Goal: Task Accomplishment & Management: Complete application form

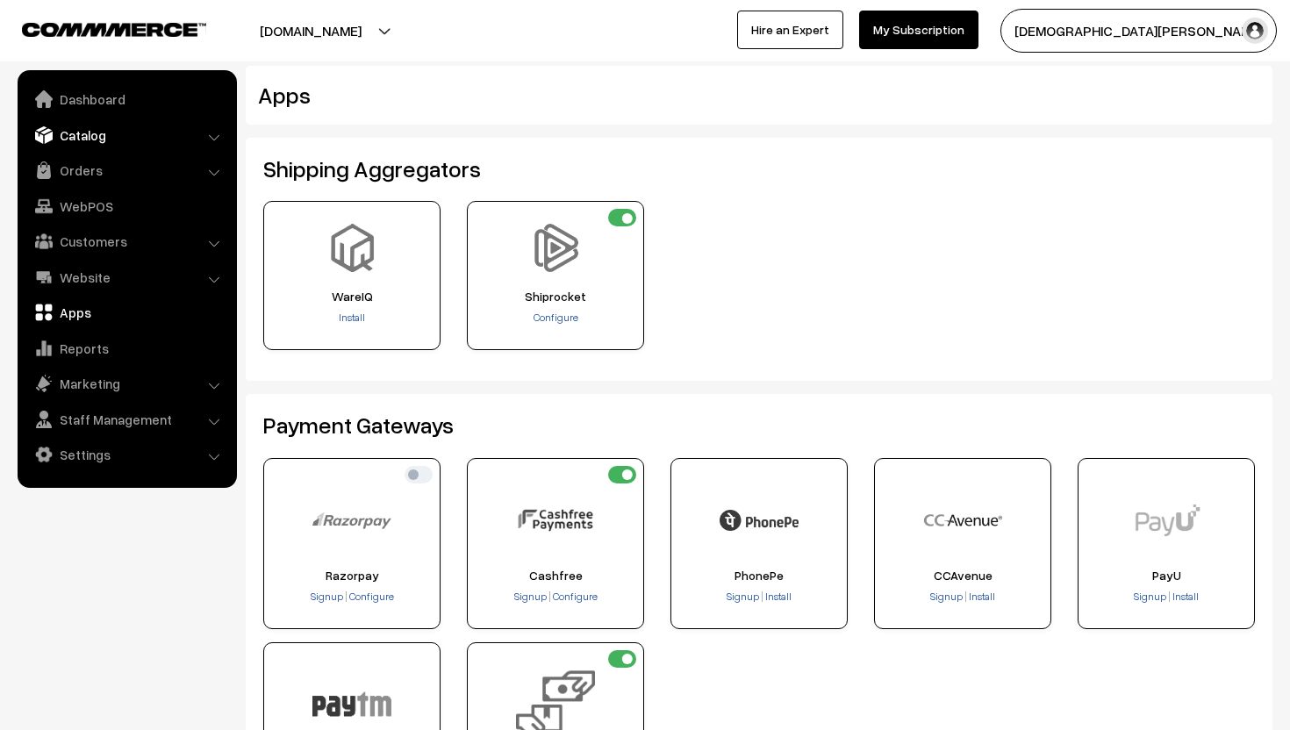
click at [108, 124] on link "Catalog" at bounding box center [126, 135] width 209 height 32
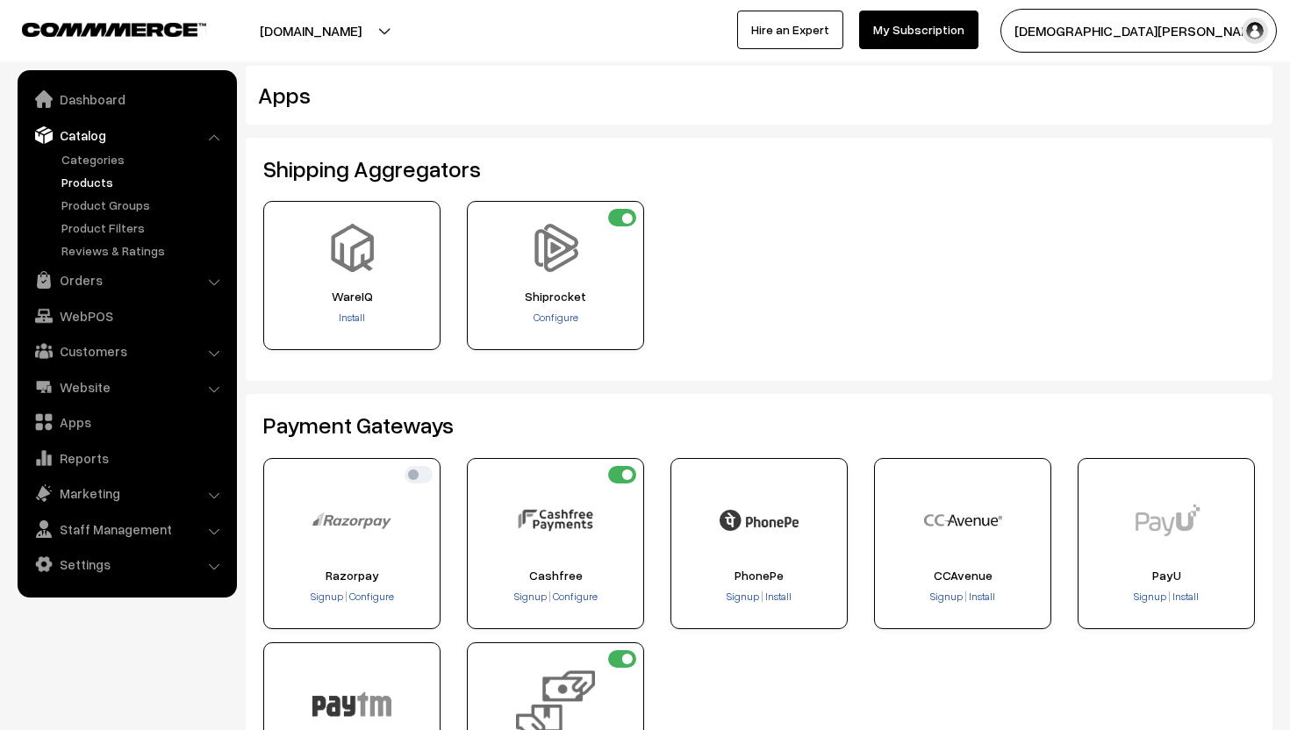
click at [104, 178] on link "Products" at bounding box center [144, 182] width 174 height 18
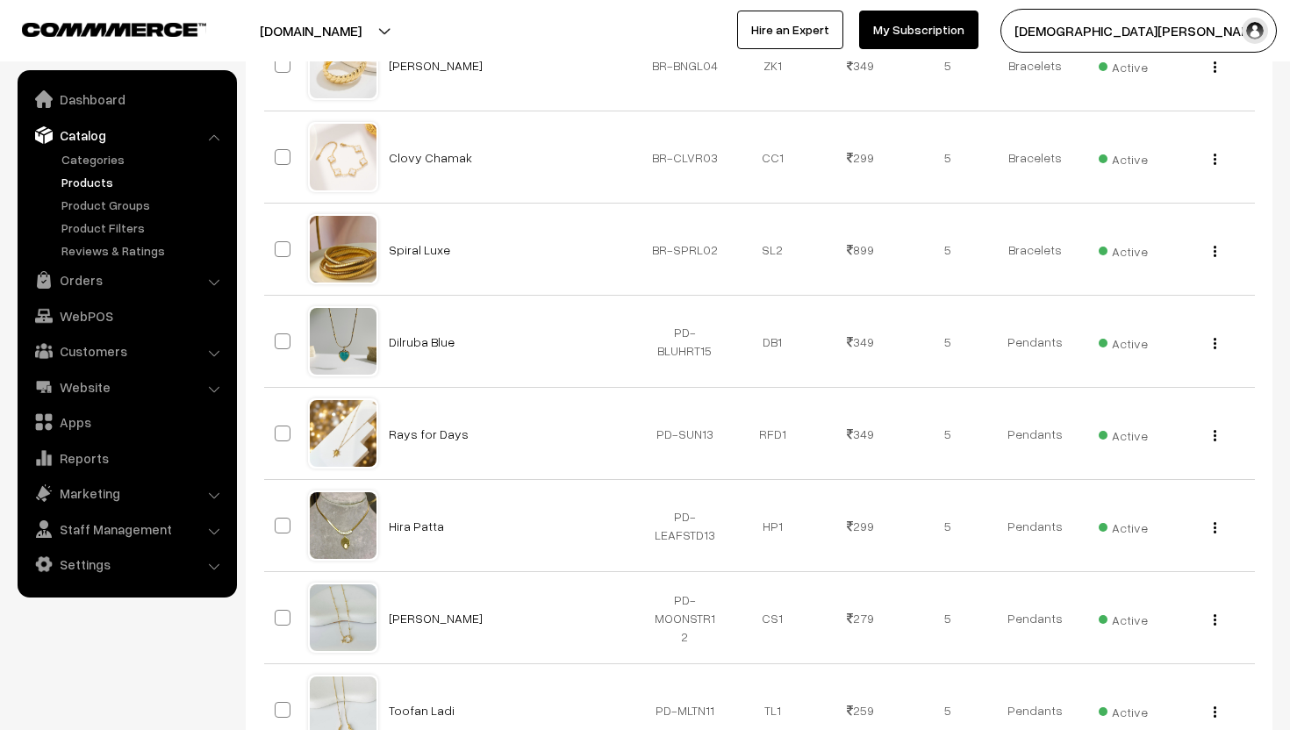
scroll to position [562, 0]
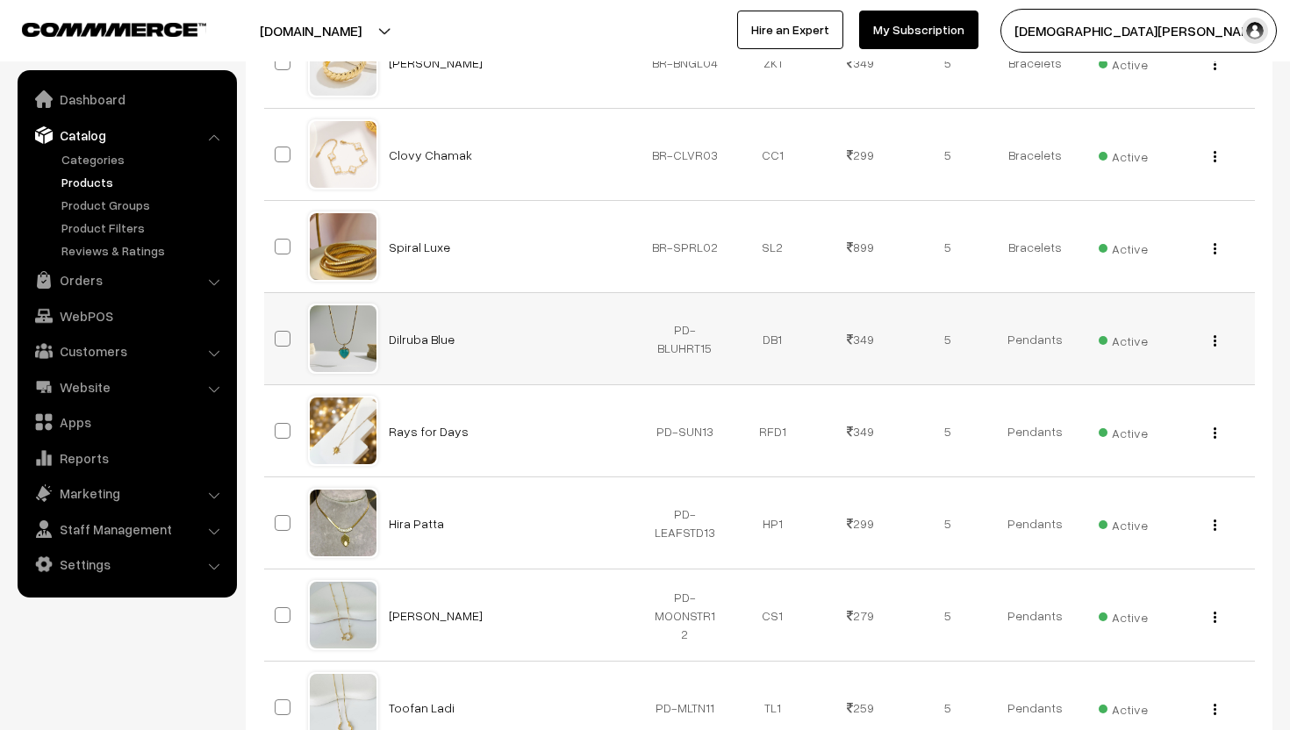
click at [1215, 347] on button "button" at bounding box center [1215, 340] width 4 height 14
click at [1155, 391] on link "Edit" at bounding box center [1136, 404] width 149 height 39
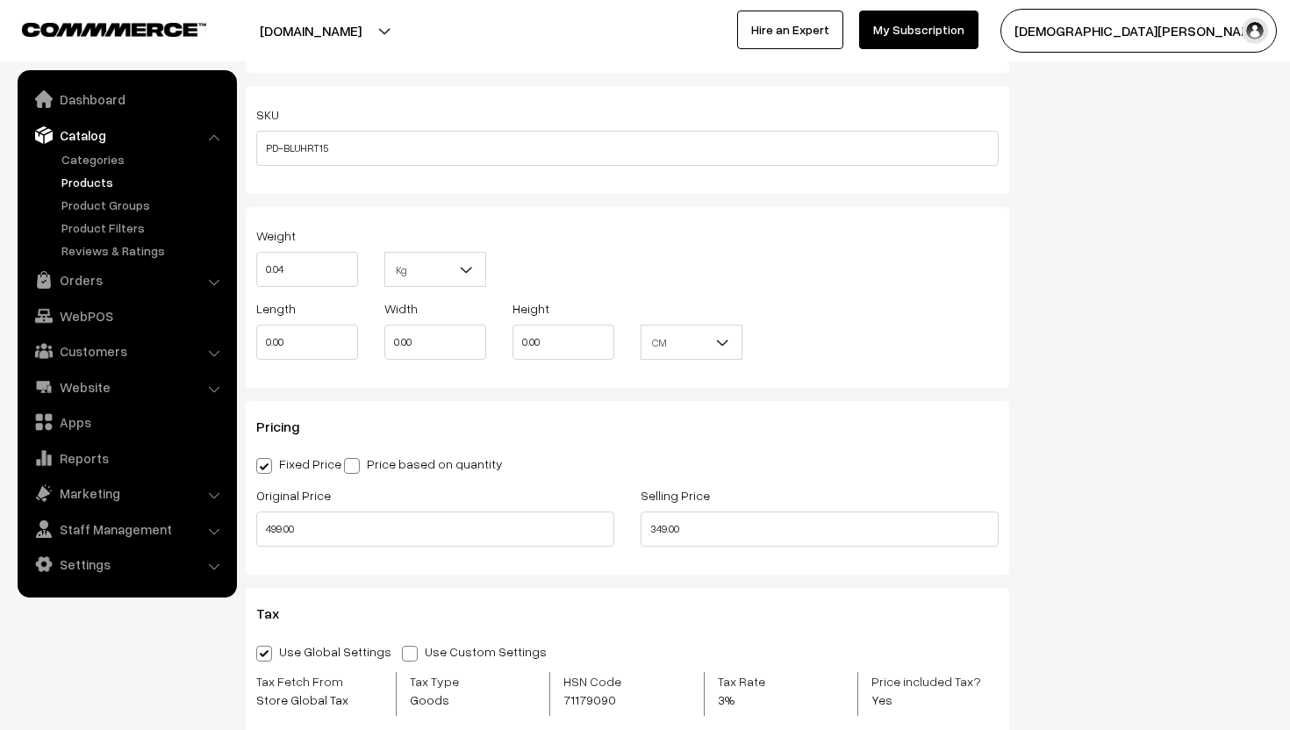
scroll to position [1268, 0]
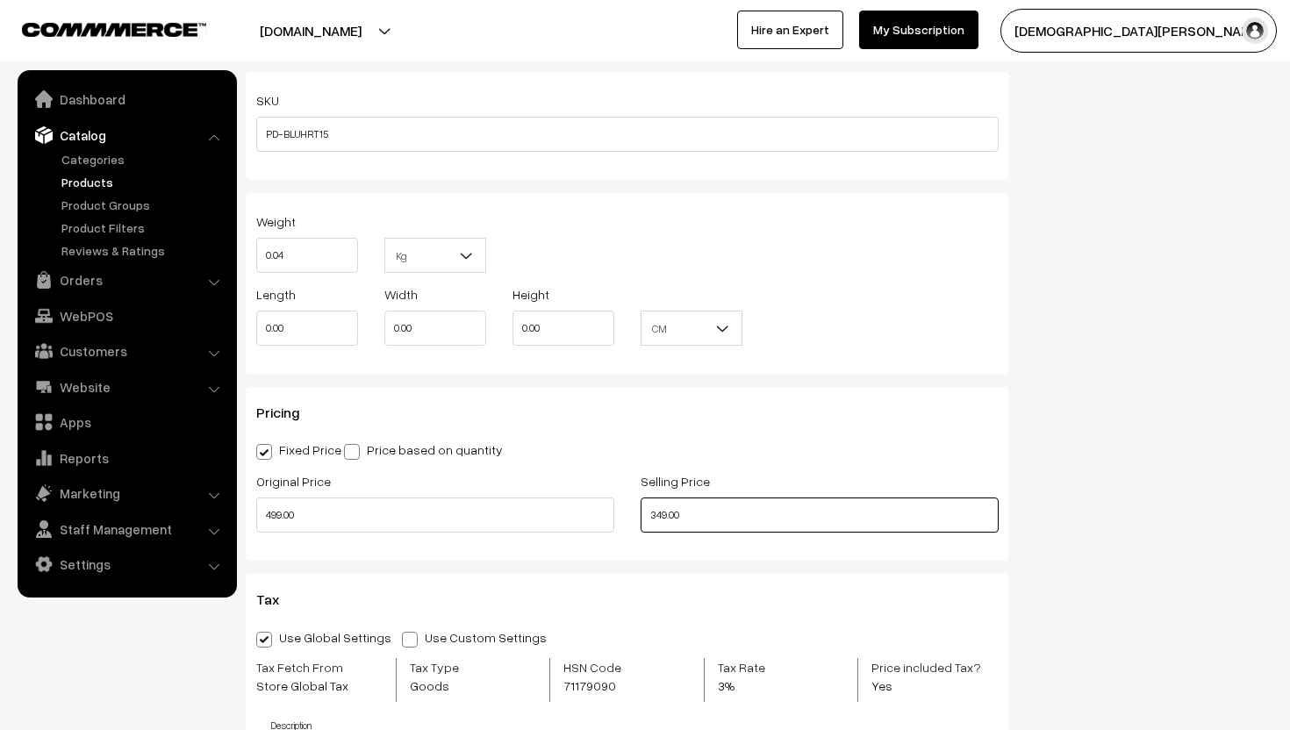
click at [741, 524] on input "349.00" at bounding box center [820, 515] width 358 height 35
click at [457, 522] on input "499.00" at bounding box center [435, 515] width 358 height 35
type input "379.00"
type input "4"
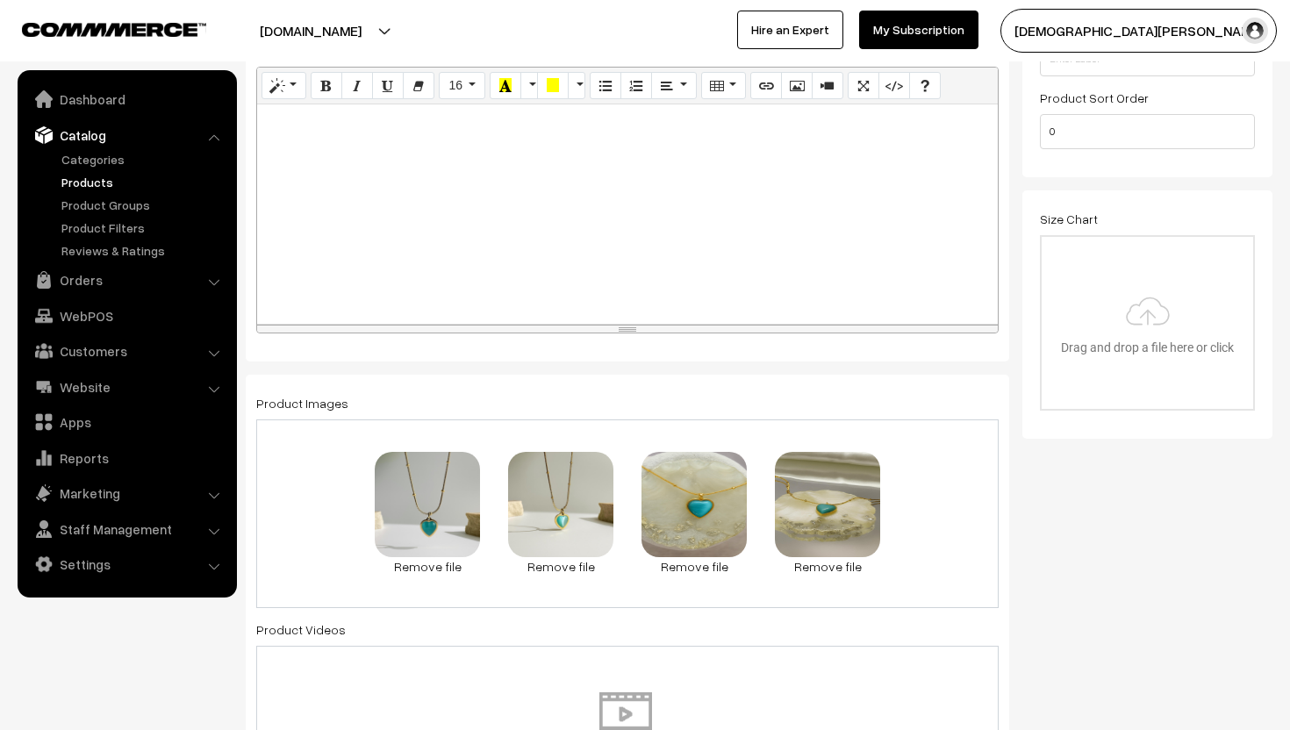
scroll to position [0, 0]
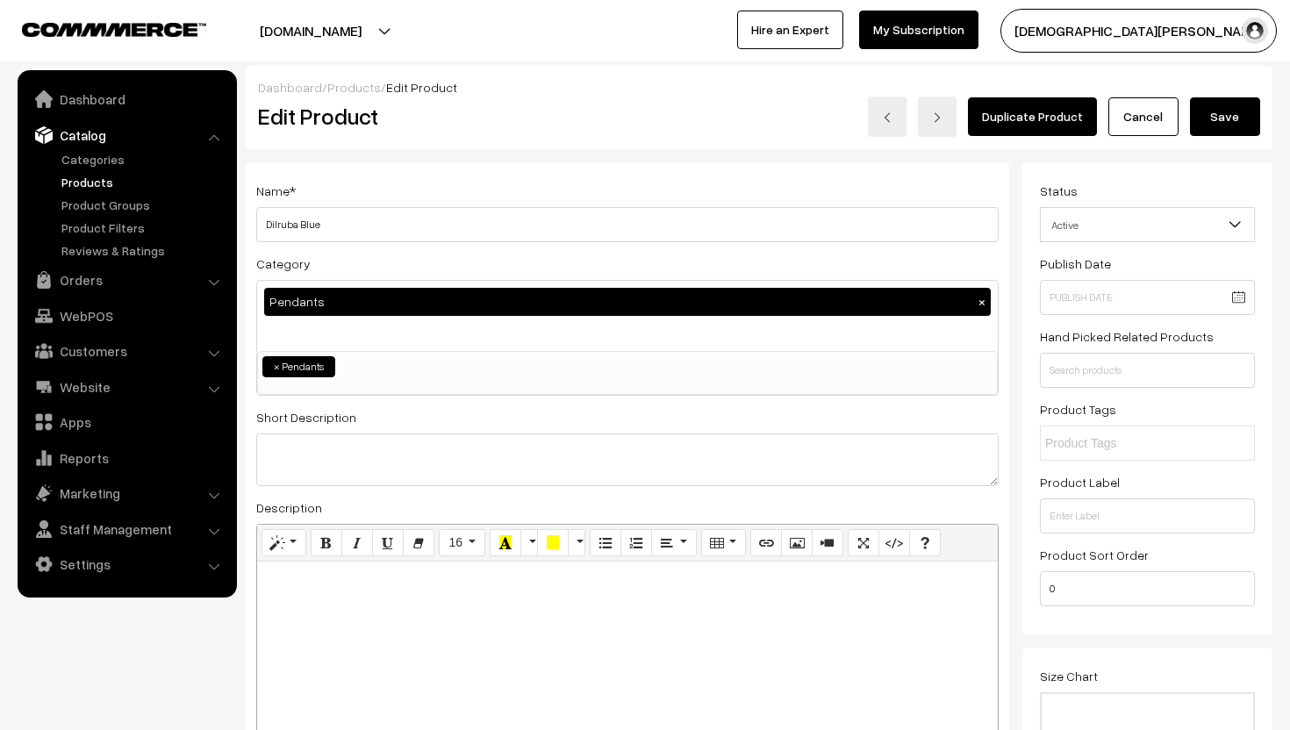
click at [1233, 111] on button "Save" at bounding box center [1225, 116] width 70 height 39
type input "549.00"
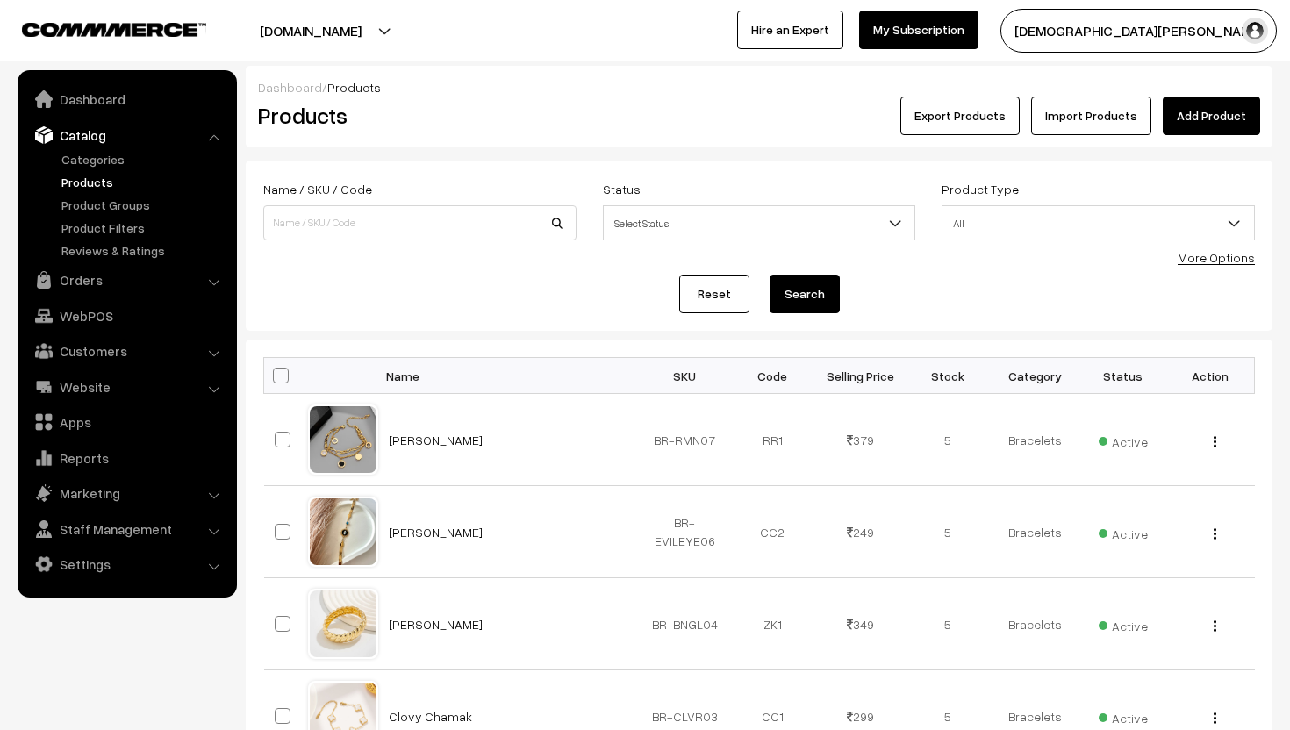
click at [980, 213] on span "All" at bounding box center [1099, 223] width 312 height 31
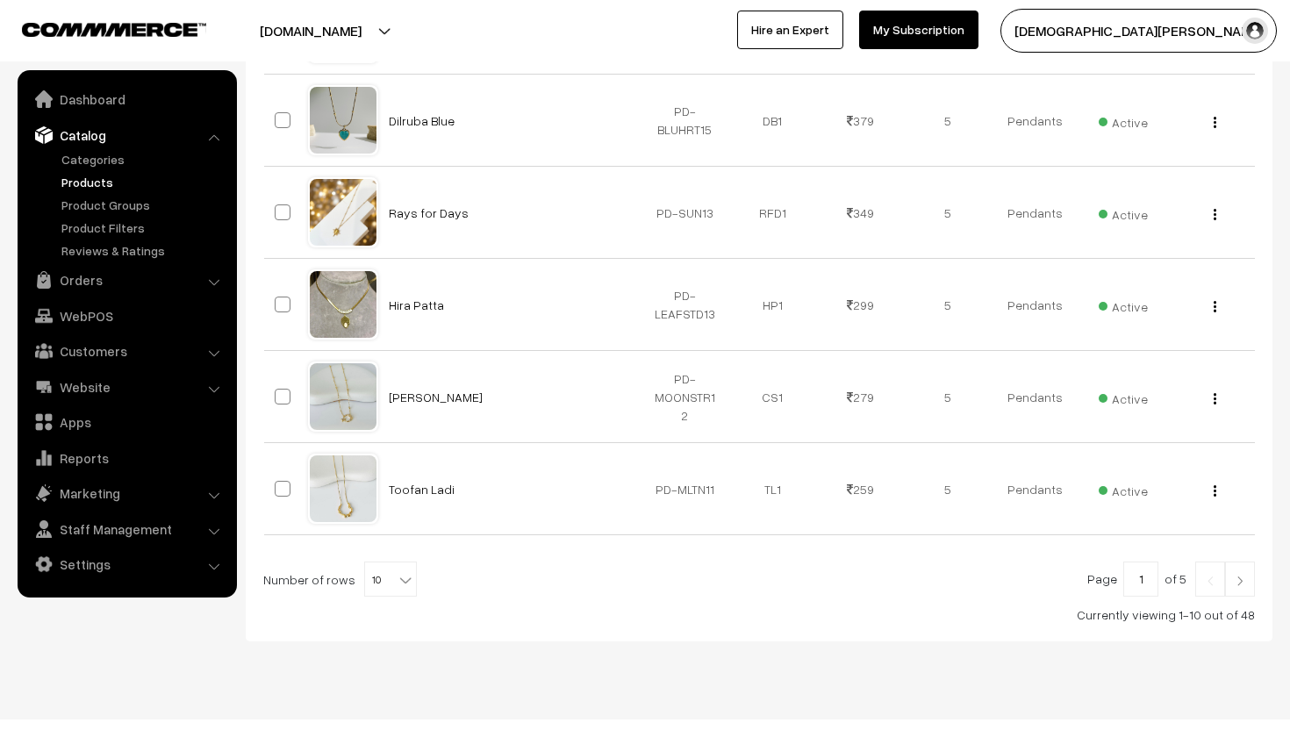
scroll to position [708, 0]
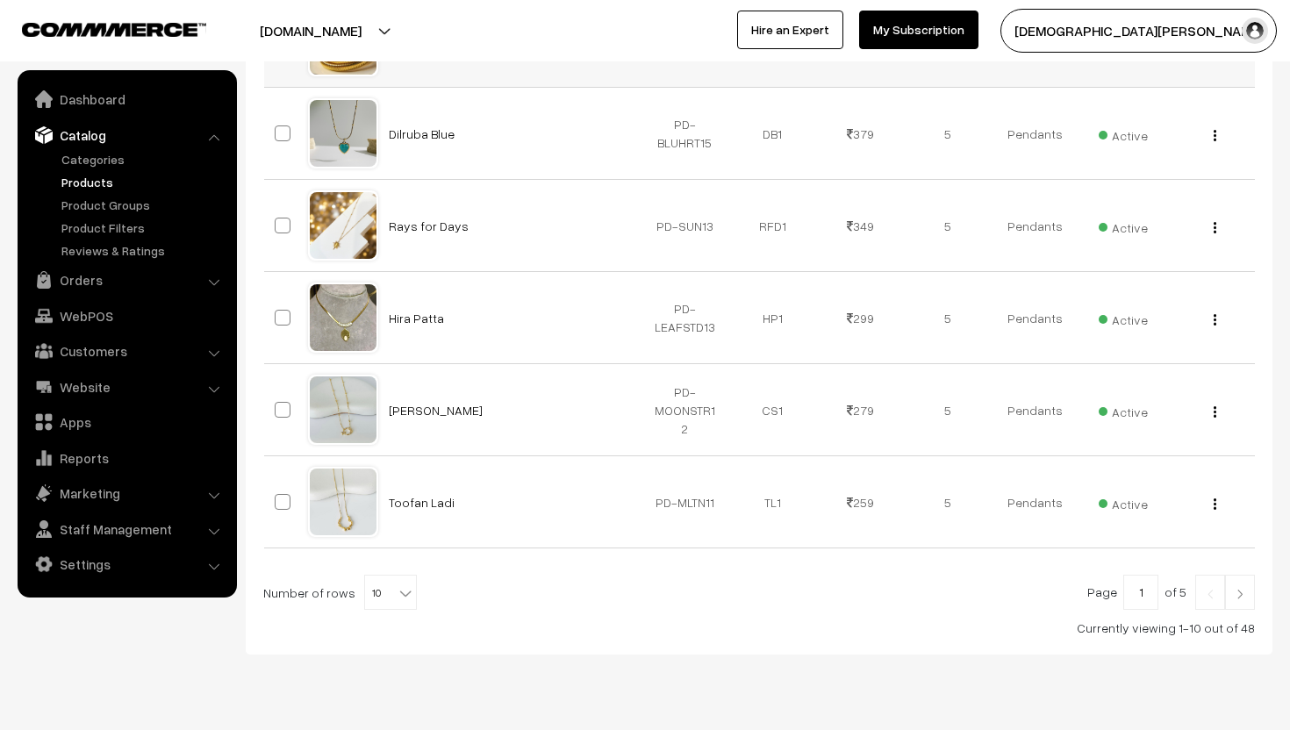
scroll to position [806, 0]
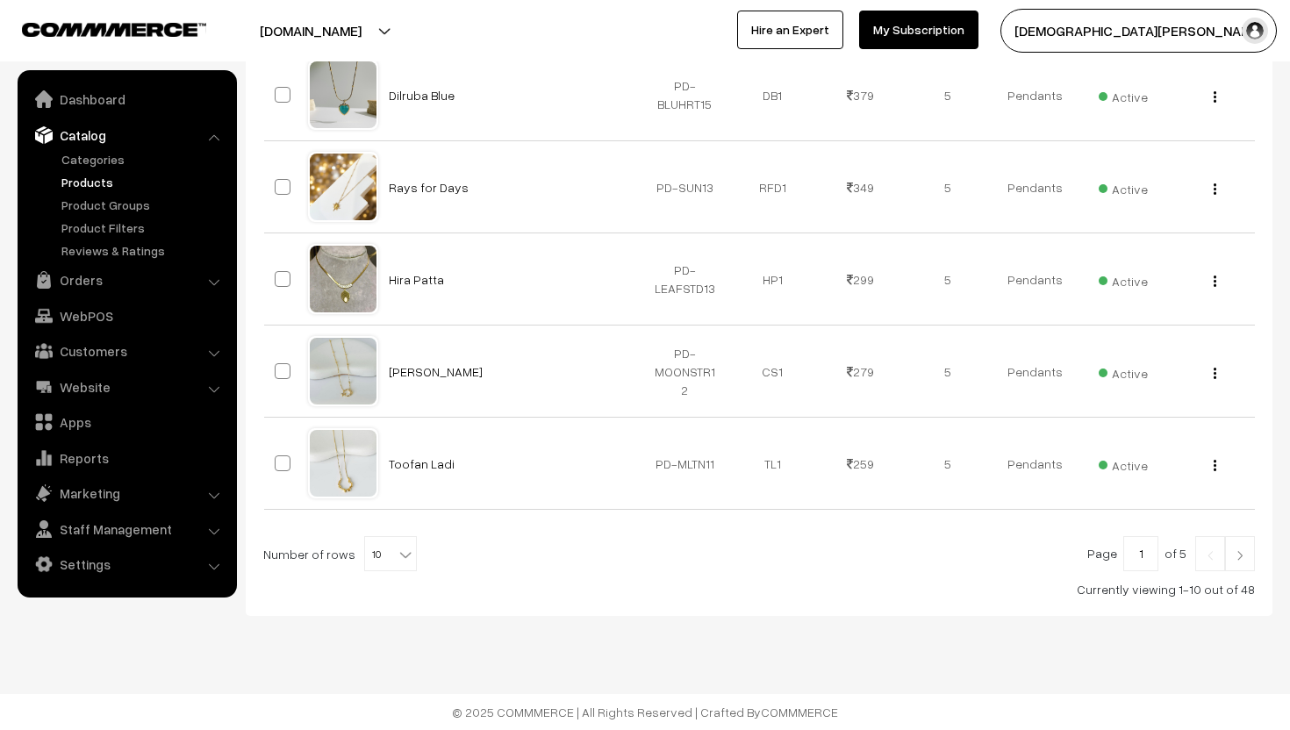
click at [1245, 561] on img at bounding box center [1240, 555] width 16 height 11
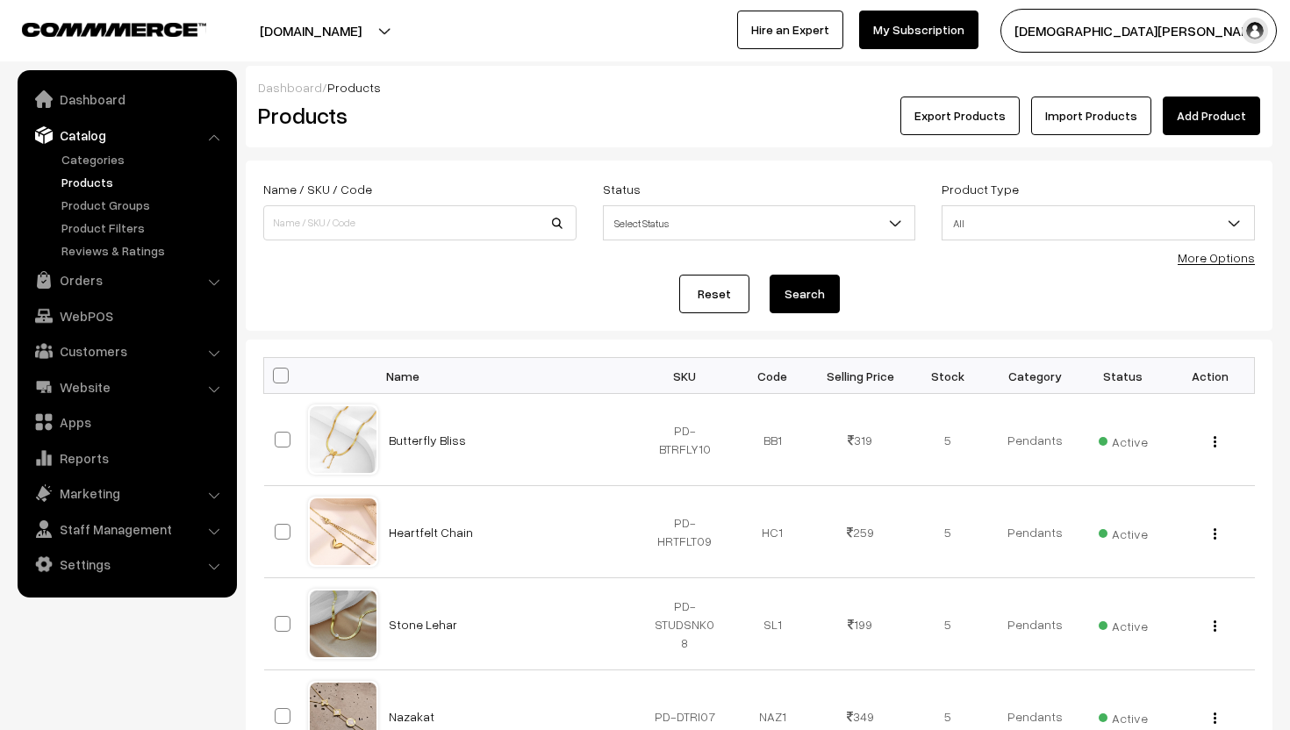
click at [1200, 110] on link "Add Product" at bounding box center [1211, 116] width 97 height 39
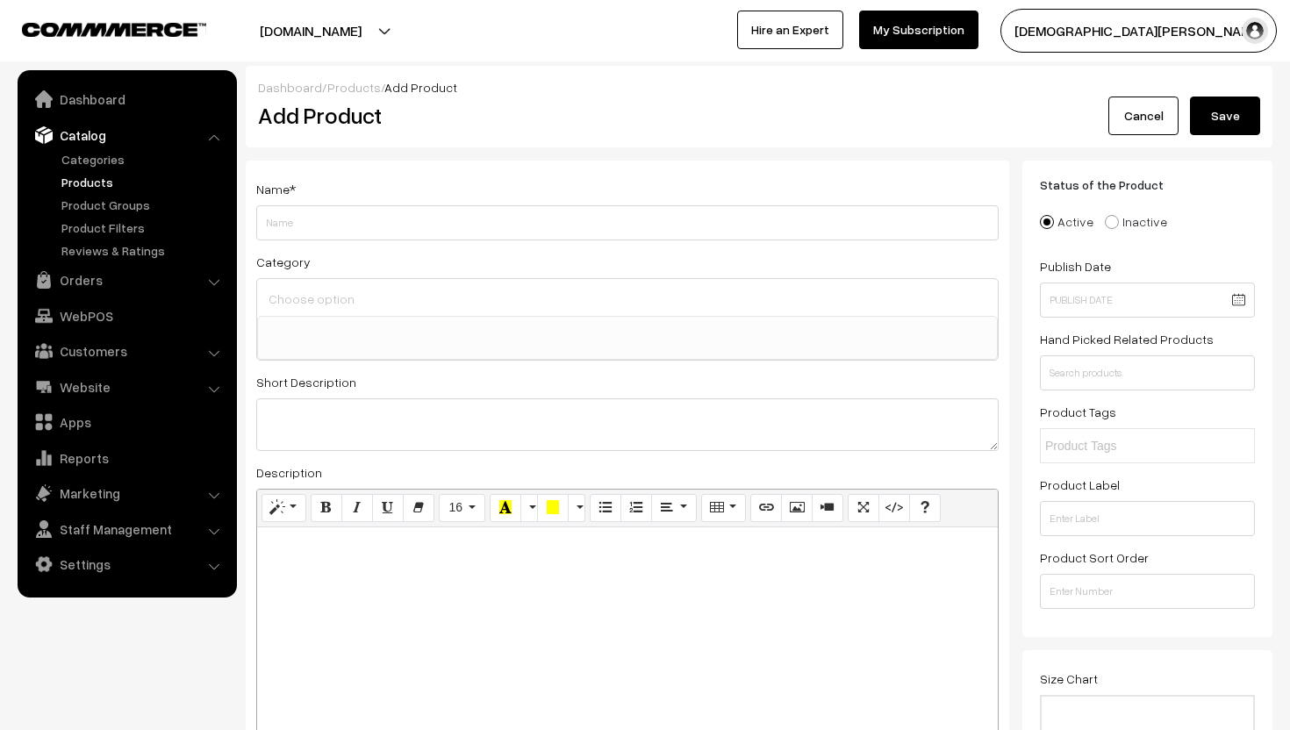
click at [330, 301] on input at bounding box center [627, 298] width 727 height 25
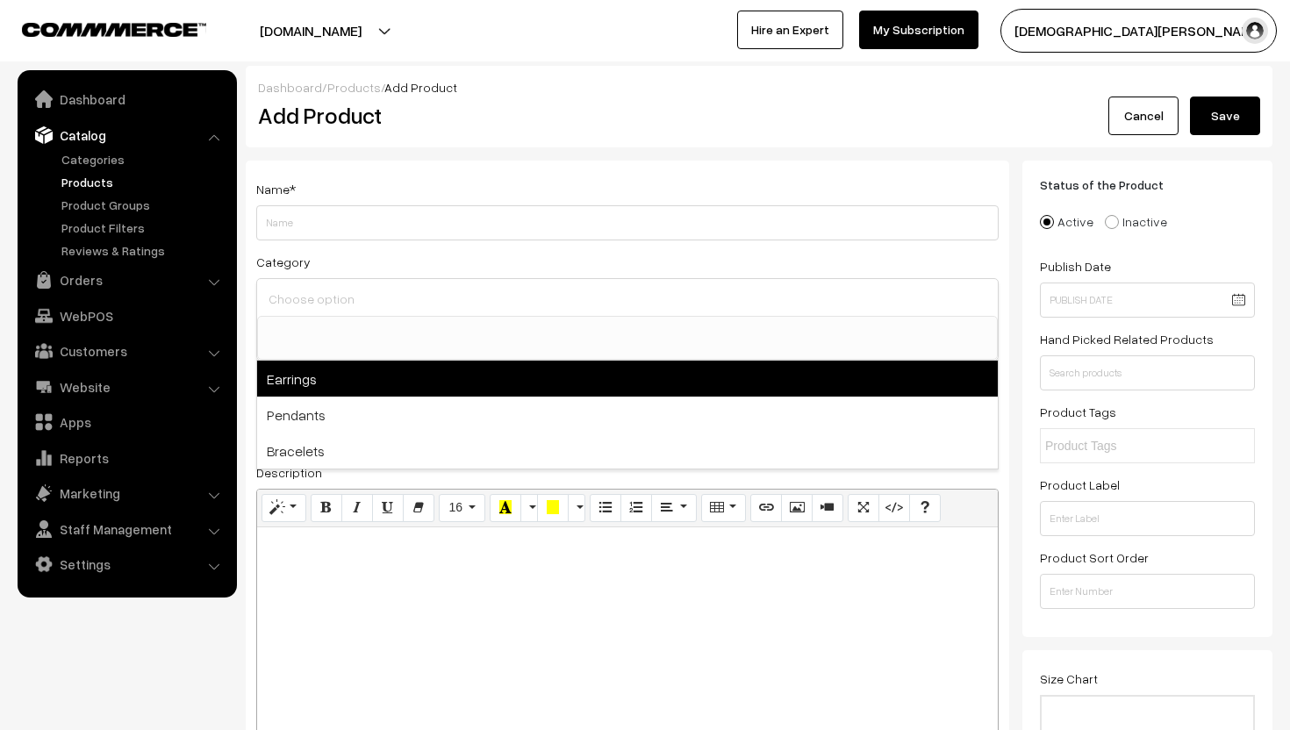
click at [301, 373] on span "Earrings" at bounding box center [627, 379] width 741 height 36
select select "1"
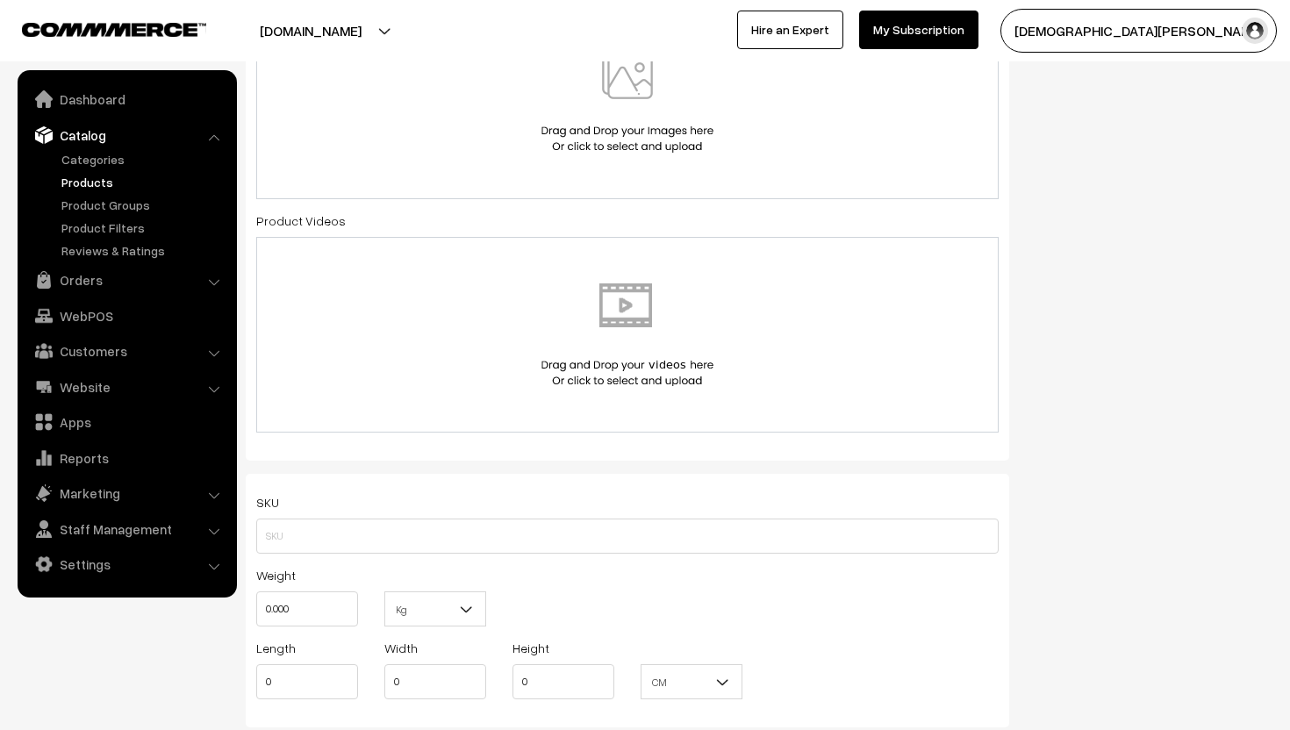
scroll to position [872, 0]
click at [283, 537] on input "text" at bounding box center [627, 536] width 742 height 35
type input "EAR-DAISTUD24"
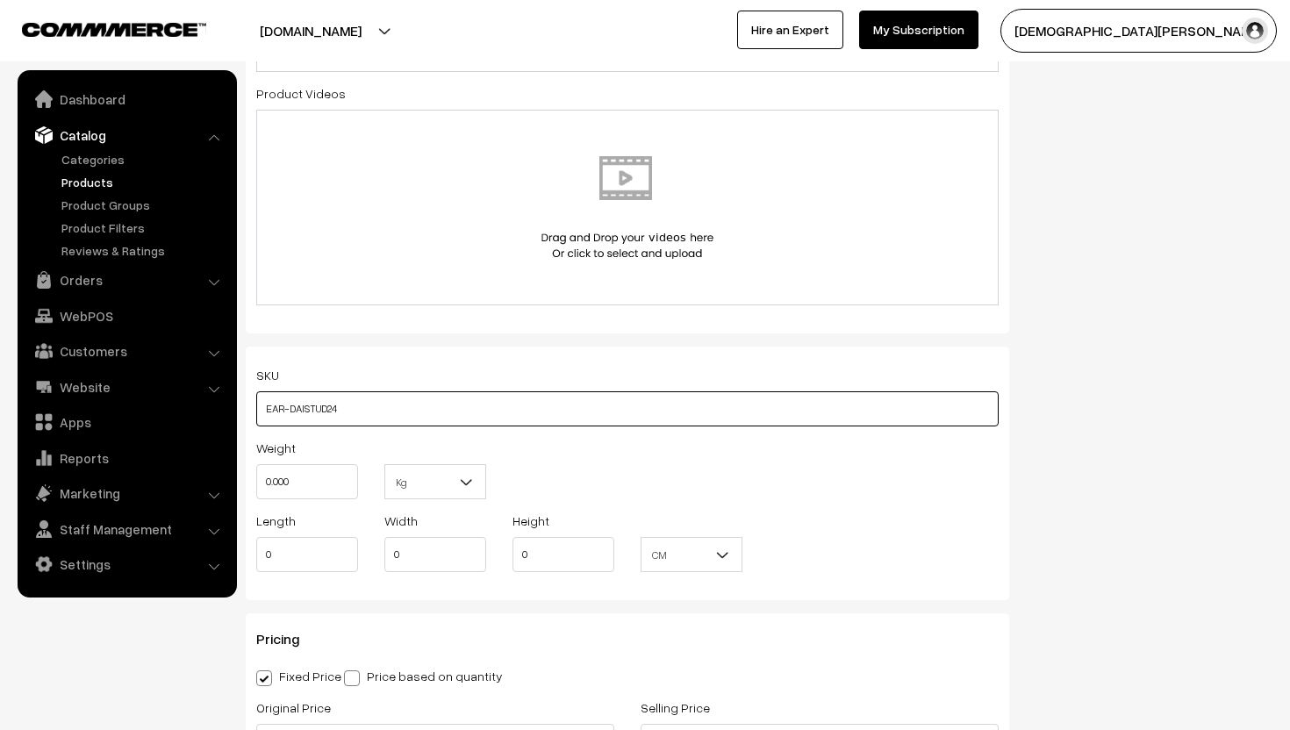
scroll to position [1042, 0]
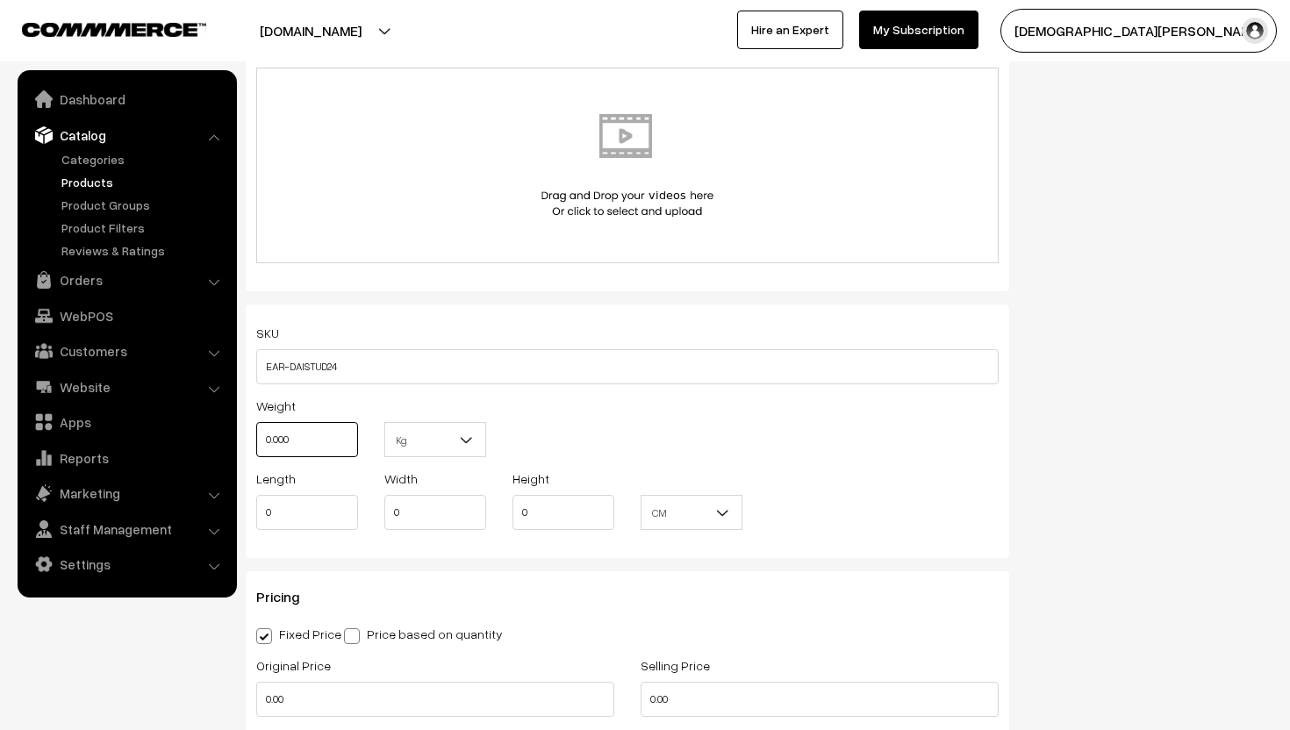
click at [329, 446] on input "0.000" at bounding box center [307, 439] width 102 height 35
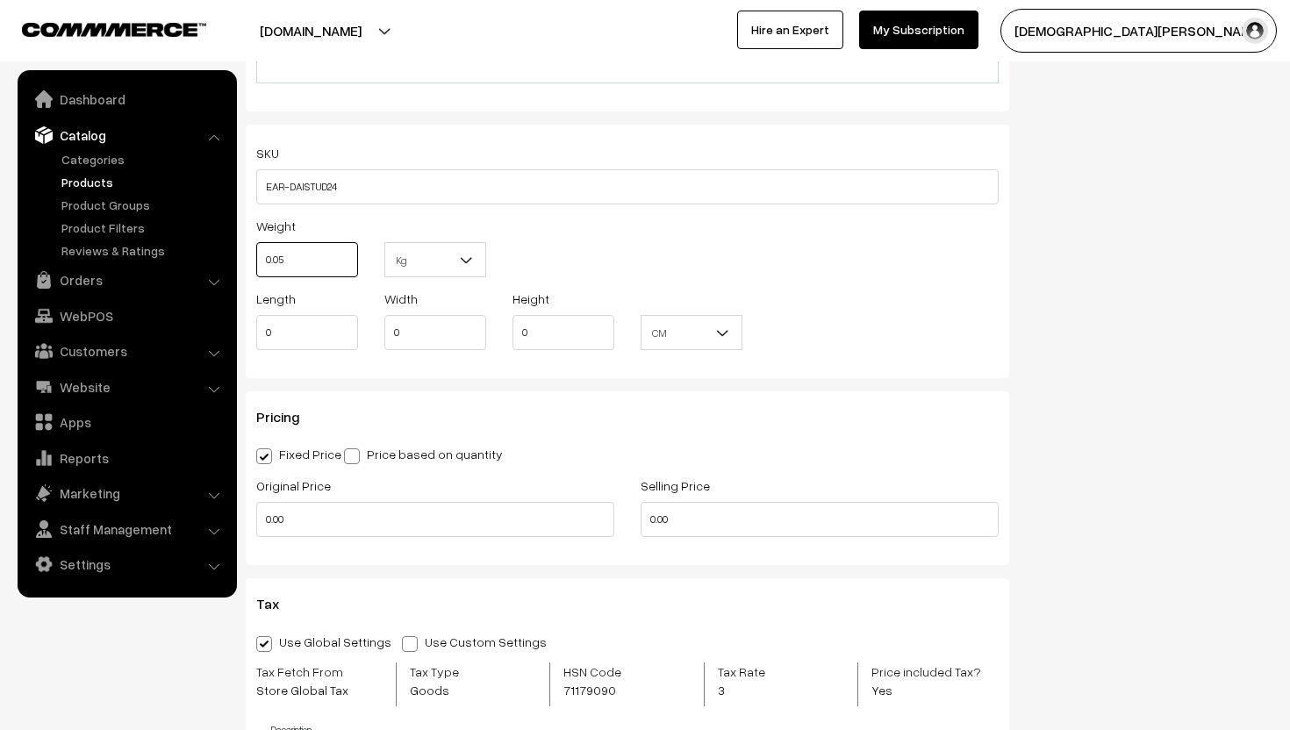
scroll to position [1230, 0]
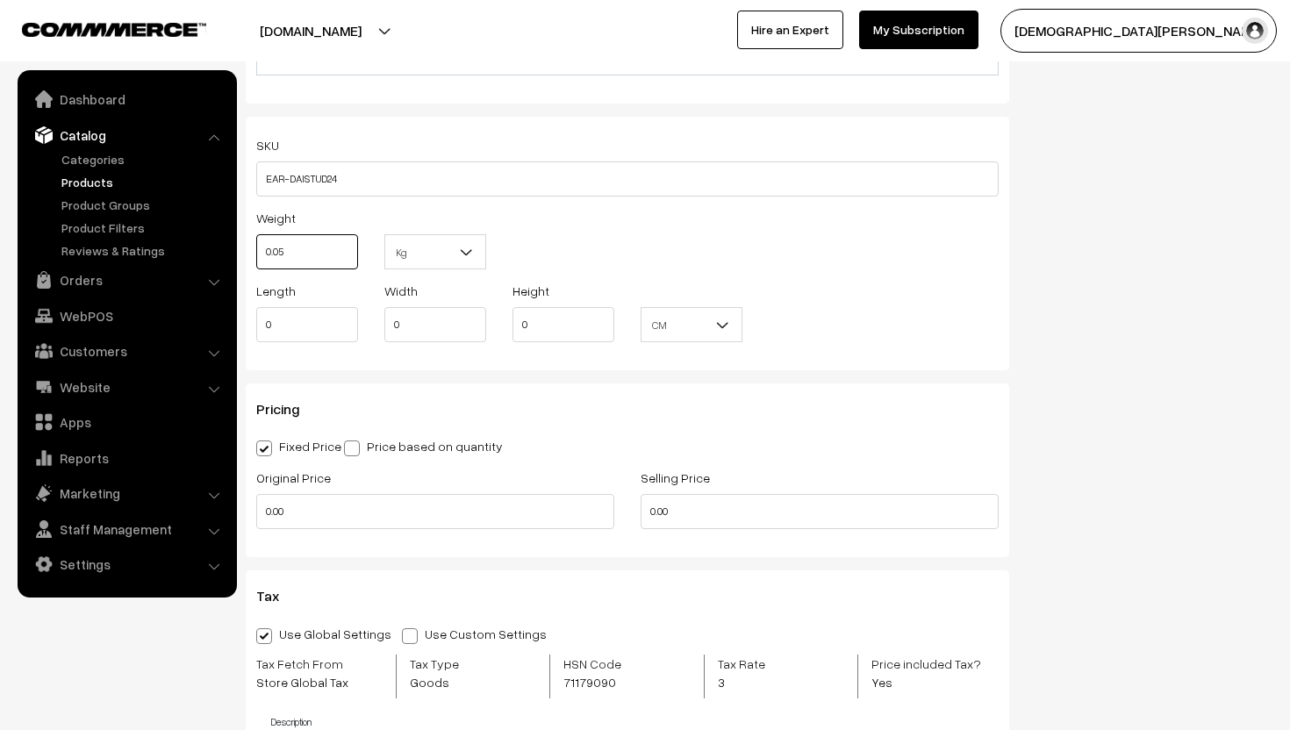
type input "0.05"
click at [706, 520] on input "0.00" at bounding box center [820, 511] width 358 height 35
type input "0"
type input "359"
click at [519, 518] on input "0.00" at bounding box center [435, 511] width 358 height 35
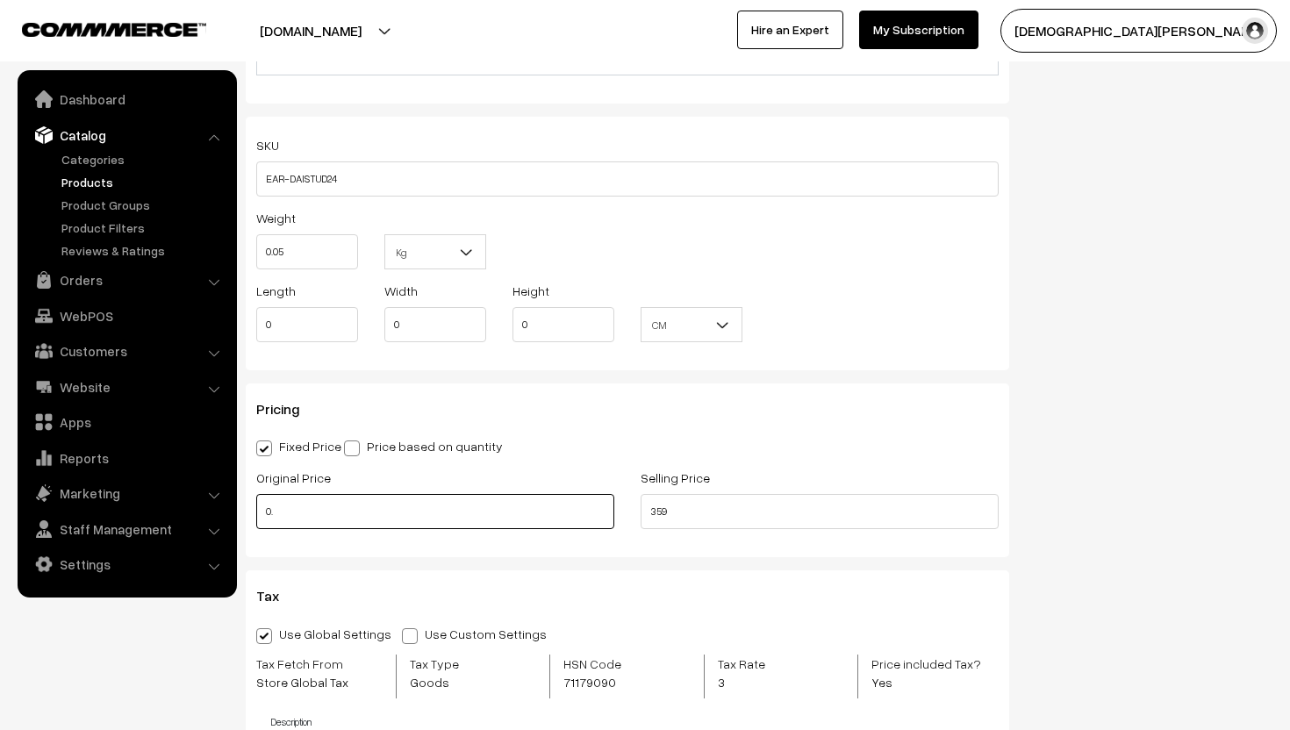
type input "0"
type input "4"
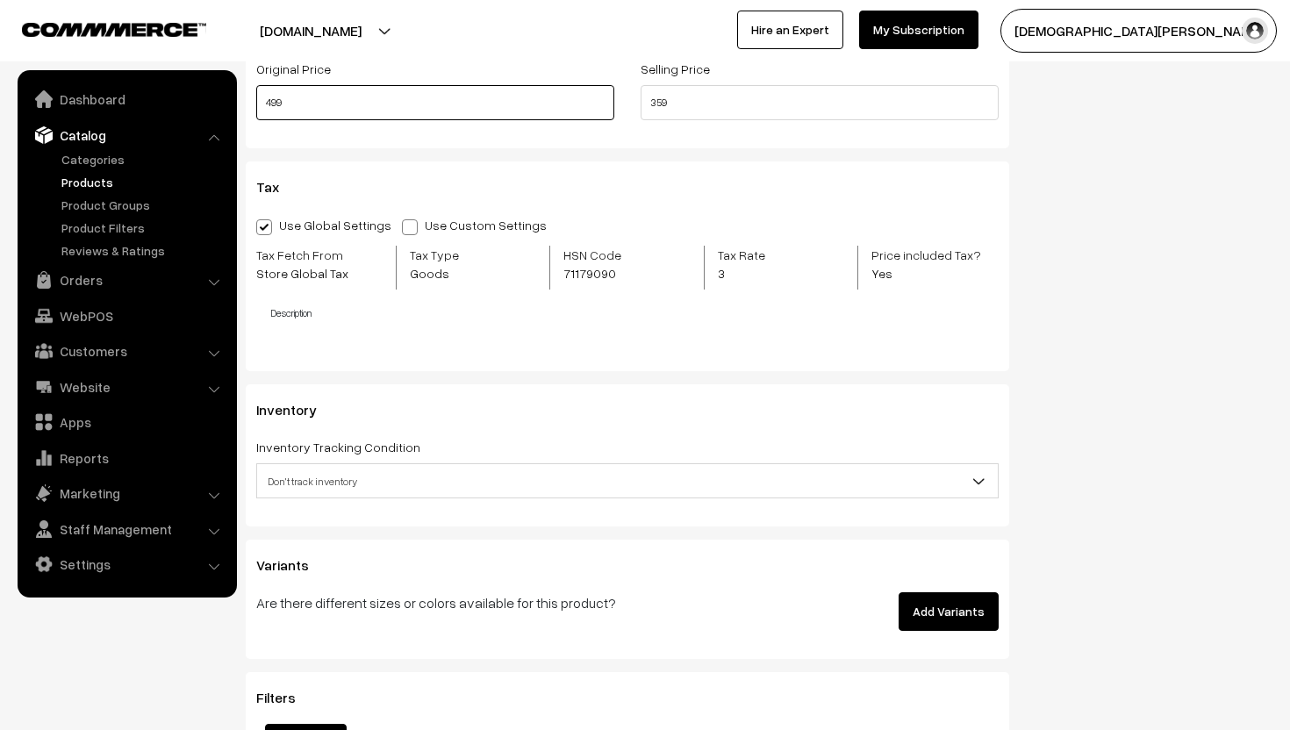
scroll to position [1648, 0]
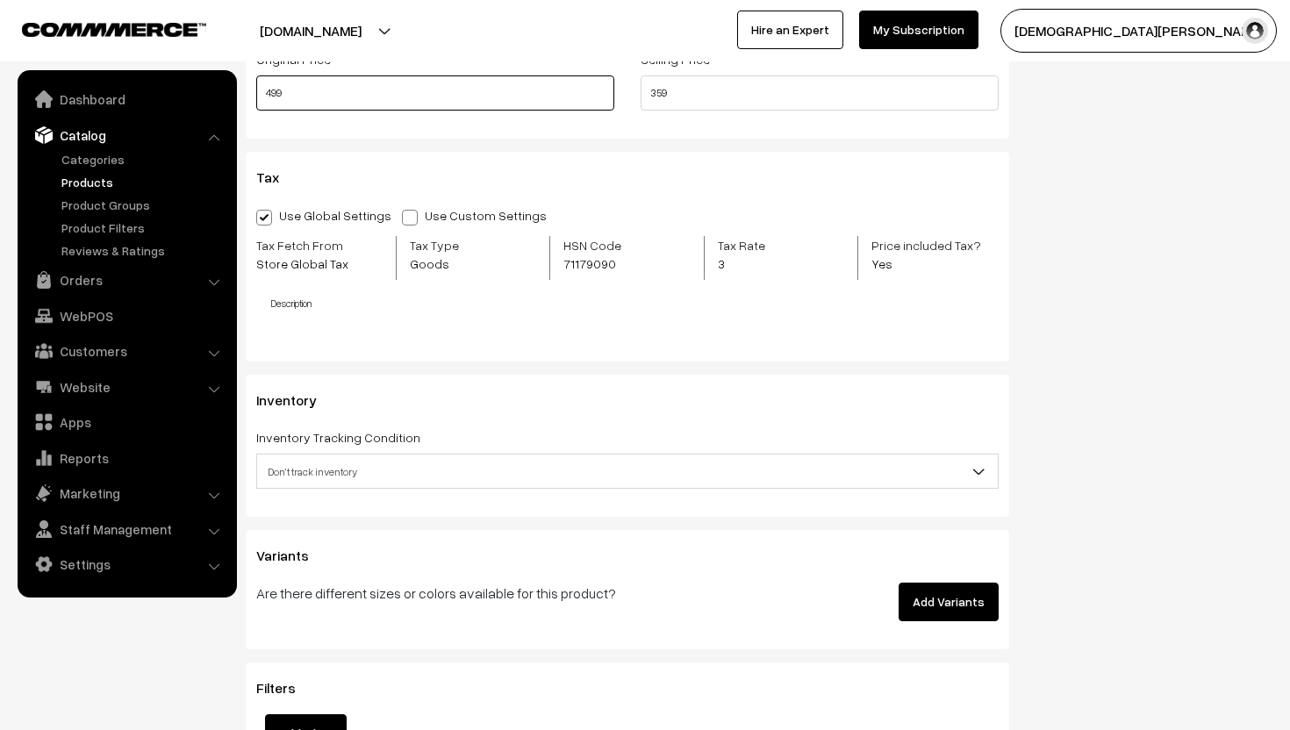
type input "499"
click at [577, 472] on span "Don't track inventory" at bounding box center [627, 471] width 741 height 31
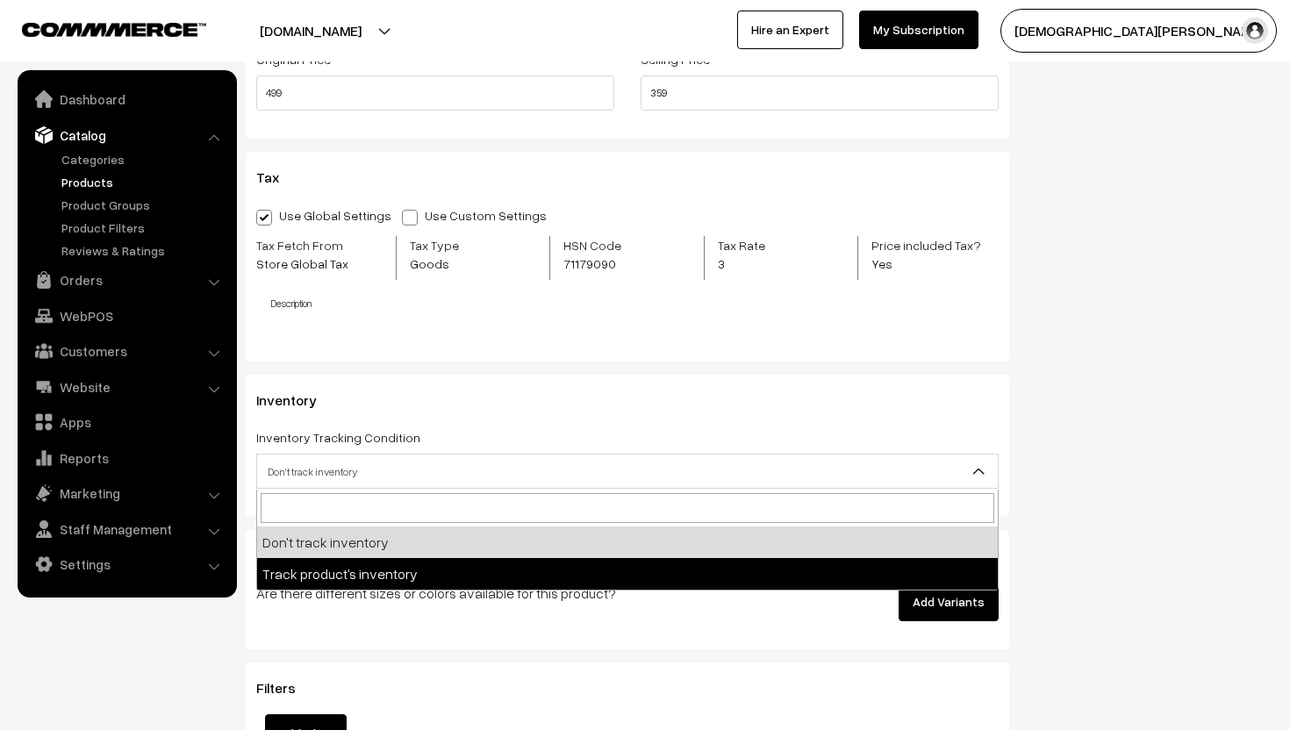
select select "2"
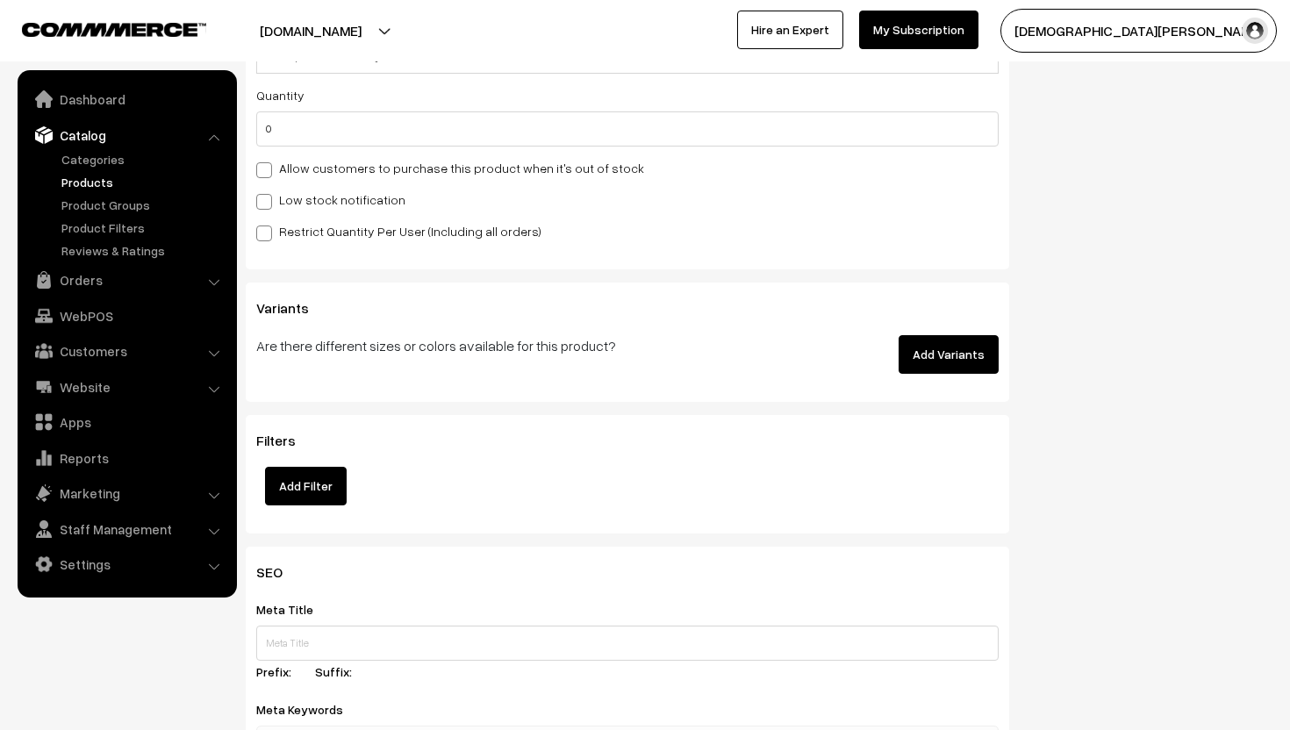
scroll to position [2014, 0]
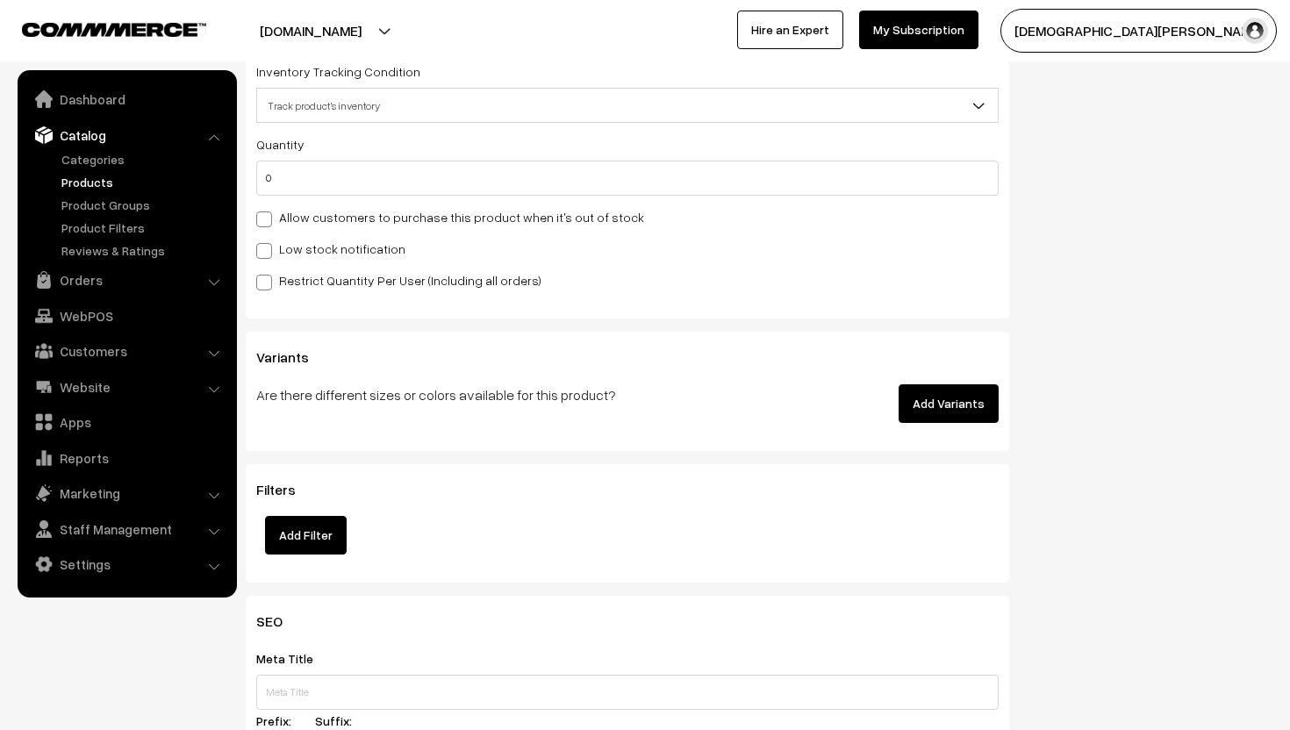
click at [333, 104] on span "Track product's inventory" at bounding box center [627, 105] width 741 height 31
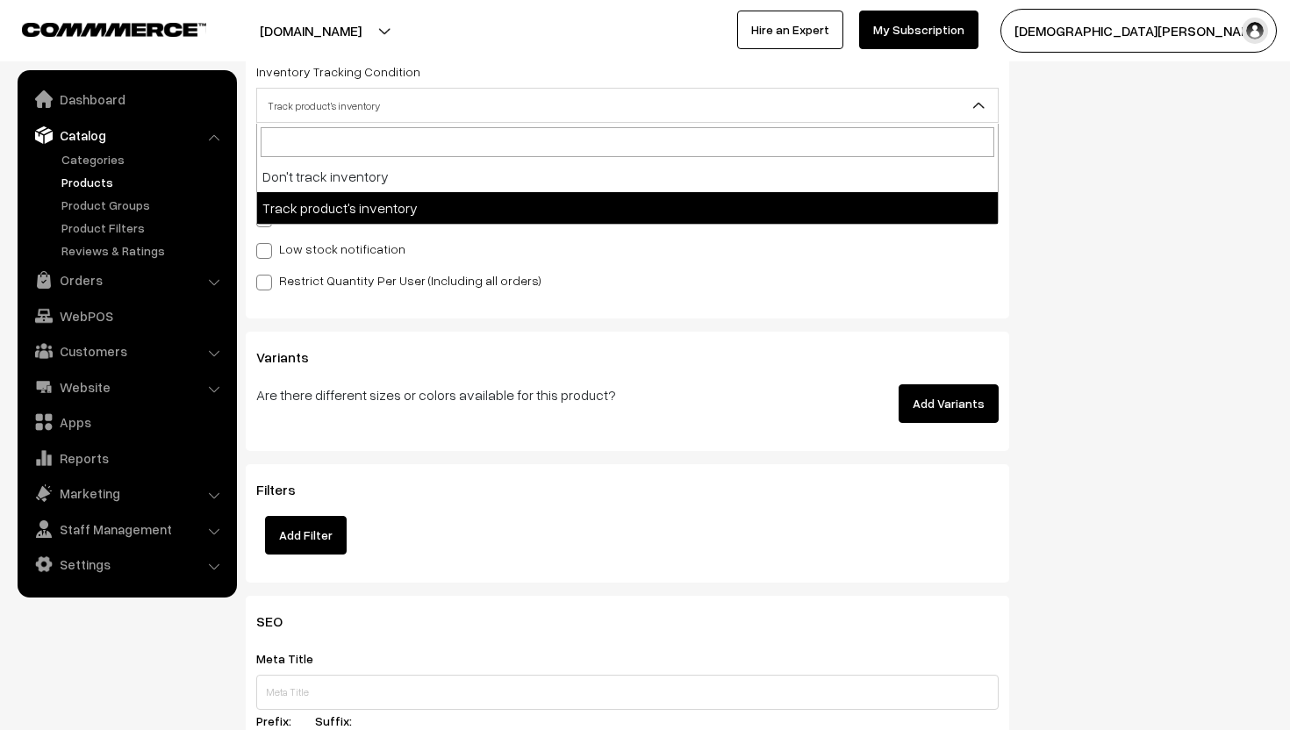
click at [255, 247] on div "Inventory Inventory Tracking Condition Don't track inventory Track product's in…" at bounding box center [628, 164] width 764 height 310
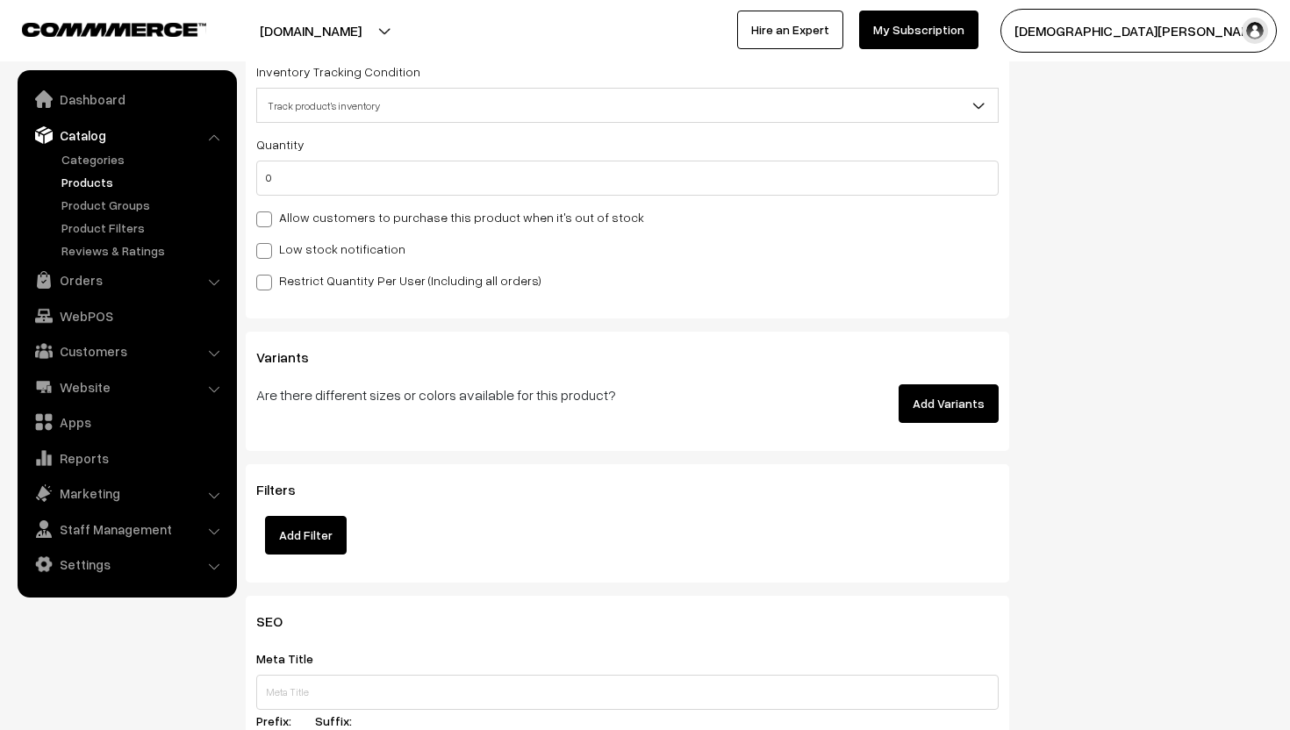
click at [262, 248] on span at bounding box center [264, 251] width 16 height 16
click at [262, 248] on input "Low stock notification" at bounding box center [261, 247] width 11 height 11
checkbox input "true"
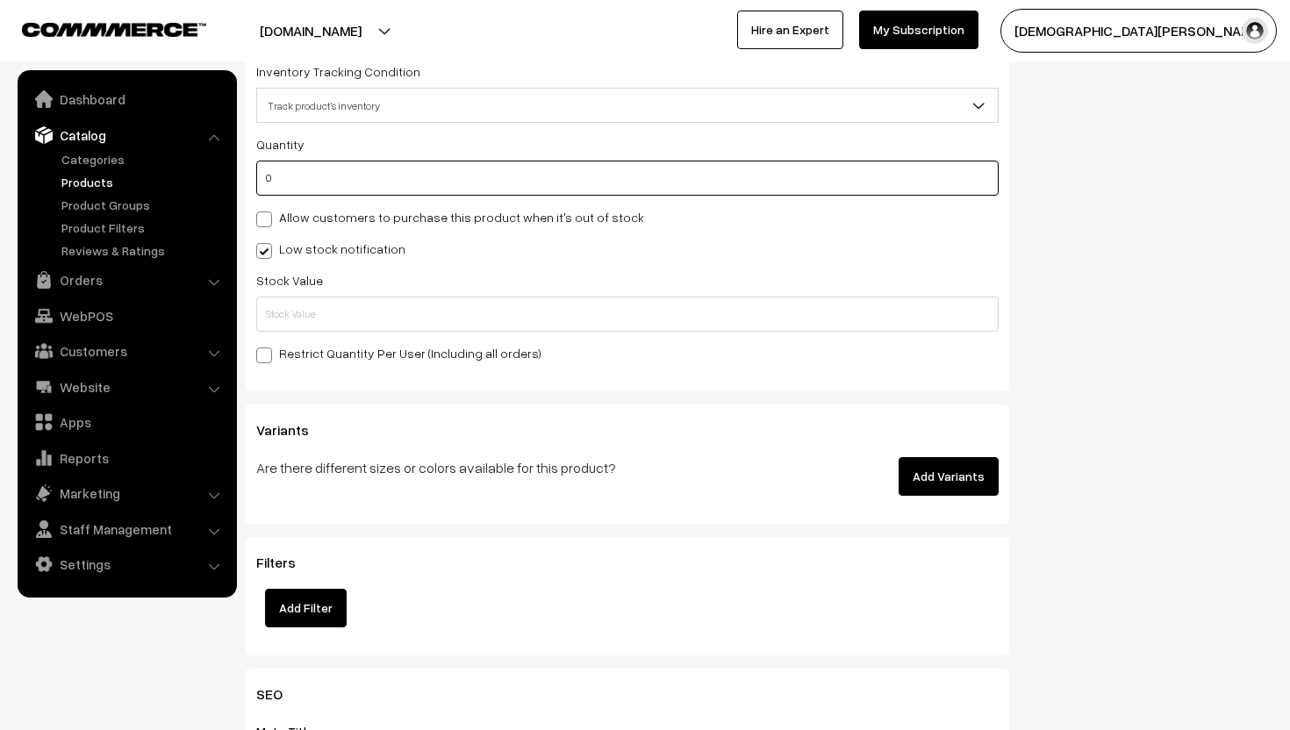
click at [298, 184] on input "0" at bounding box center [627, 178] width 742 height 35
type input "5"
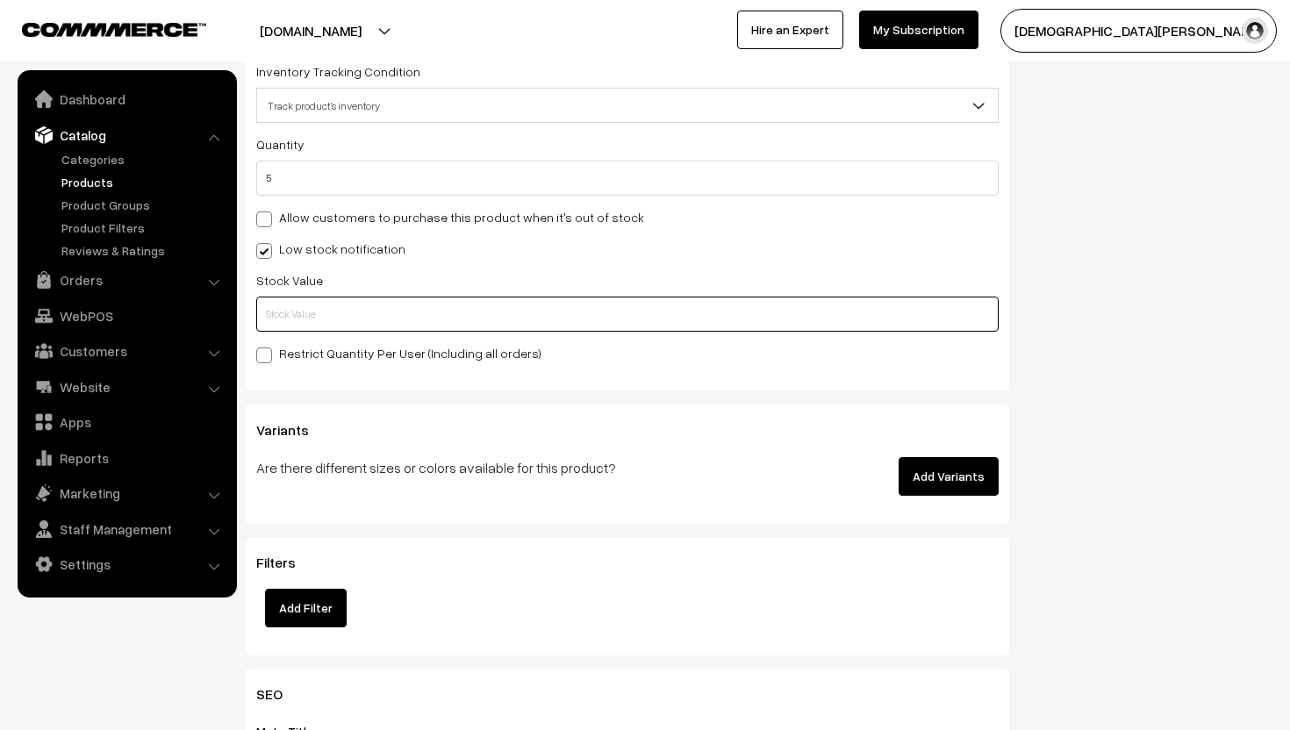
click at [298, 323] on input "text" at bounding box center [627, 314] width 742 height 35
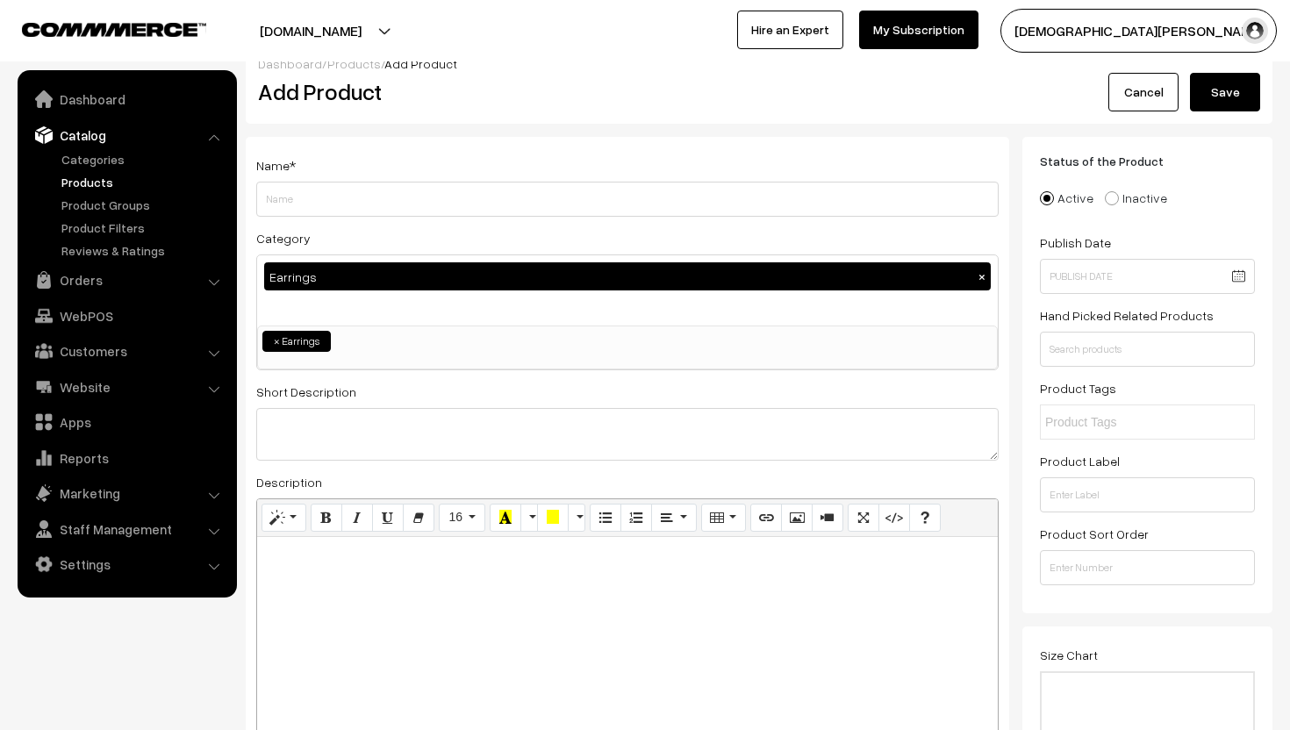
scroll to position [0, 0]
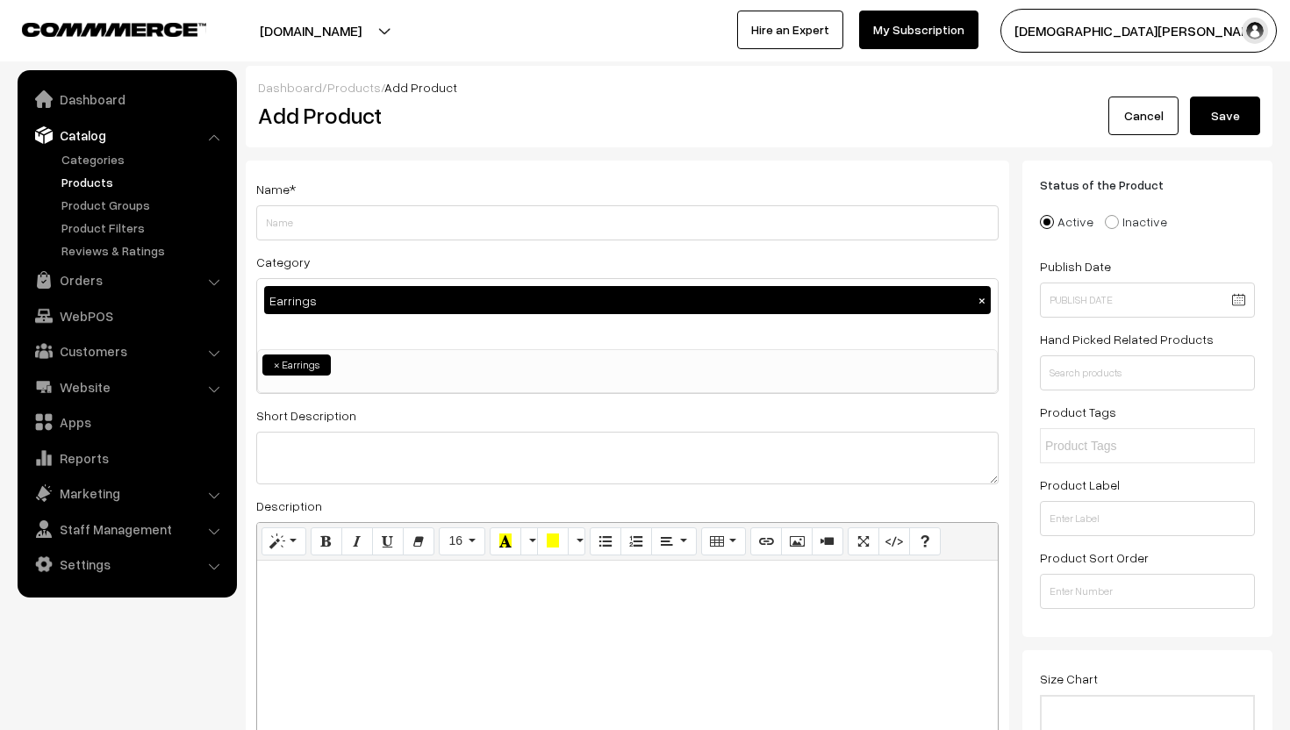
type input "2"
click at [419, 206] on input "Weight" at bounding box center [627, 222] width 742 height 35
click at [419, 206] on input "Sona Shimmer Studs" at bounding box center [627, 222] width 742 height 35
click at [439, 234] on input "Sona Shimmer Studs" at bounding box center [627, 222] width 742 height 35
type input "S"
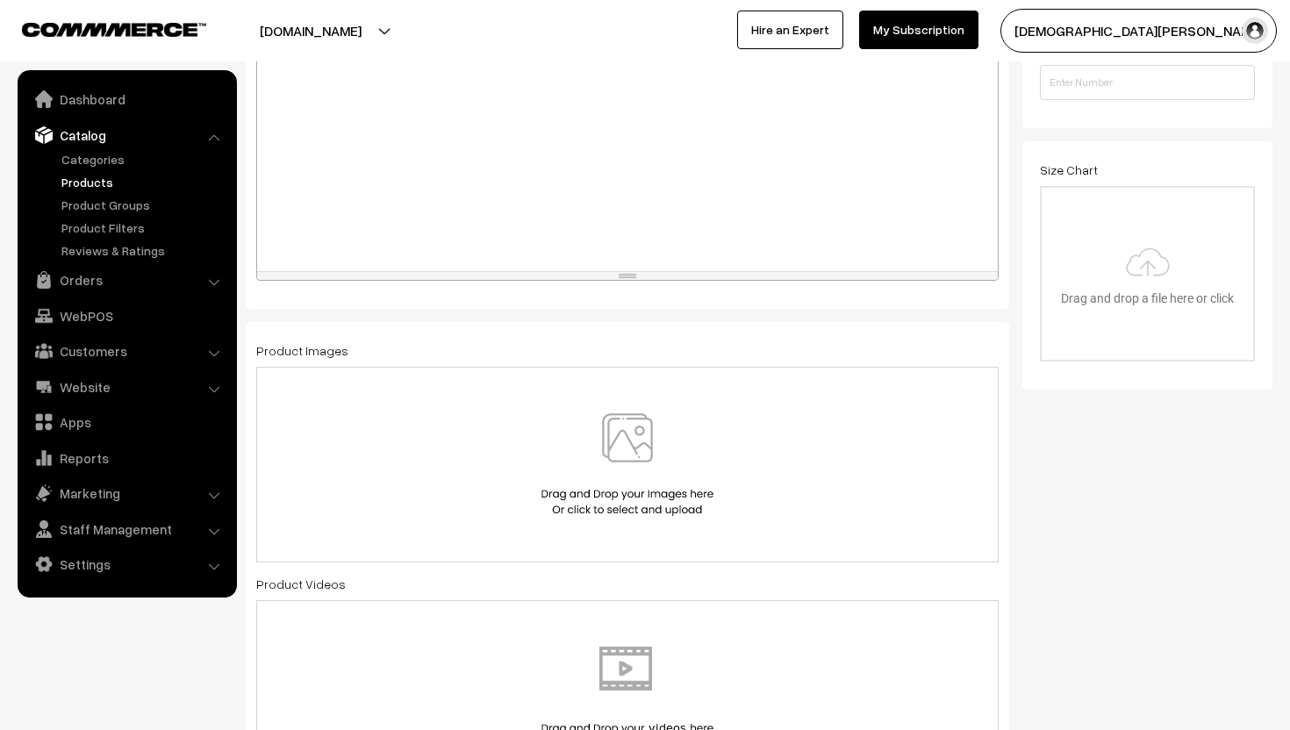
scroll to position [542, 0]
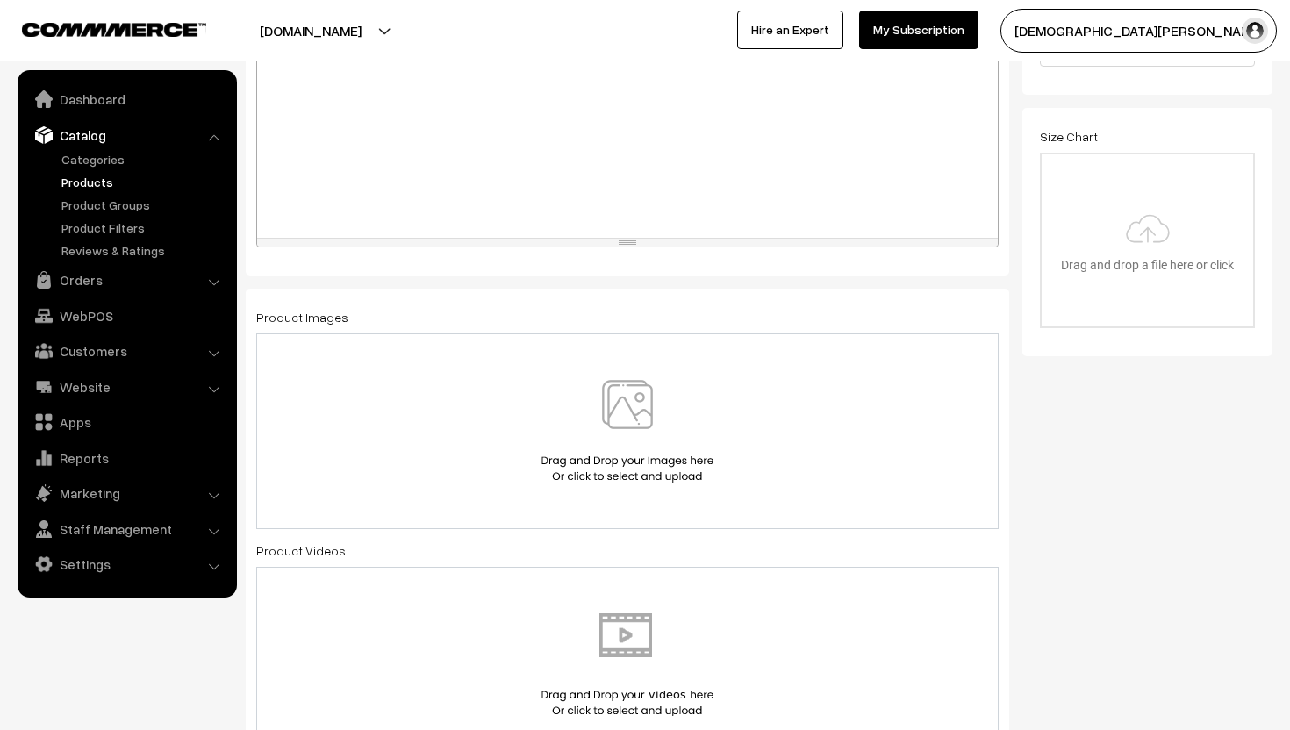
type input "Chamakte Buttons"
click at [646, 422] on img at bounding box center [627, 431] width 181 height 103
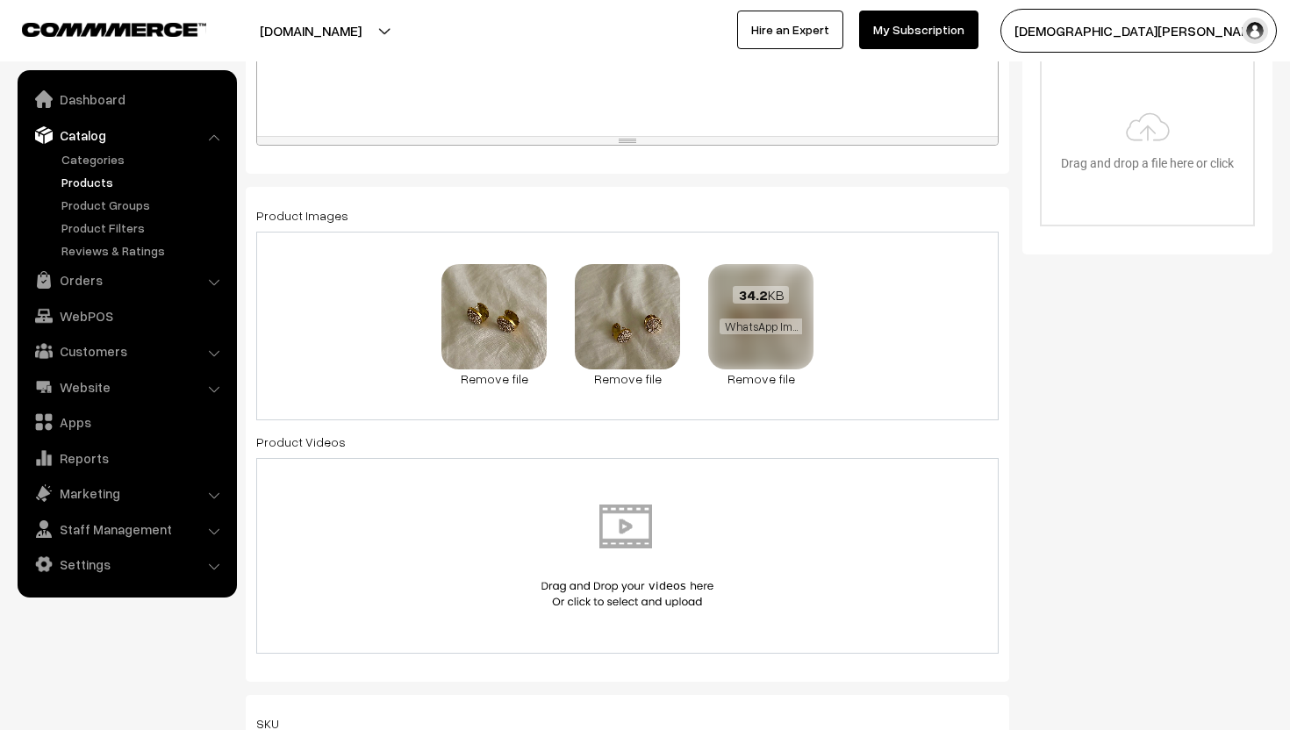
scroll to position [0, 0]
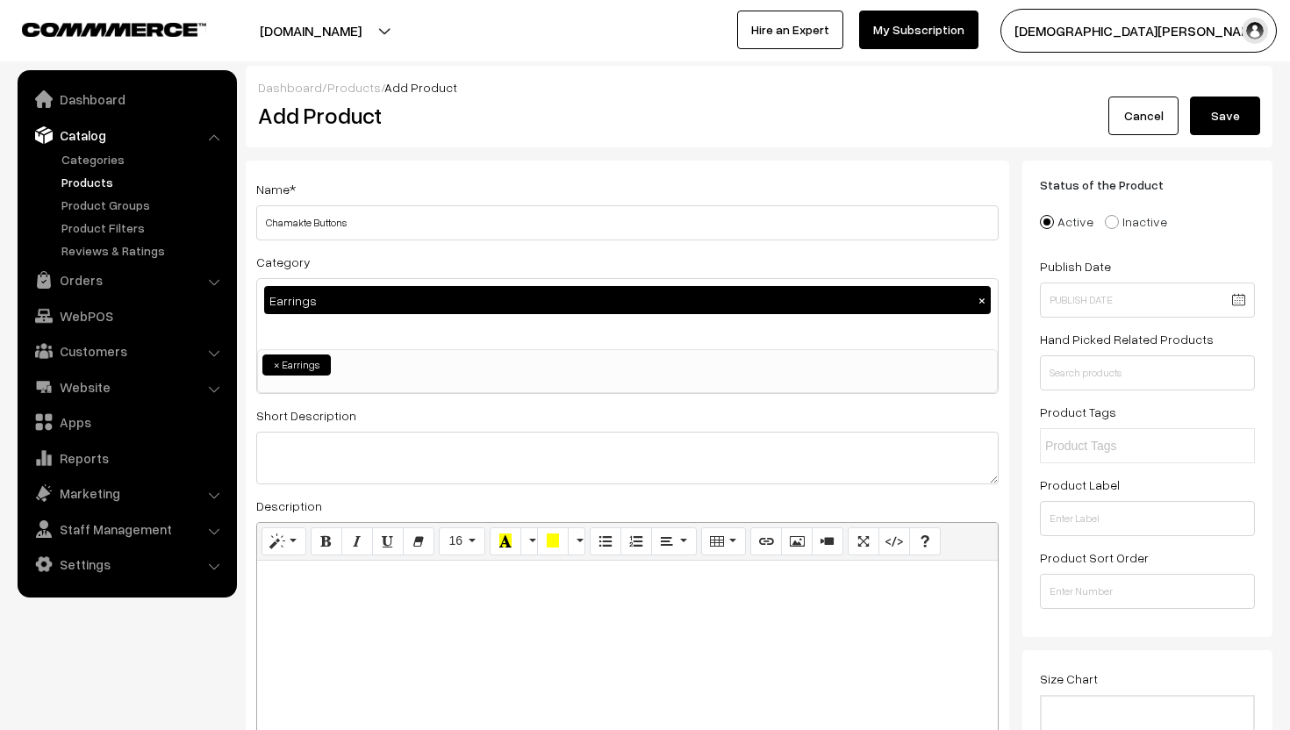
click at [1216, 118] on button "Save" at bounding box center [1225, 116] width 70 height 39
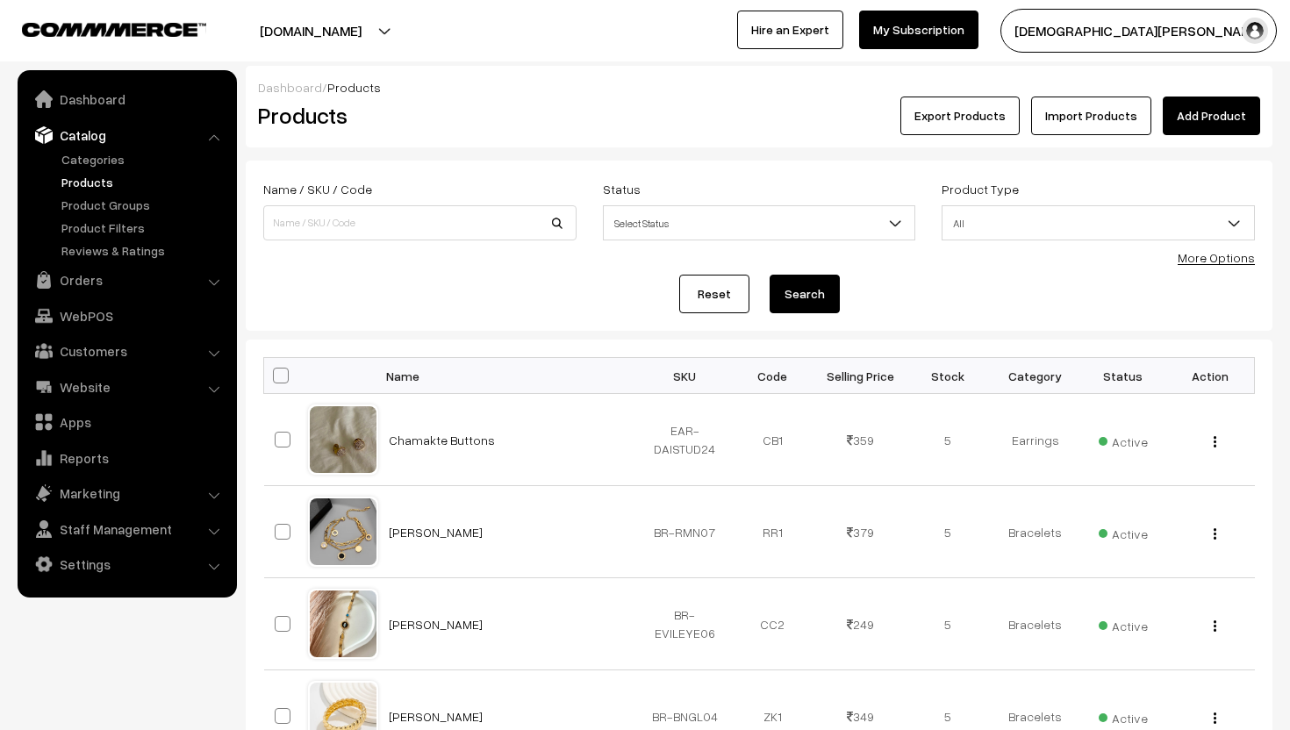
click at [1216, 118] on link "Add Product" at bounding box center [1211, 116] width 97 height 39
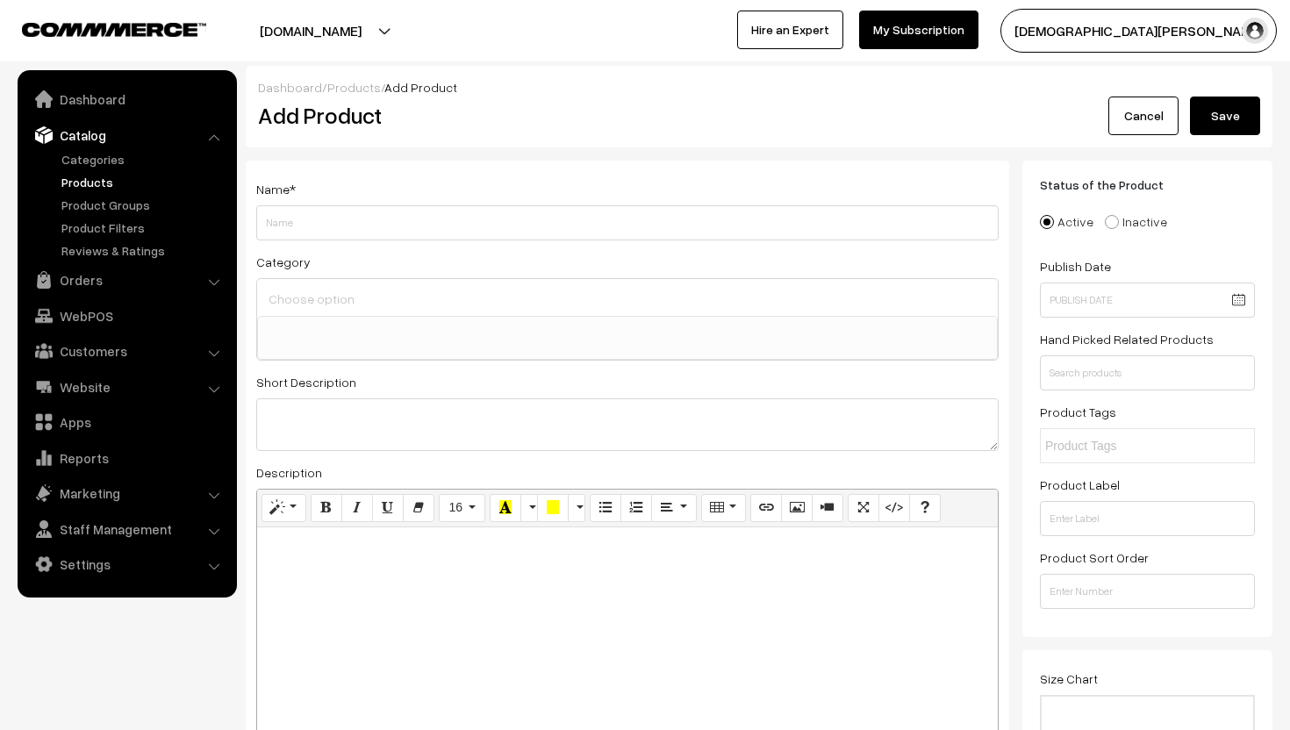
click at [414, 287] on input at bounding box center [627, 298] width 727 height 25
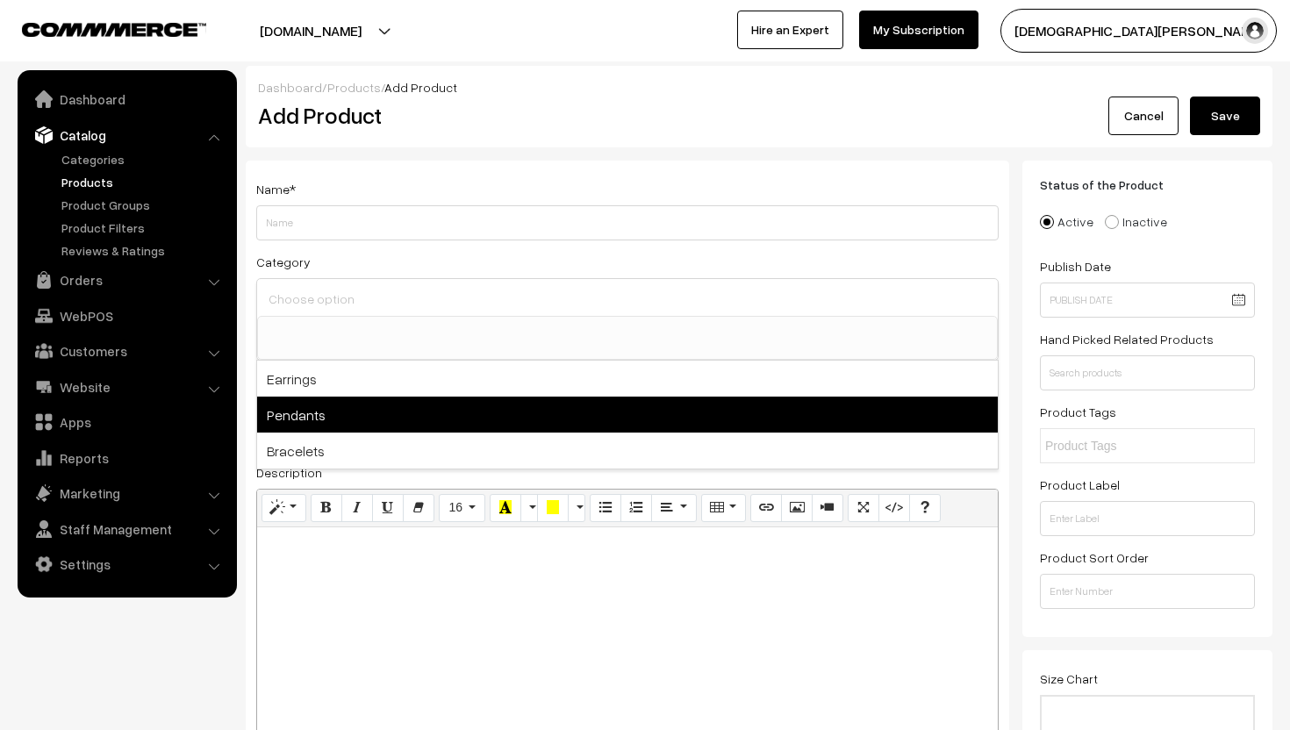
click at [277, 427] on span "Pendants" at bounding box center [627, 415] width 741 height 36
select select "2"
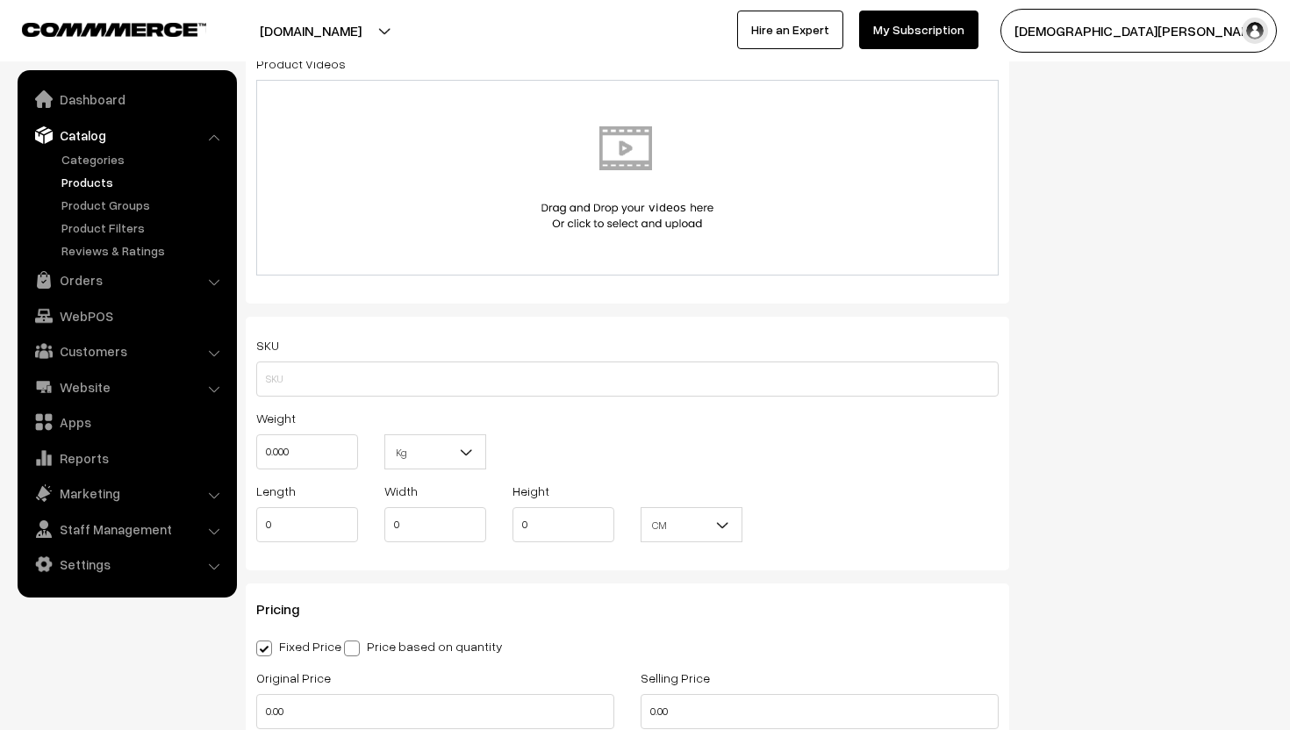
scroll to position [1037, 0]
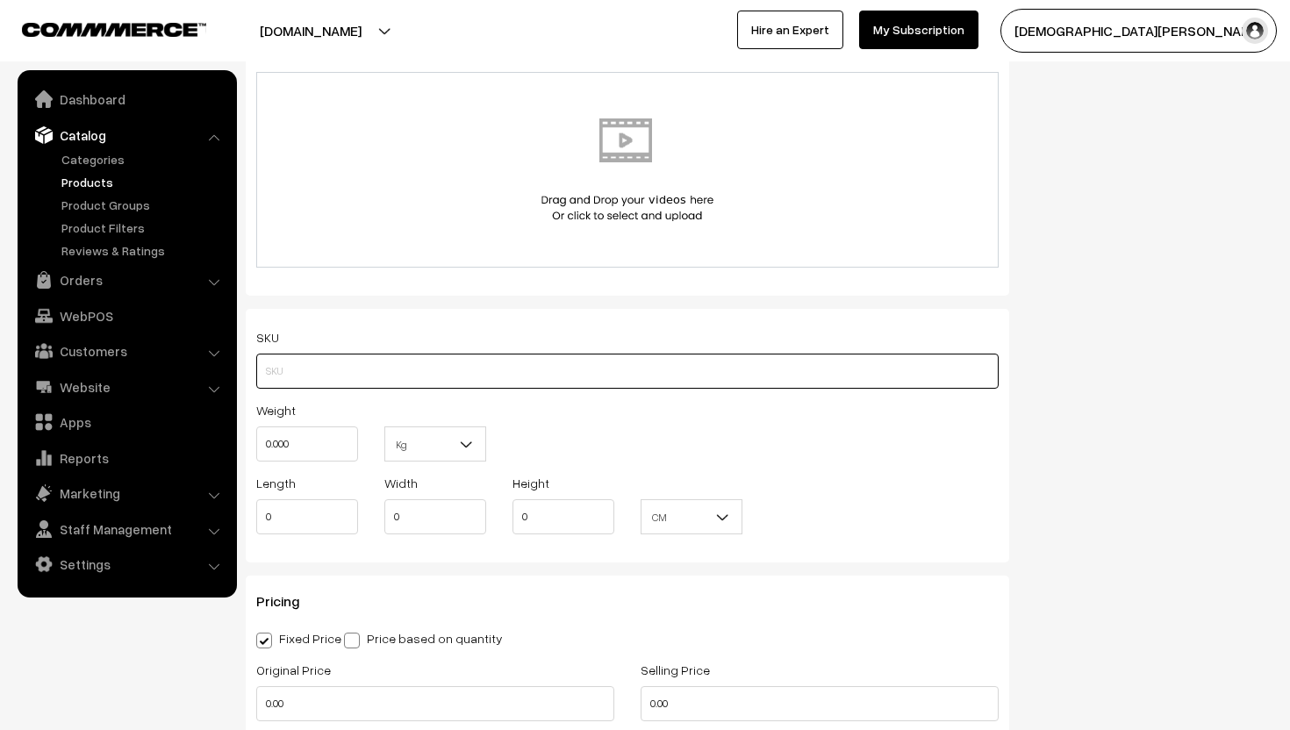
click at [349, 379] on input "text" at bounding box center [627, 371] width 742 height 35
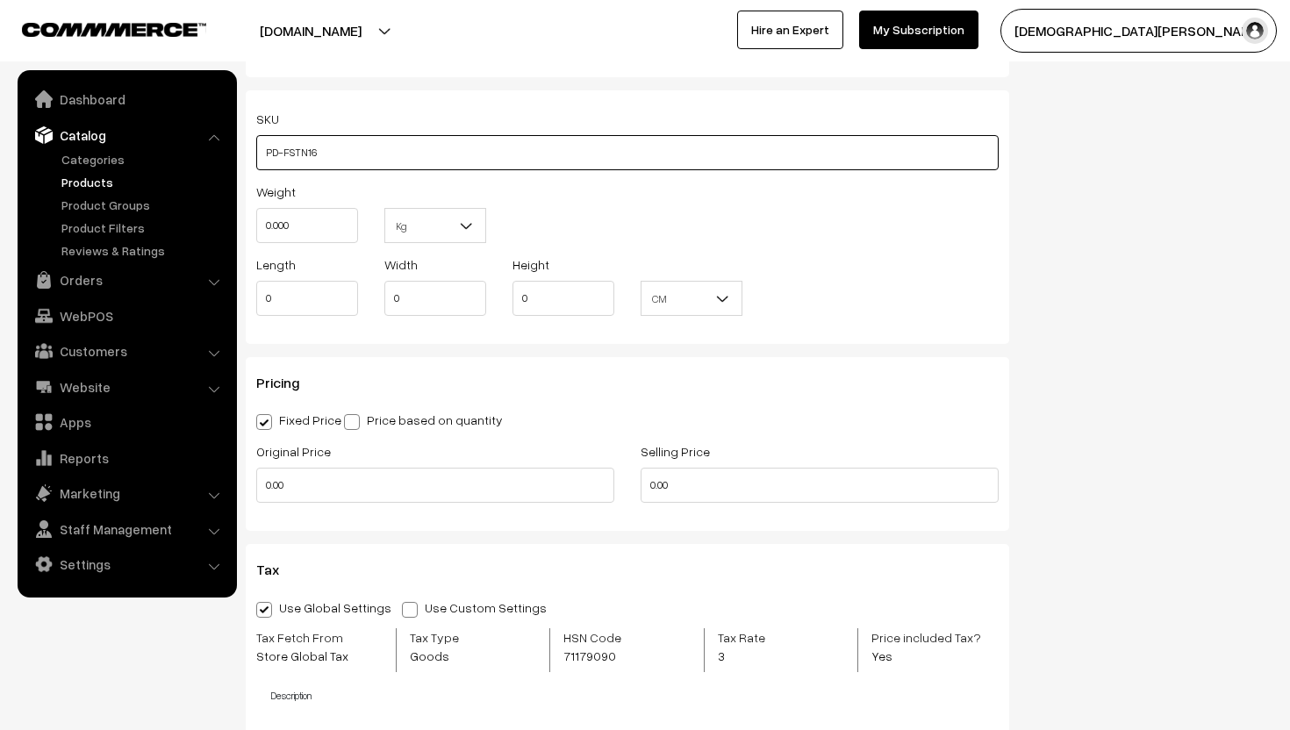
scroll to position [1258, 0]
type input "PD-FSTN16"
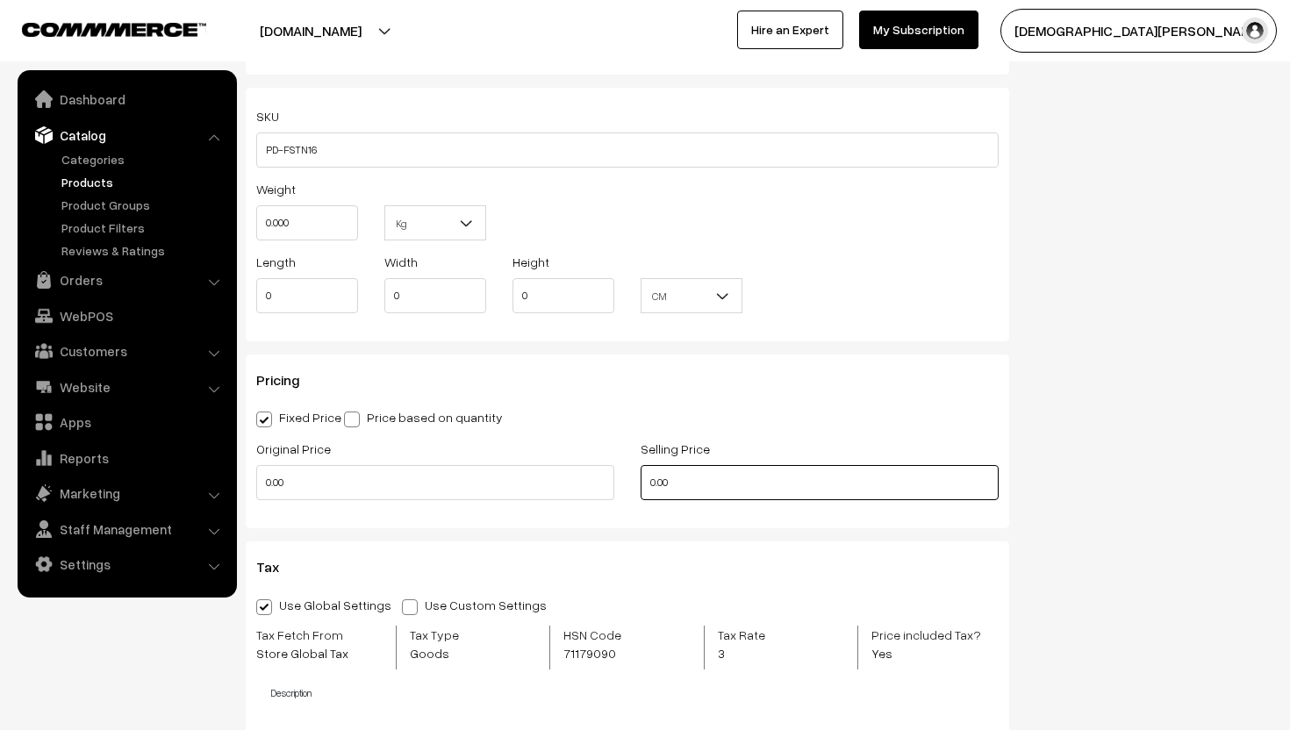
click at [719, 487] on input "0.00" at bounding box center [820, 482] width 358 height 35
type input "0"
type input "4"
type input "349"
click at [456, 490] on input "0.00" at bounding box center [435, 482] width 358 height 35
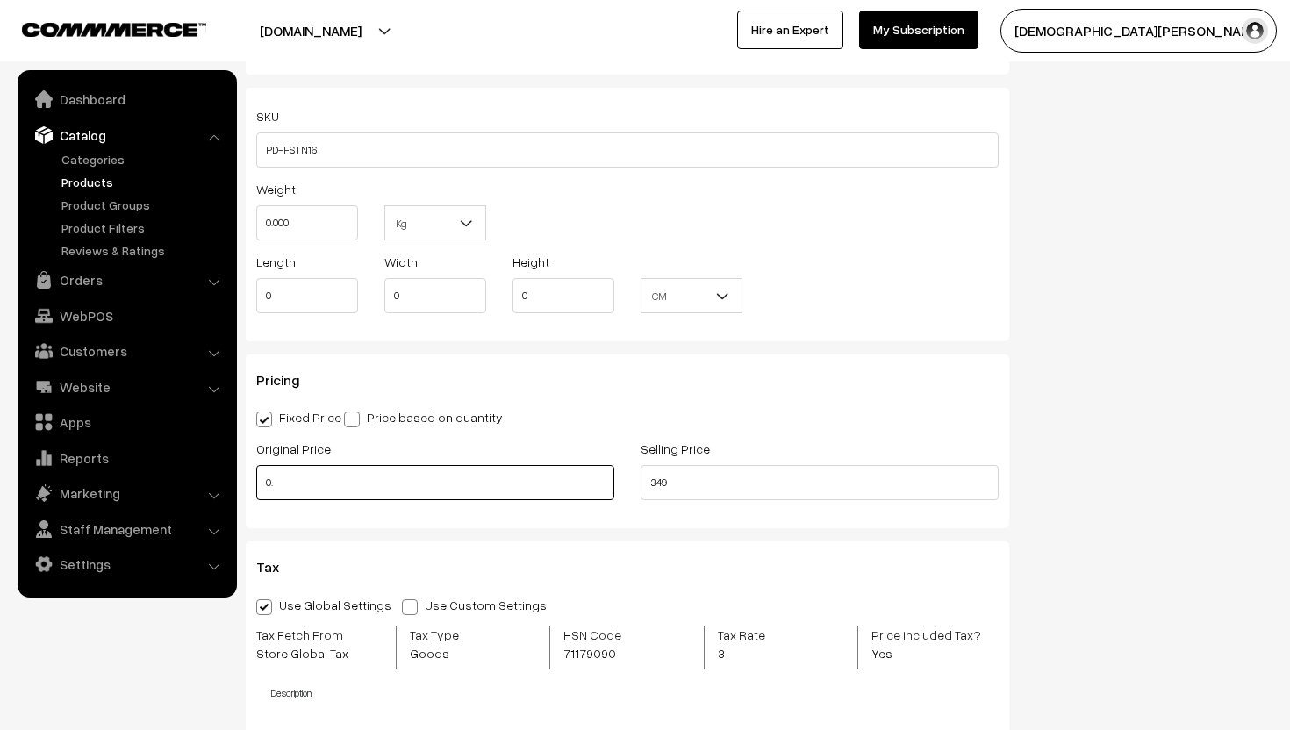
type input "0"
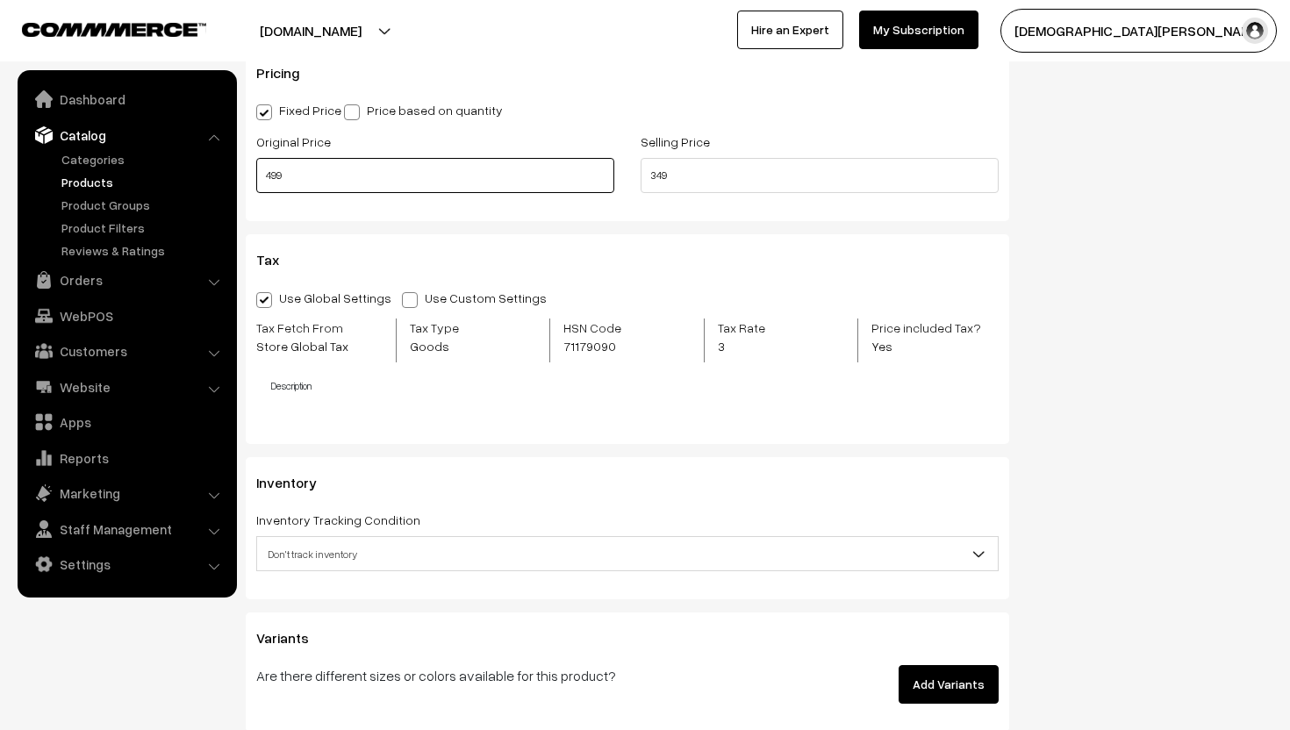
scroll to position [1571, 0]
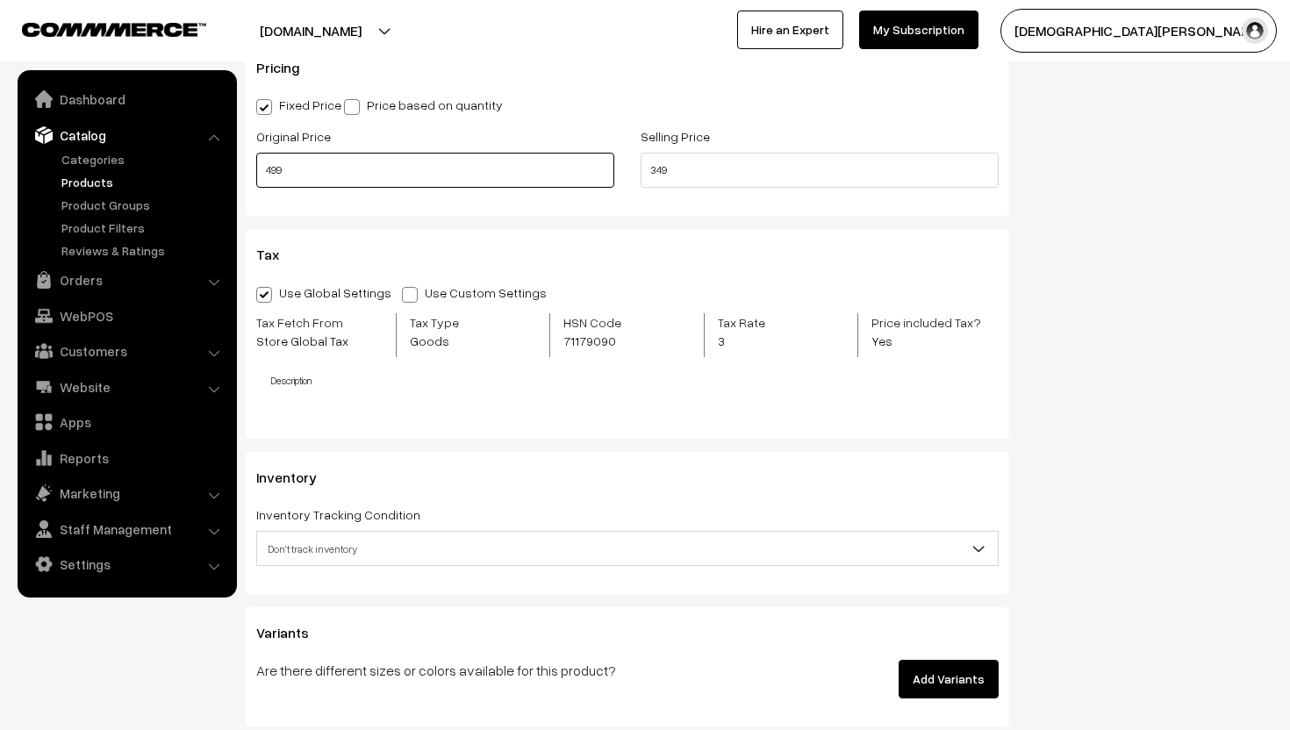
type input "499"
click at [478, 547] on span "Don't track inventory" at bounding box center [627, 549] width 741 height 31
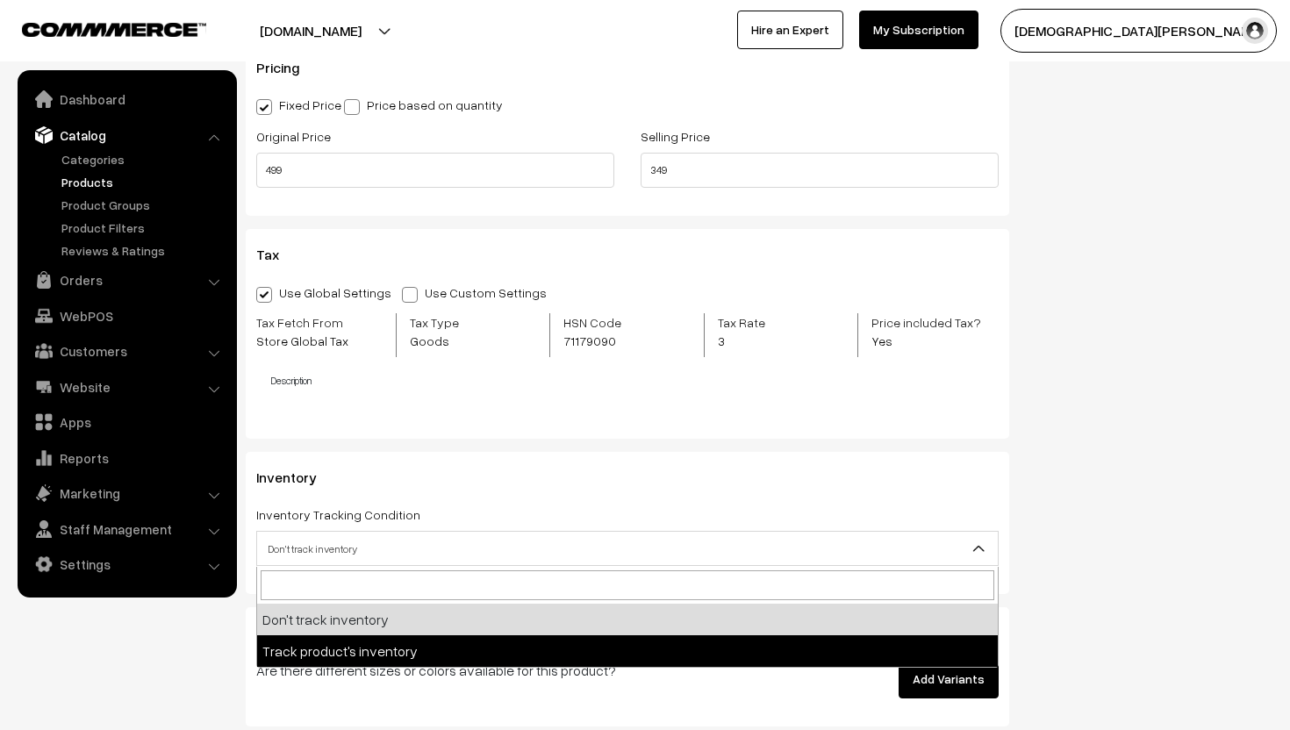
select select "2"
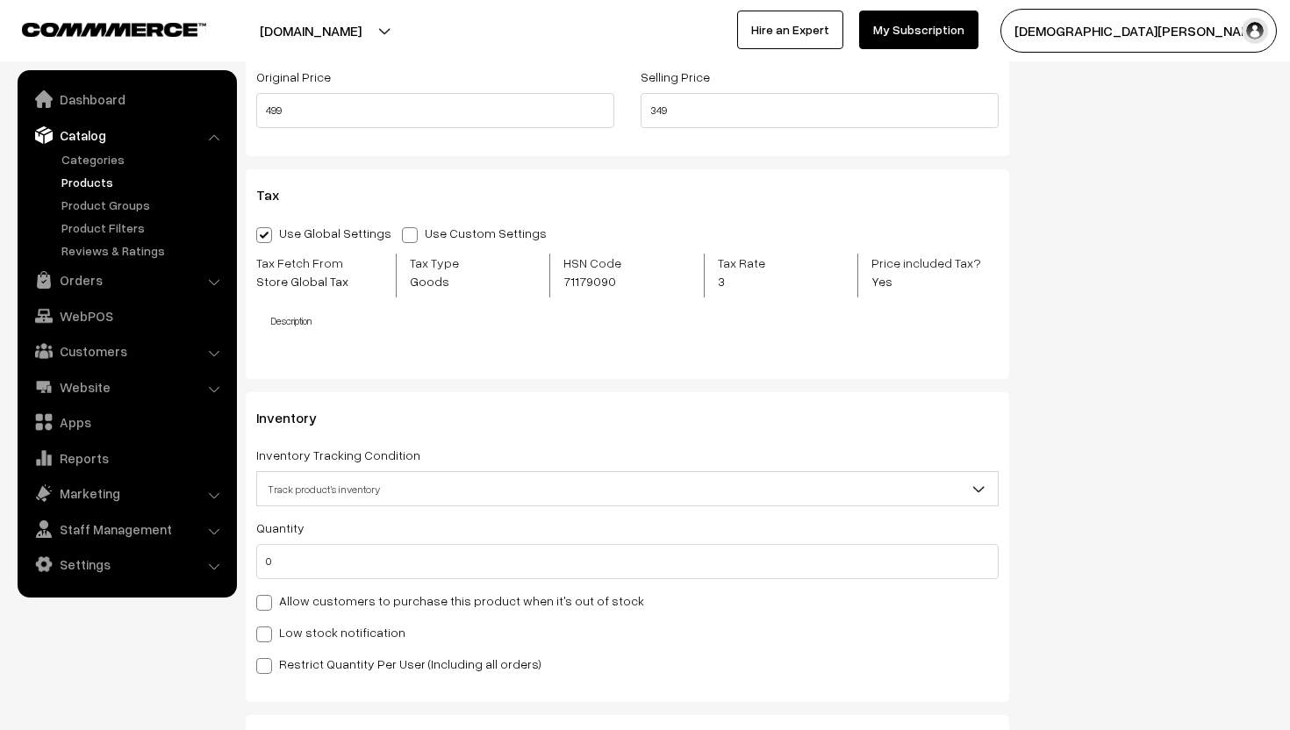
scroll to position [1634, 0]
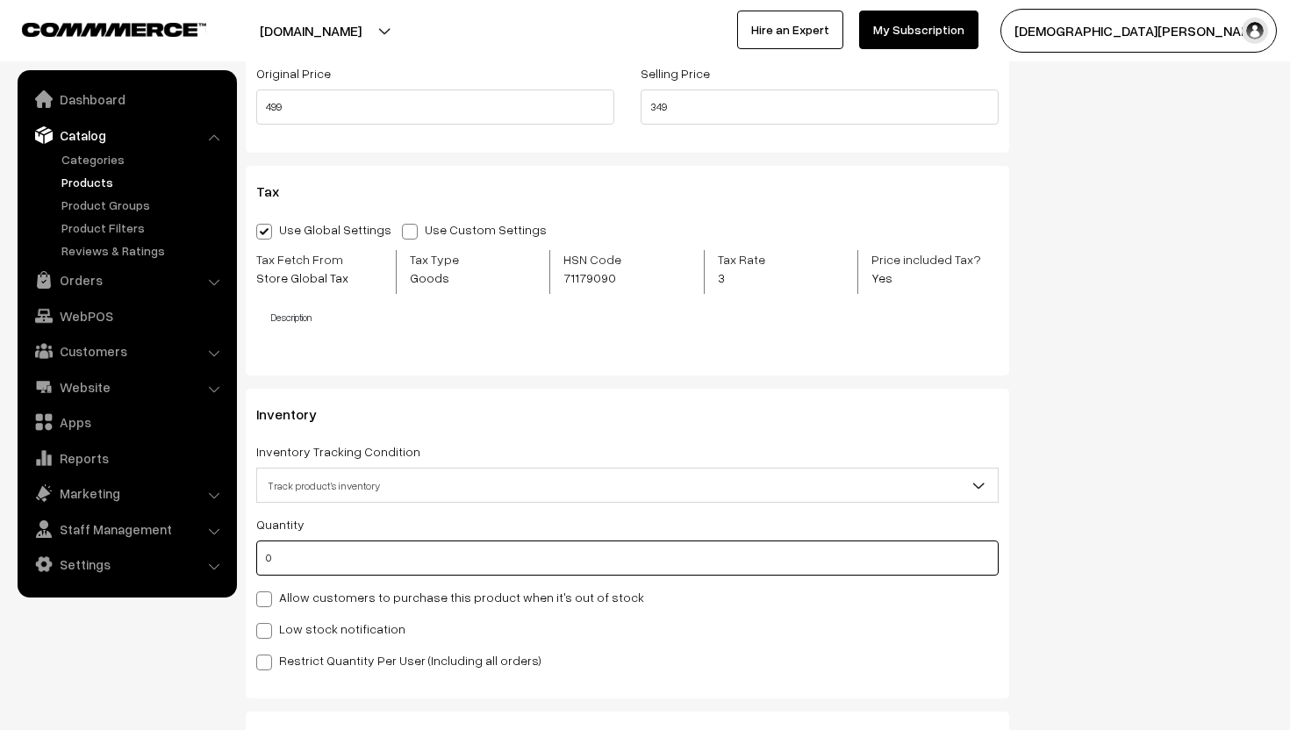
click at [318, 566] on input "0" at bounding box center [627, 558] width 742 height 35
type input "5"
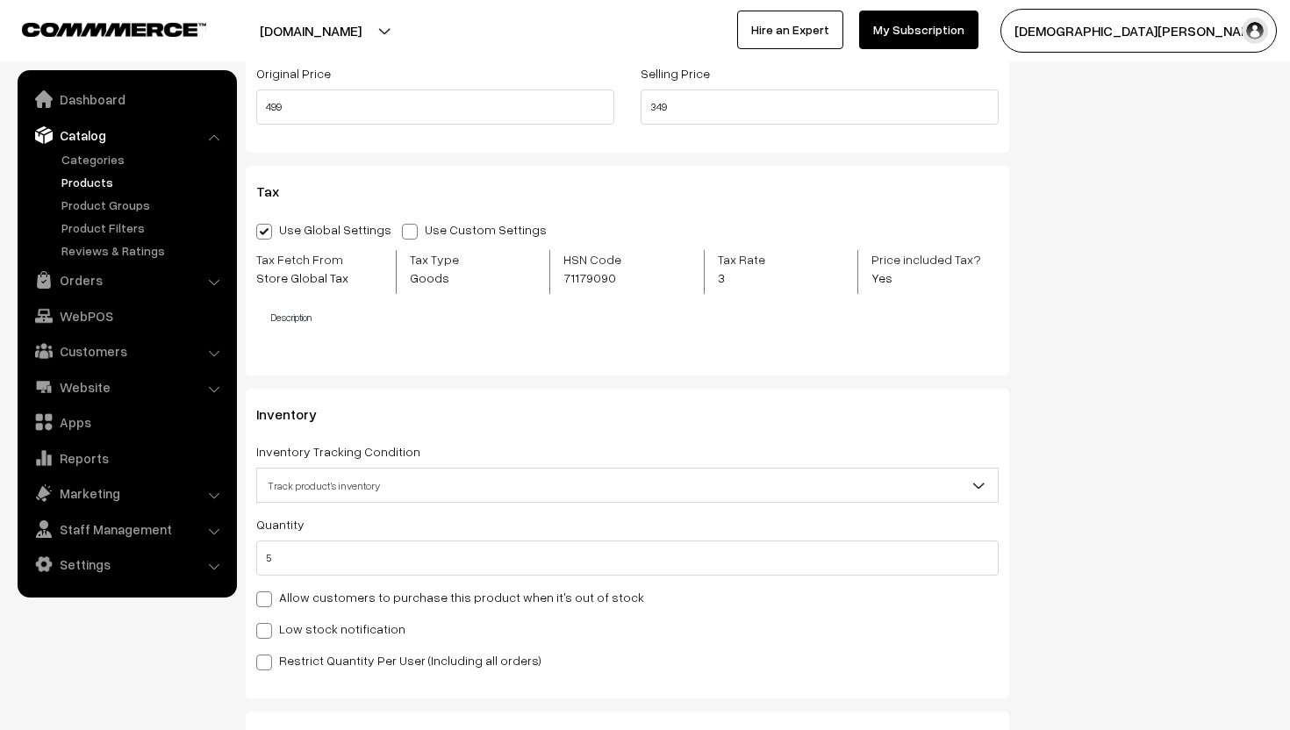
click at [273, 633] on label "Low stock notification" at bounding box center [330, 629] width 149 height 18
click at [268, 633] on input "Low stock notification" at bounding box center [261, 627] width 11 height 11
checkbox input "true"
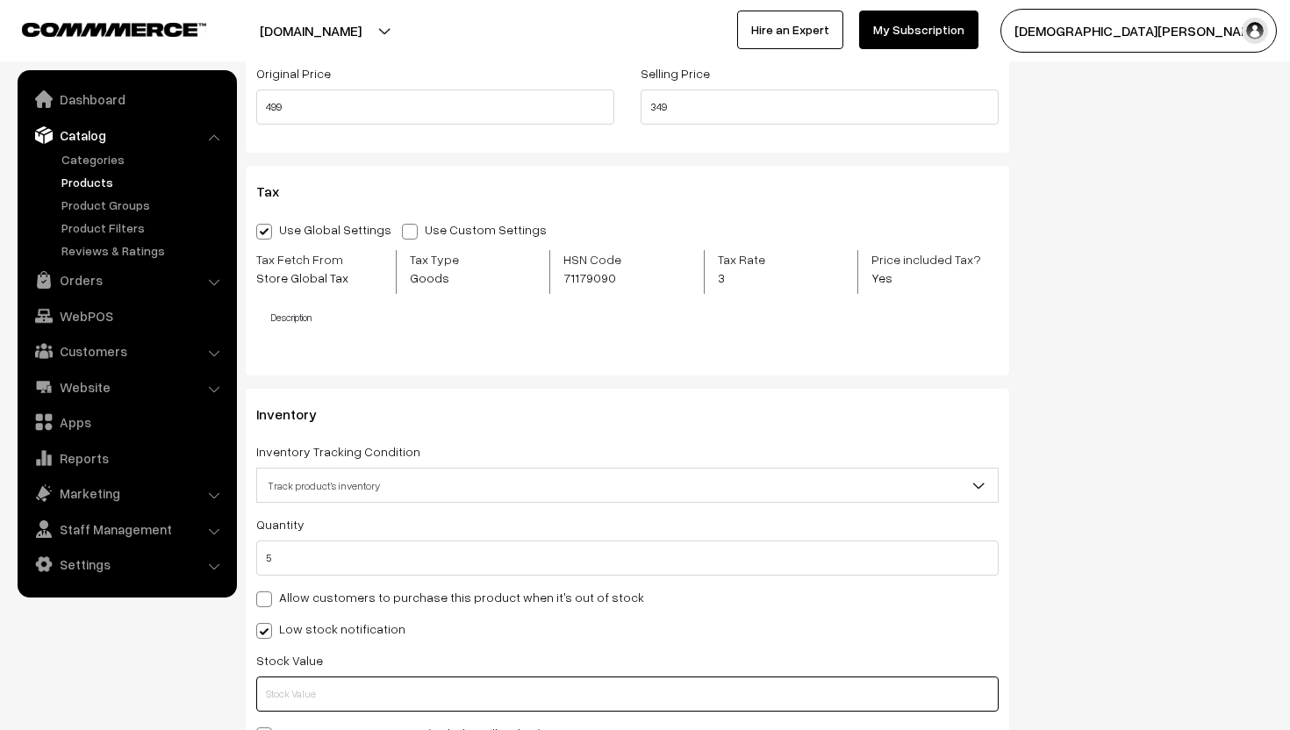
click at [274, 699] on input "text" at bounding box center [627, 694] width 742 height 35
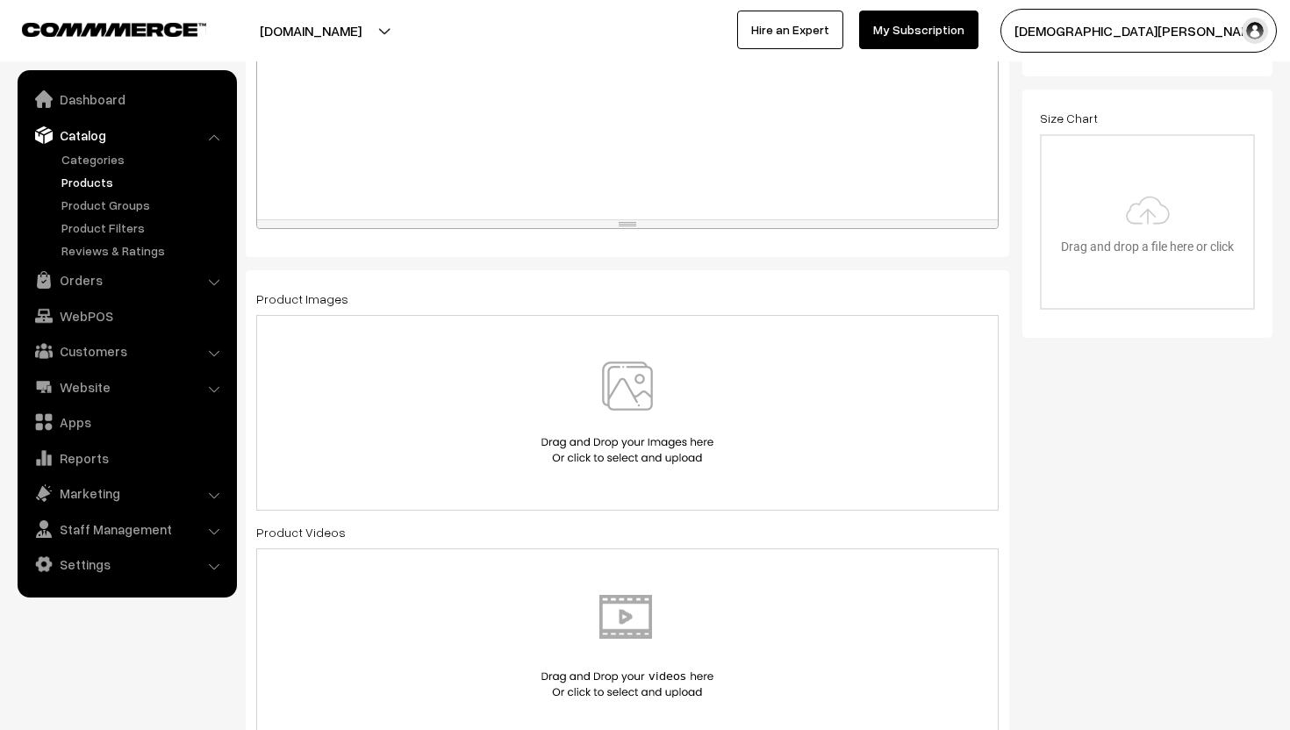
scroll to position [551, 0]
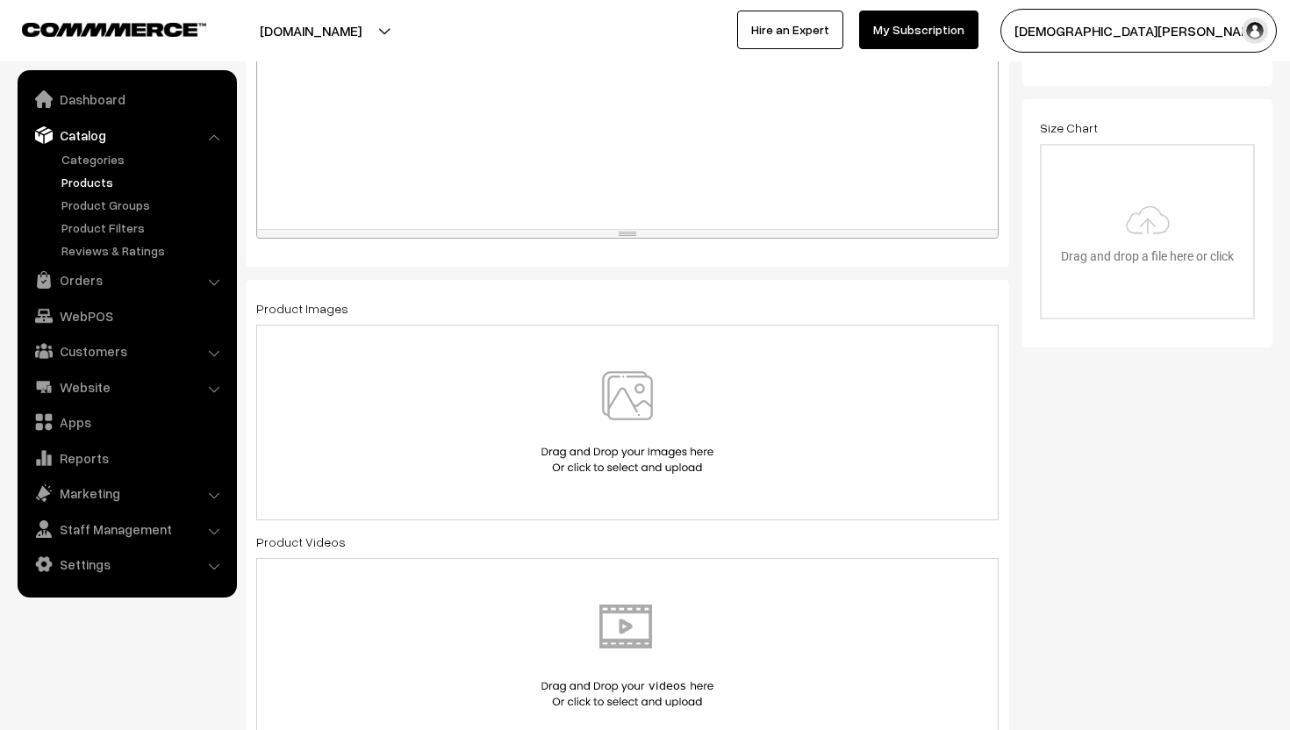
type input "2"
click at [601, 428] on img at bounding box center [627, 422] width 181 height 103
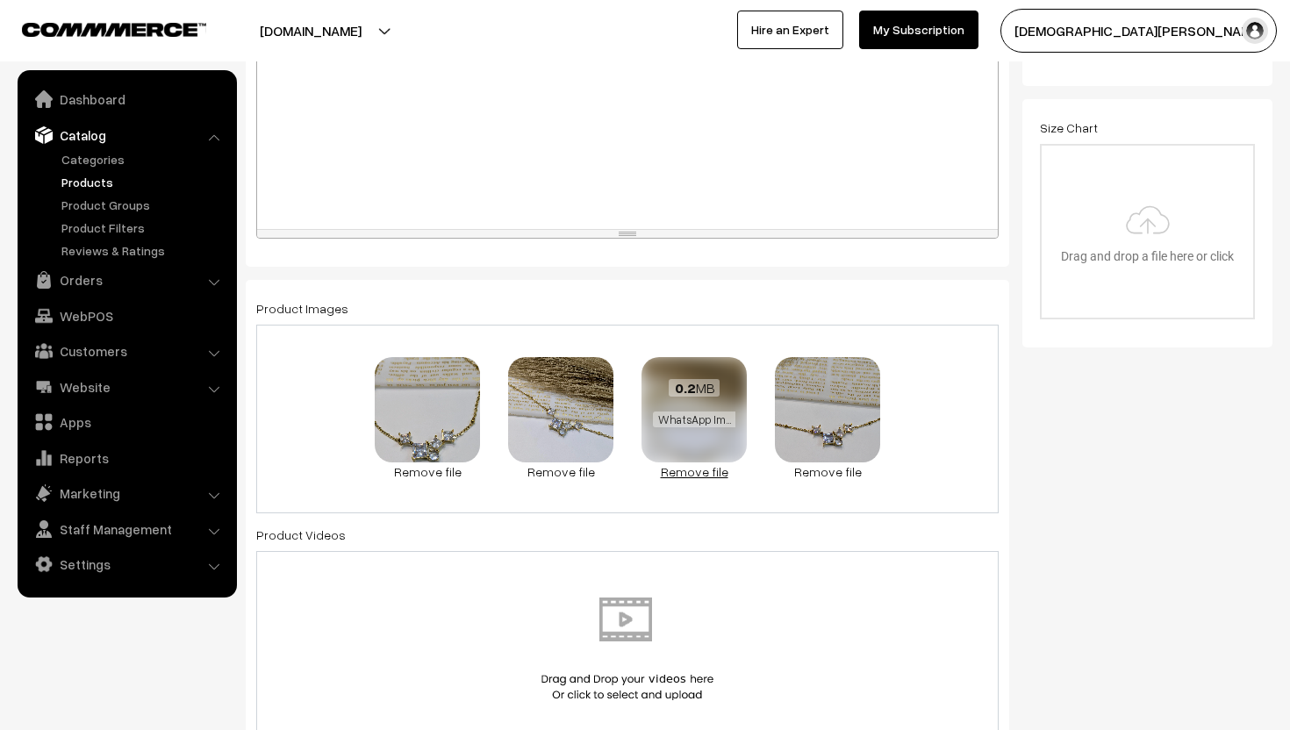
click at [696, 477] on link "Remove file" at bounding box center [694, 471] width 105 height 18
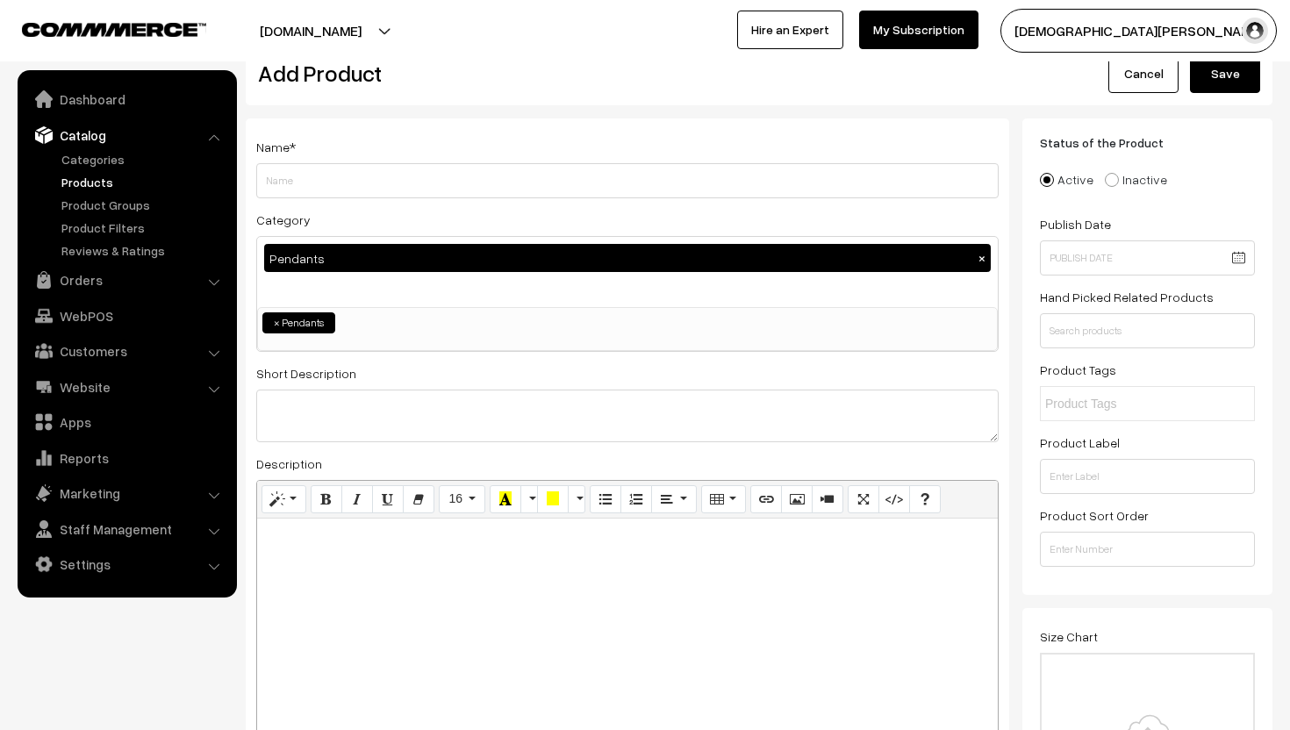
scroll to position [38, 0]
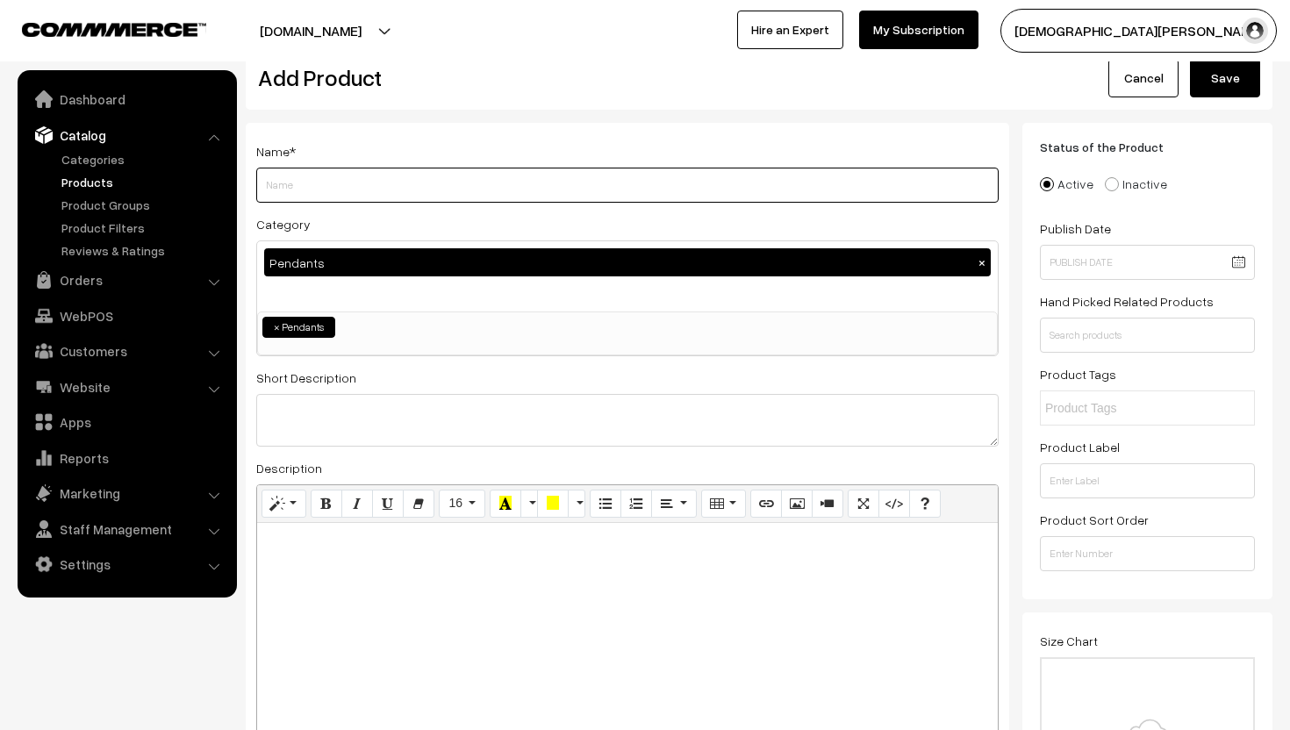
click at [296, 192] on input "Weight" at bounding box center [627, 185] width 742 height 35
type input "T"
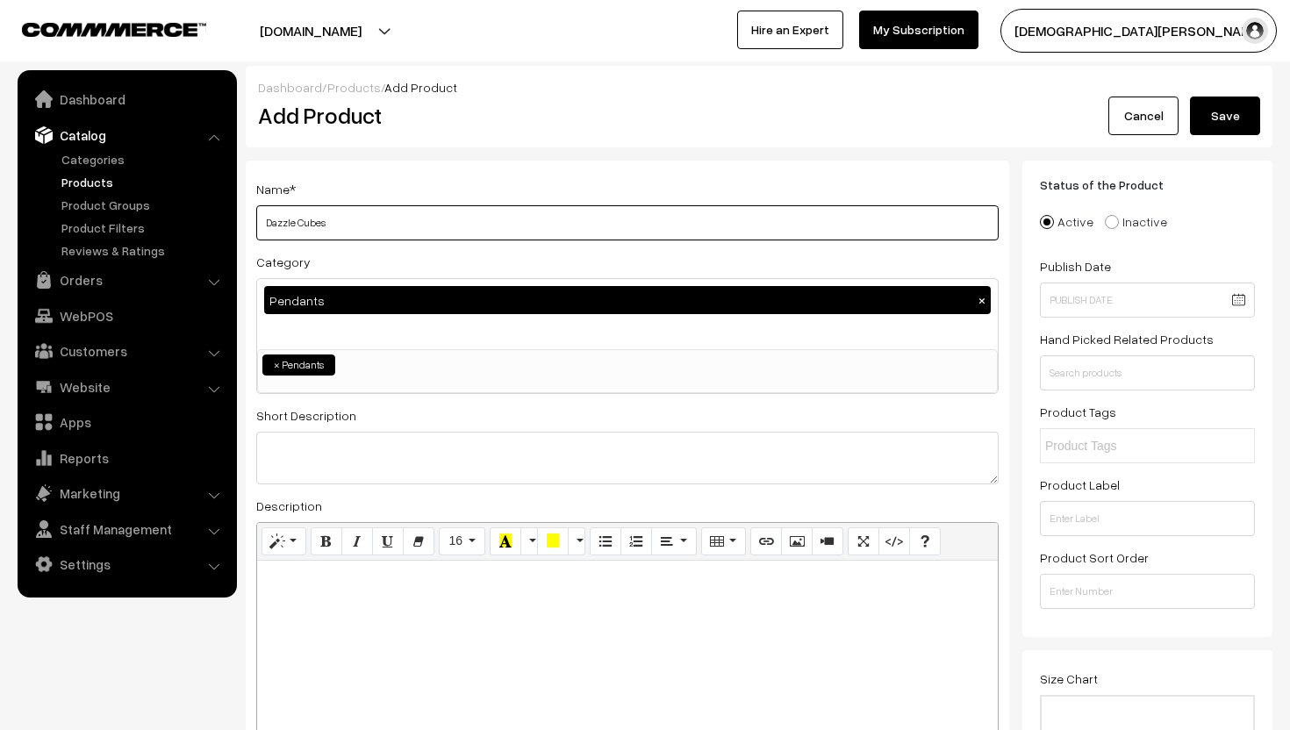
type input "Dazzle Cubes"
click at [1244, 121] on button "Save" at bounding box center [1225, 116] width 70 height 39
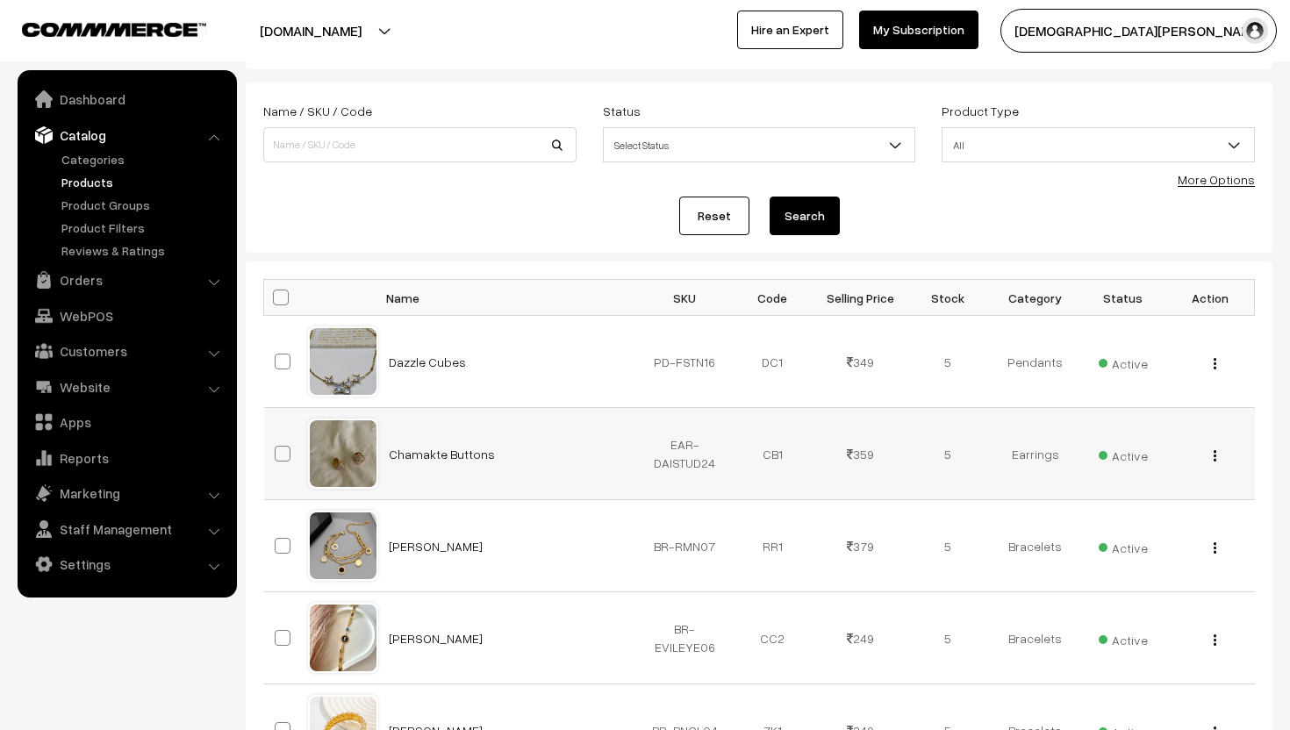
scroll to position [806, 0]
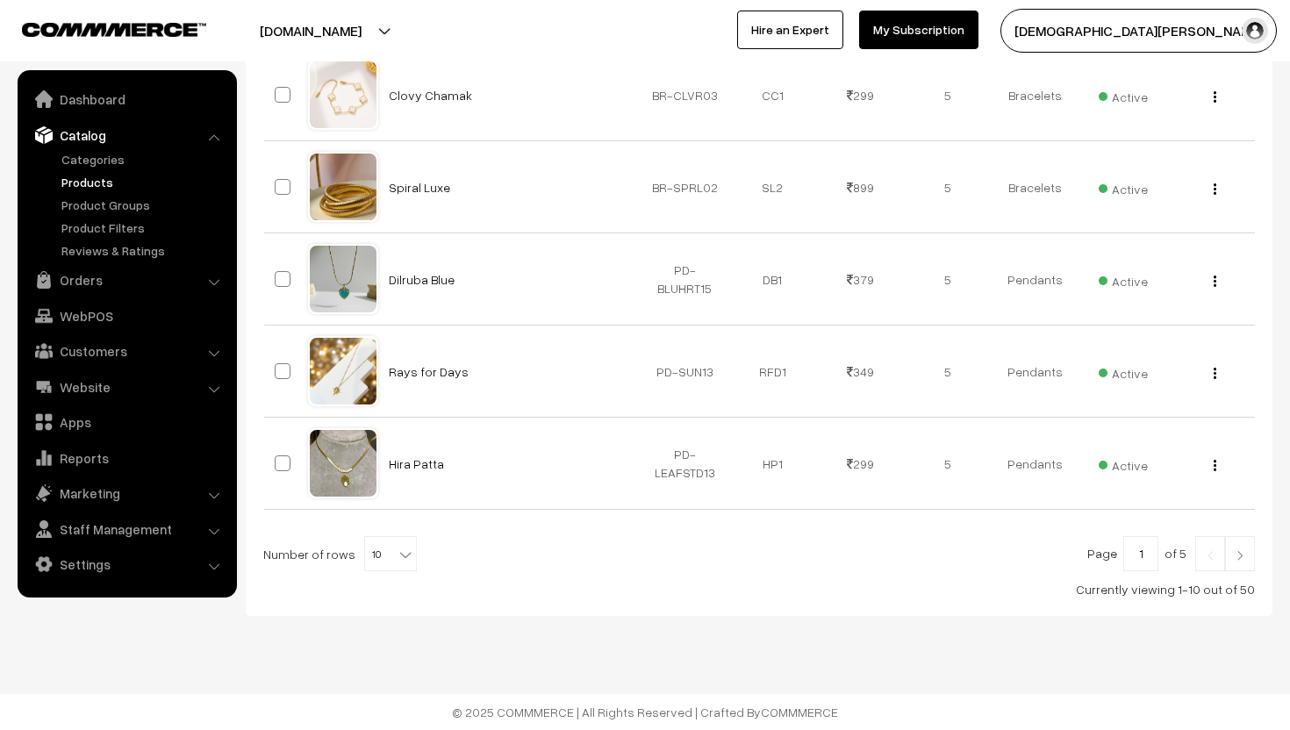
click at [1237, 551] on img at bounding box center [1240, 555] width 16 height 11
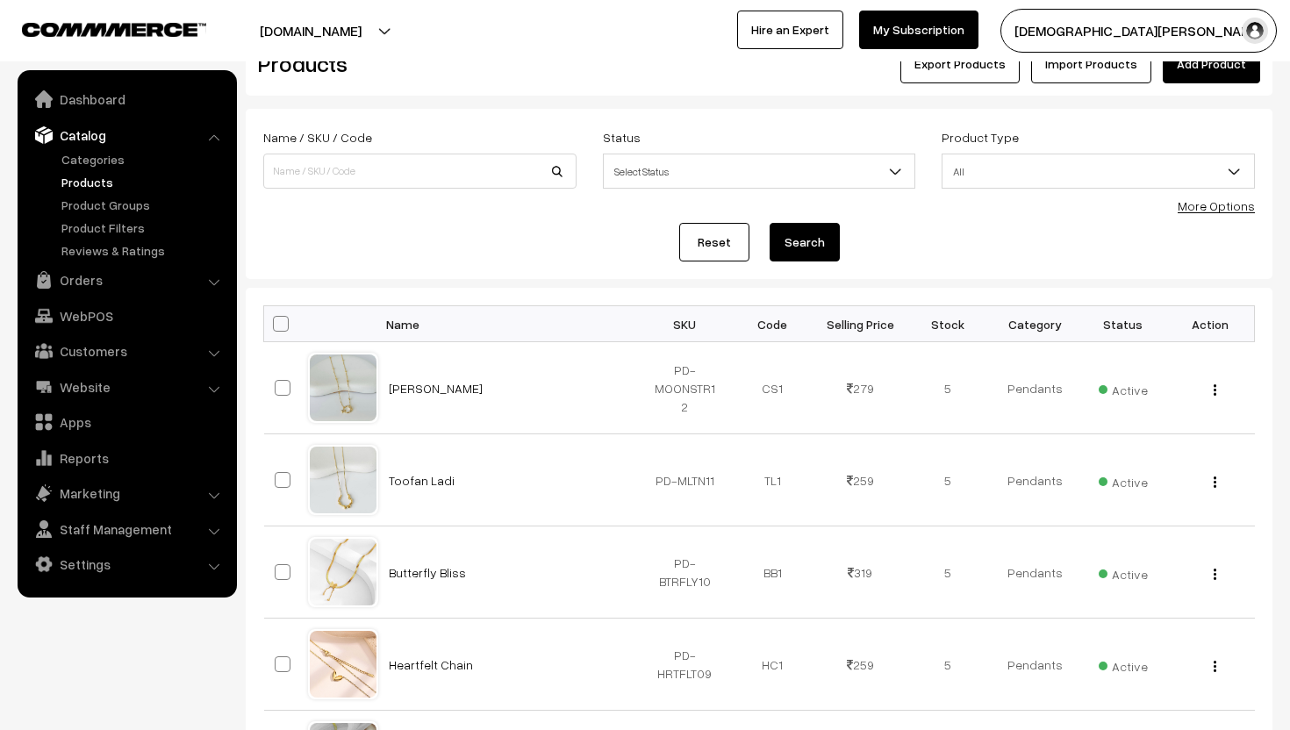
scroll to position [806, 0]
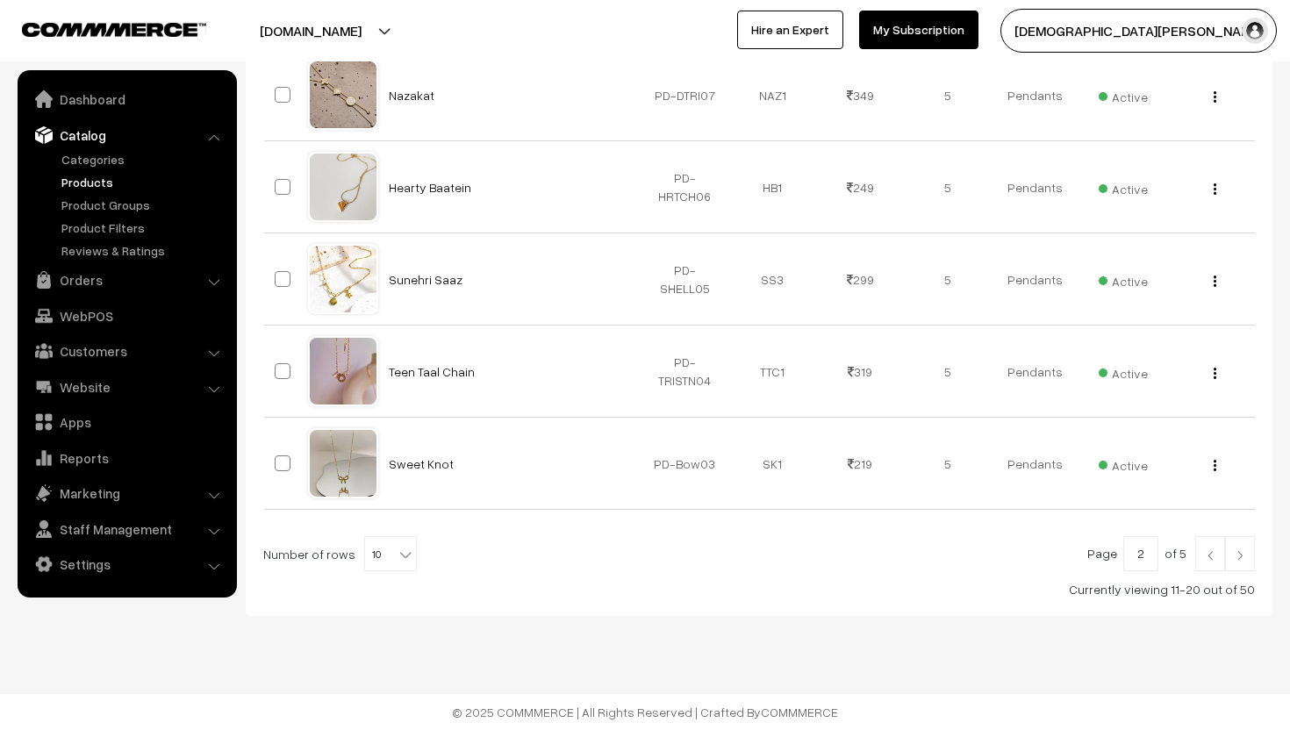
click at [1237, 551] on img at bounding box center [1240, 555] width 16 height 11
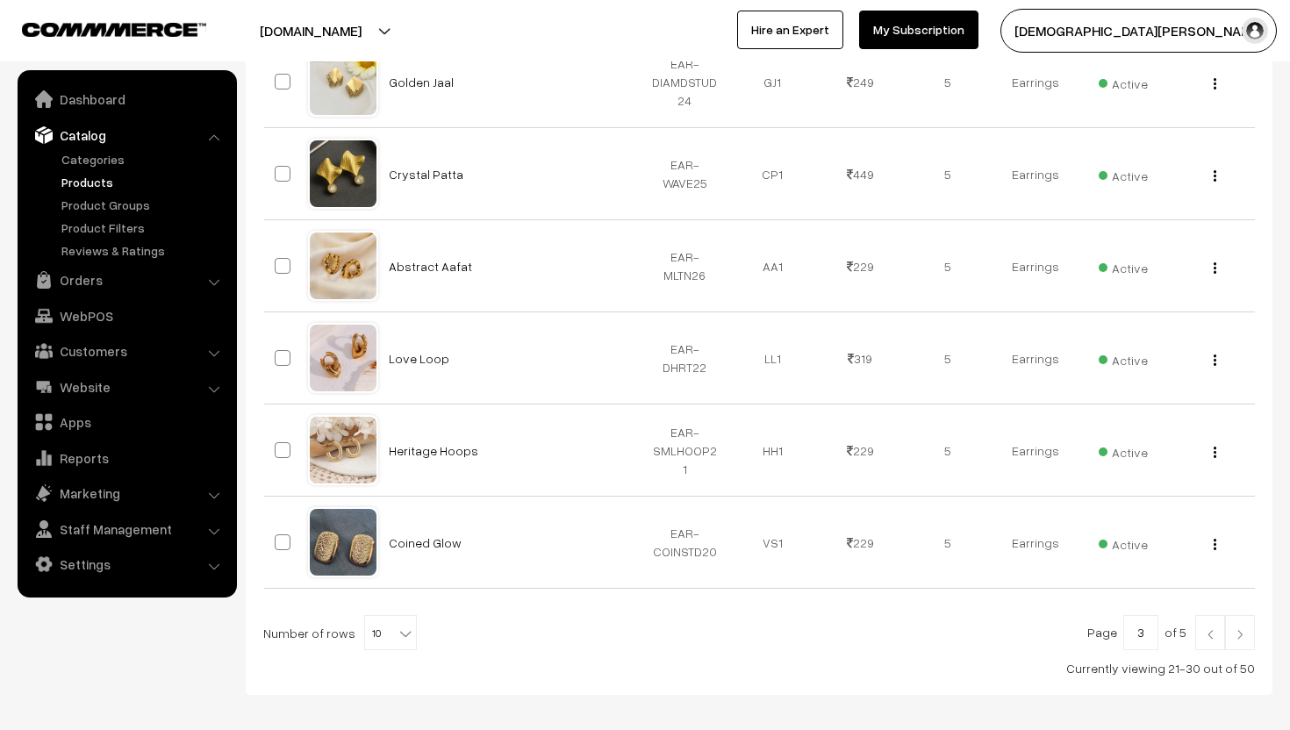
scroll to position [806, 0]
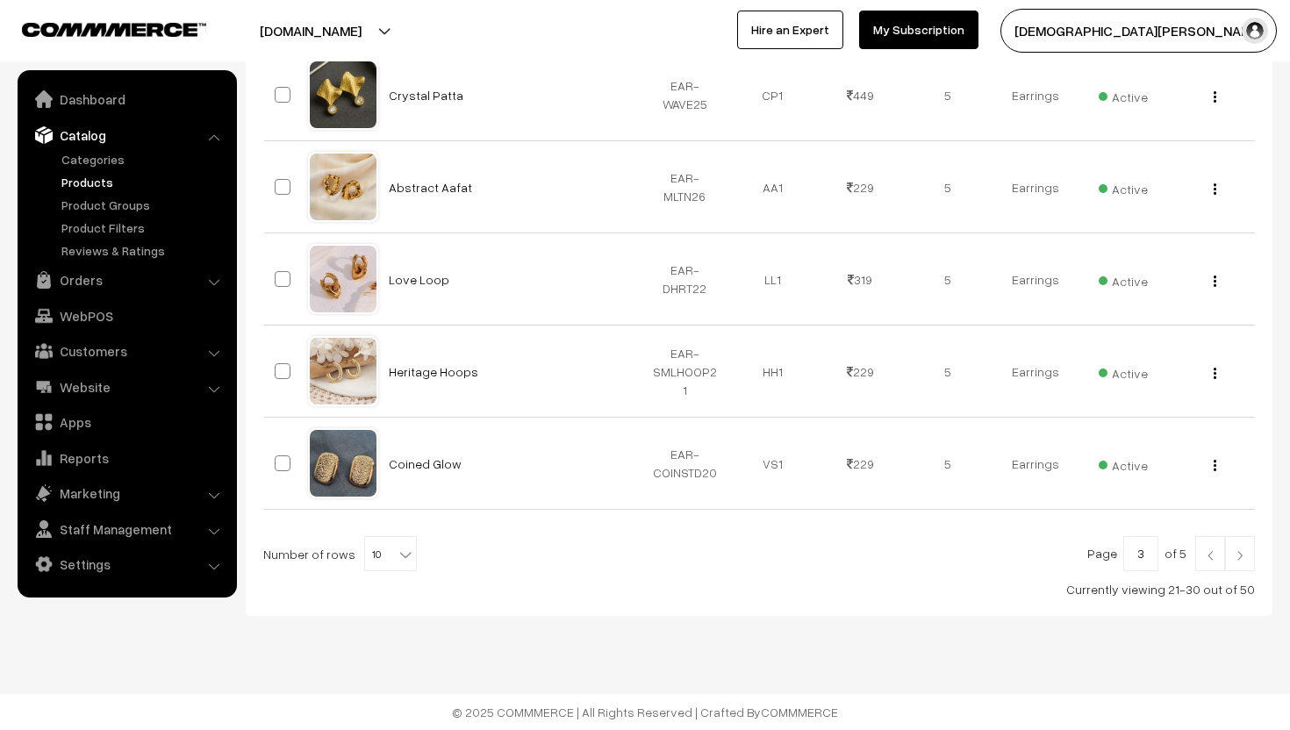
click at [1247, 555] on img at bounding box center [1240, 555] width 16 height 11
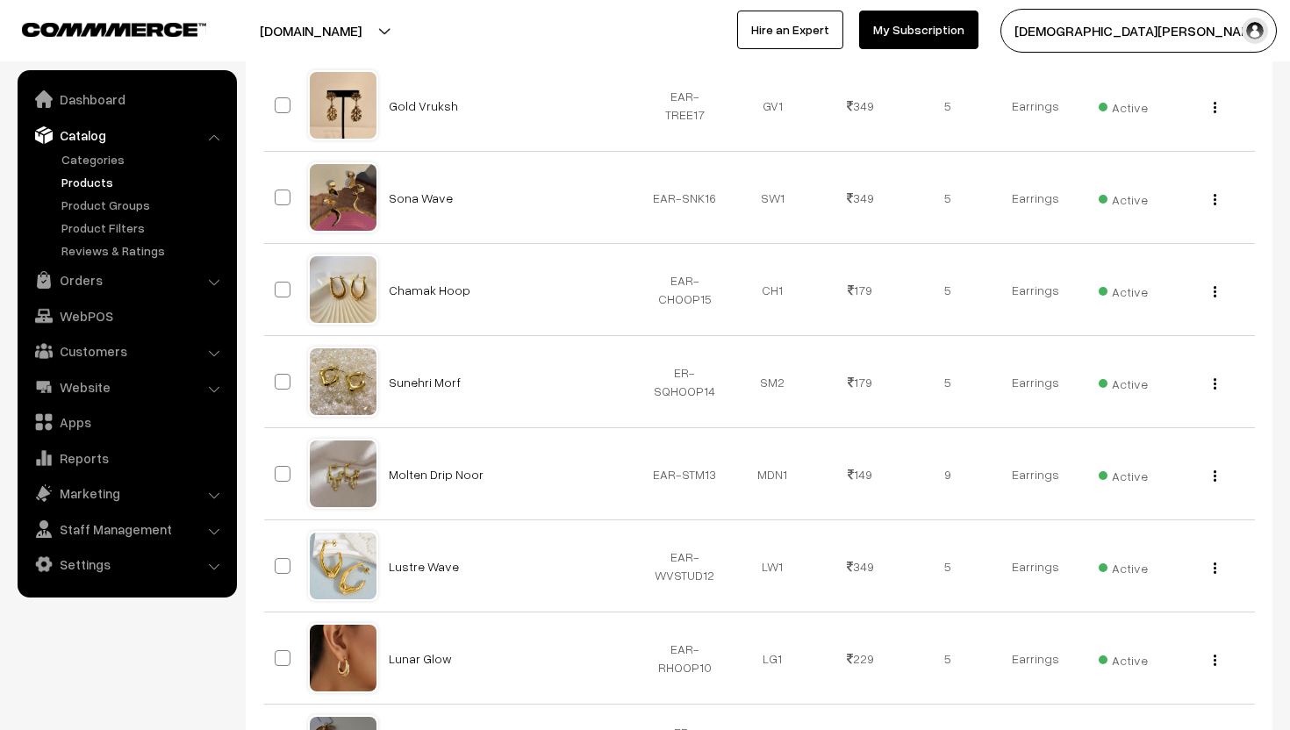
scroll to position [806, 0]
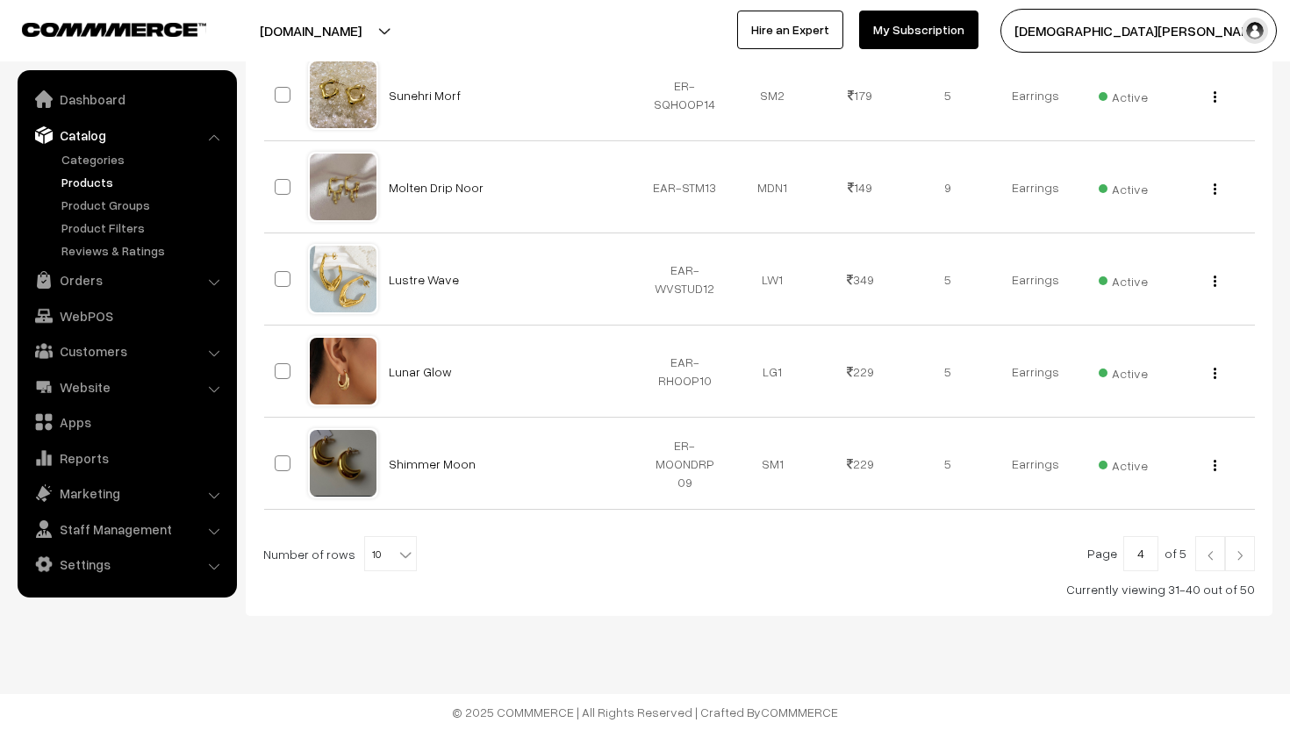
click at [1249, 558] on link at bounding box center [1240, 553] width 30 height 35
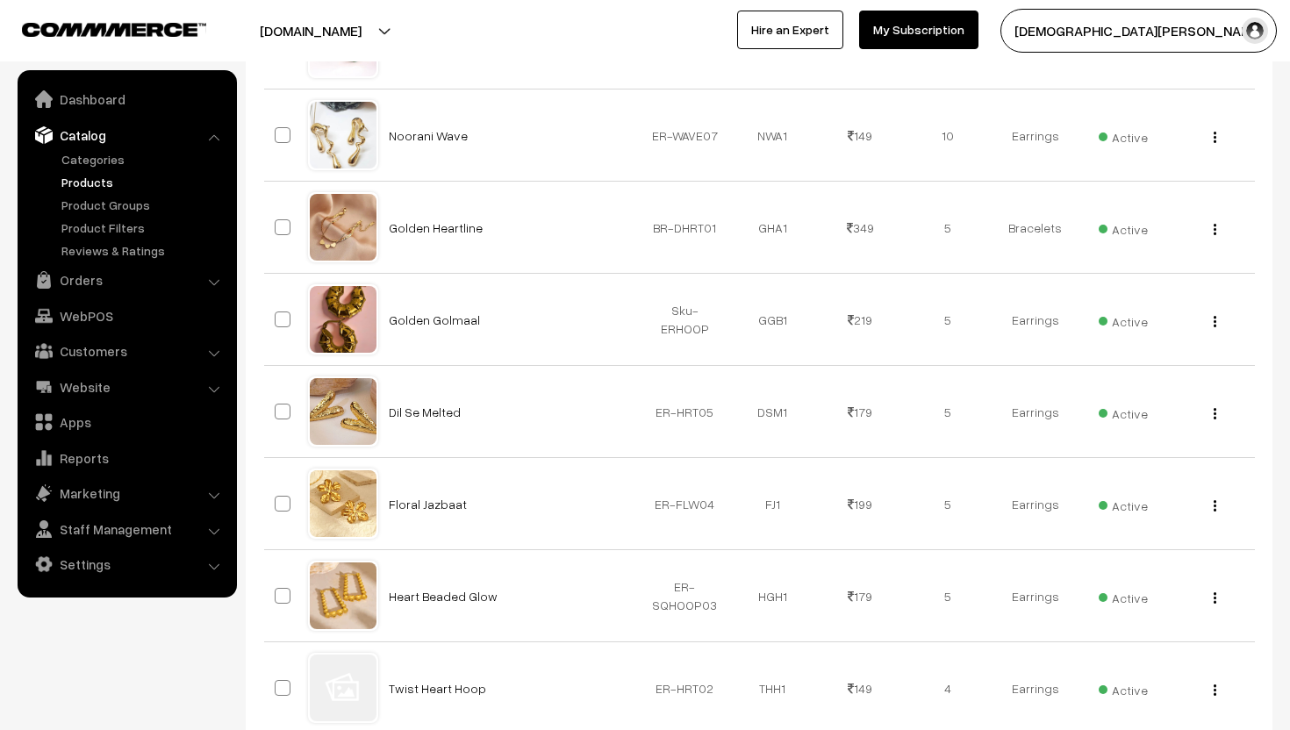
scroll to position [806, 0]
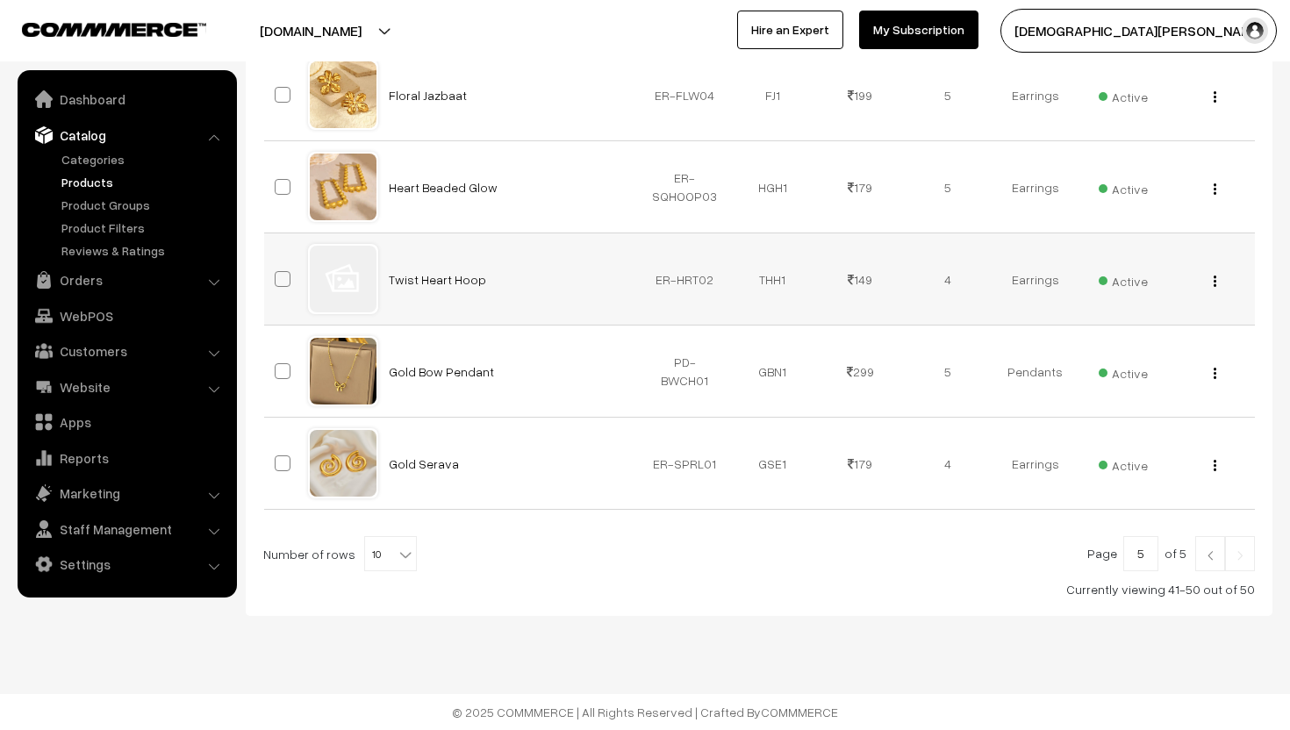
click at [1215, 282] on img "button" at bounding box center [1215, 281] width 3 height 11
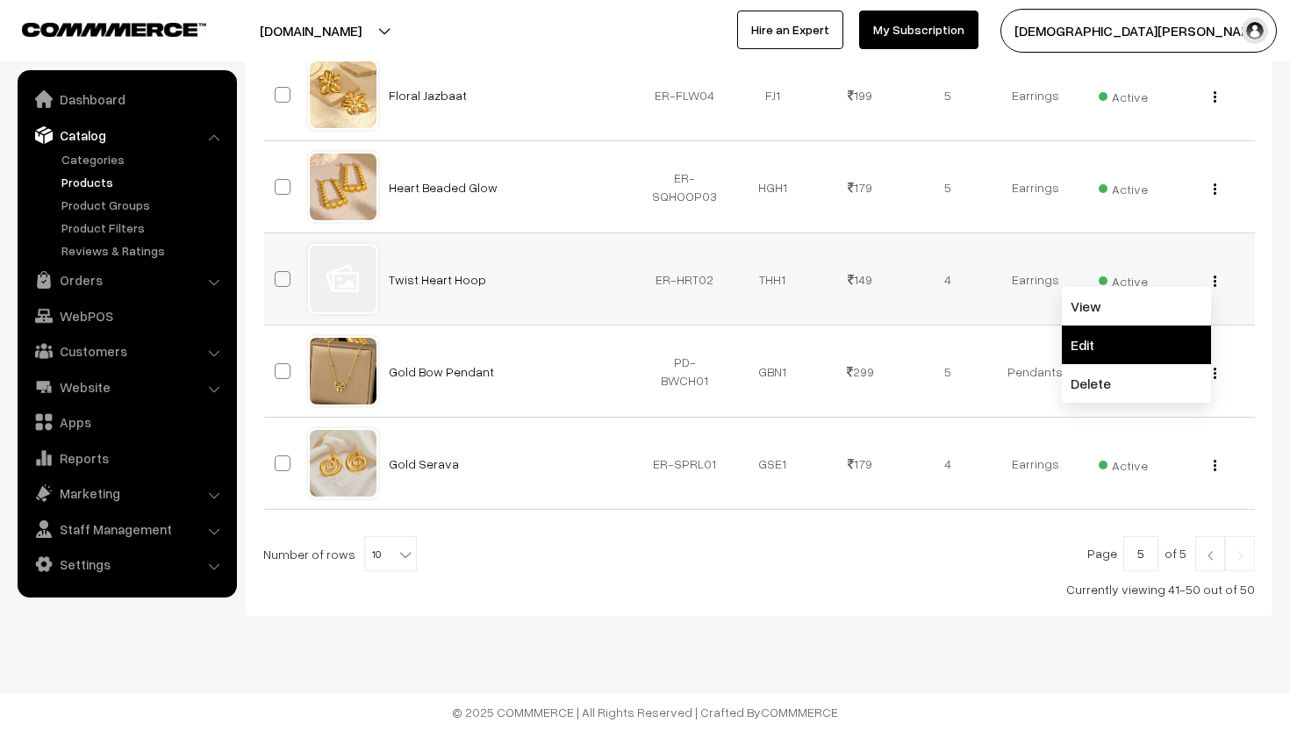
click at [1122, 331] on link "Edit" at bounding box center [1136, 345] width 149 height 39
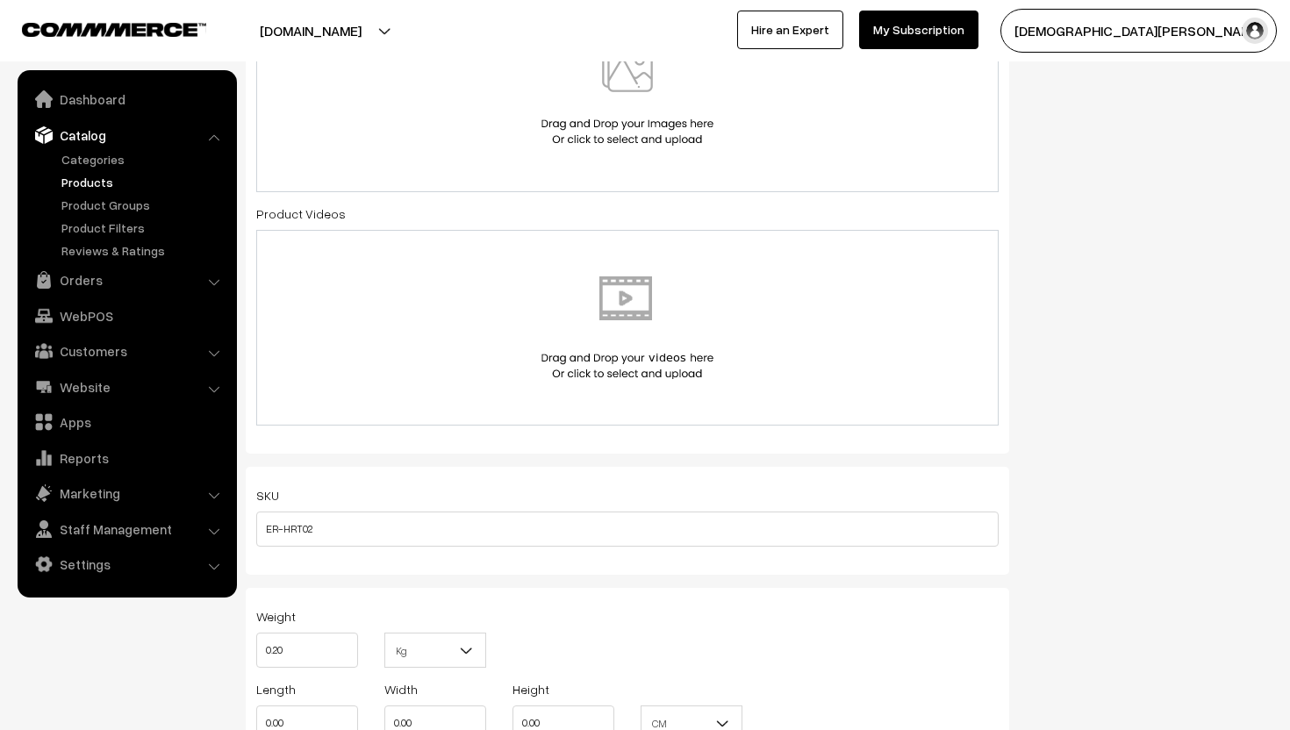
scroll to position [802, 0]
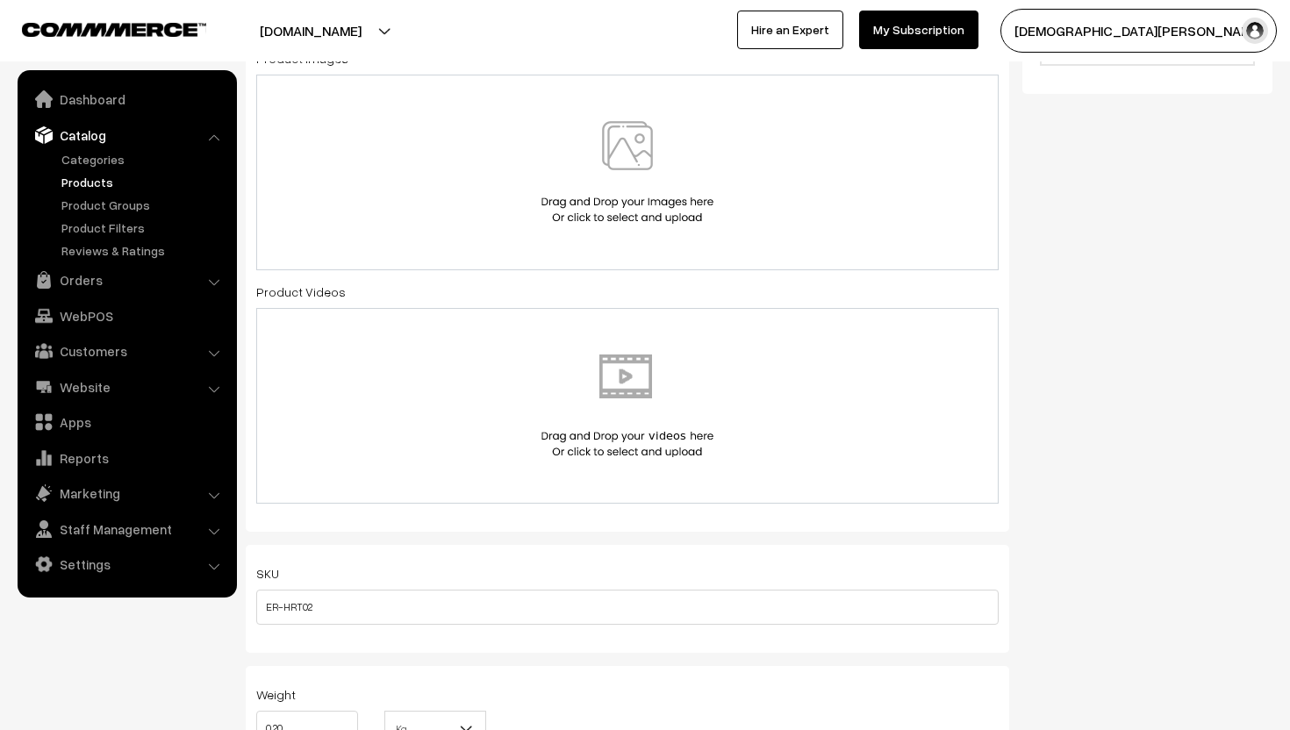
click at [619, 152] on img at bounding box center [627, 172] width 181 height 103
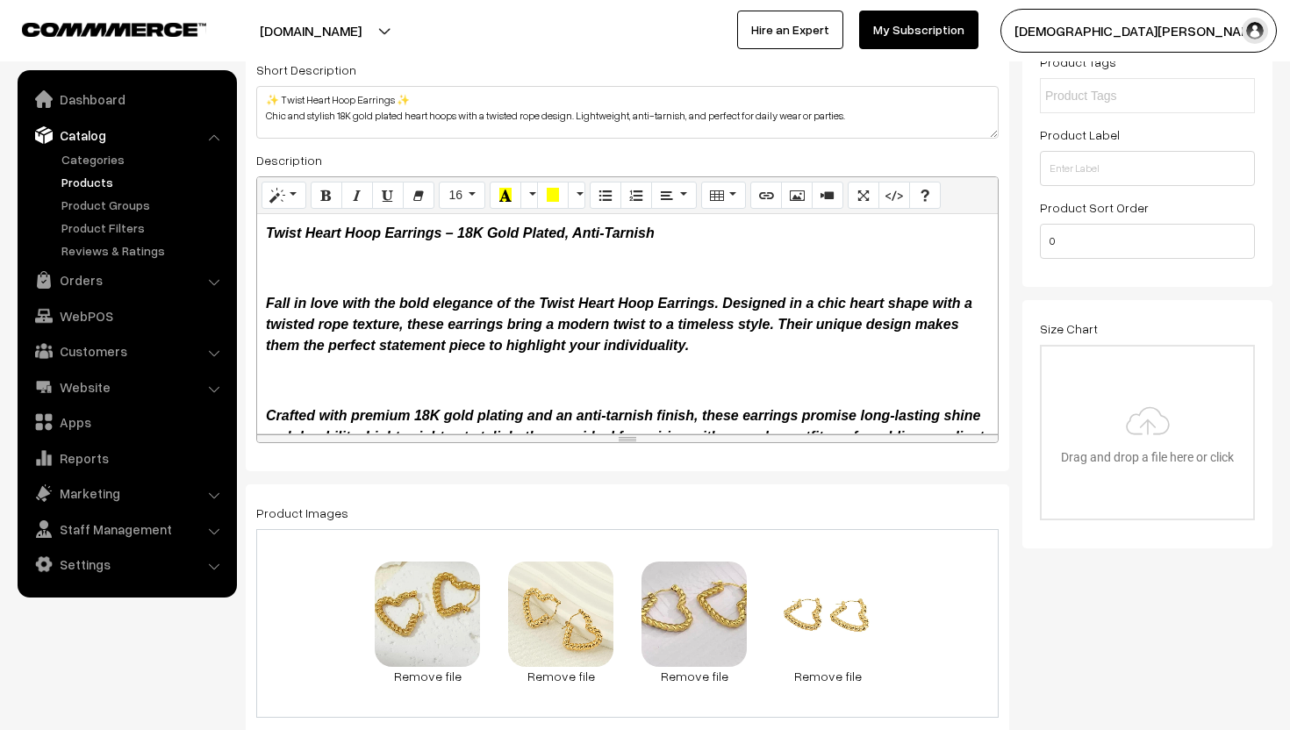
scroll to position [0, 0]
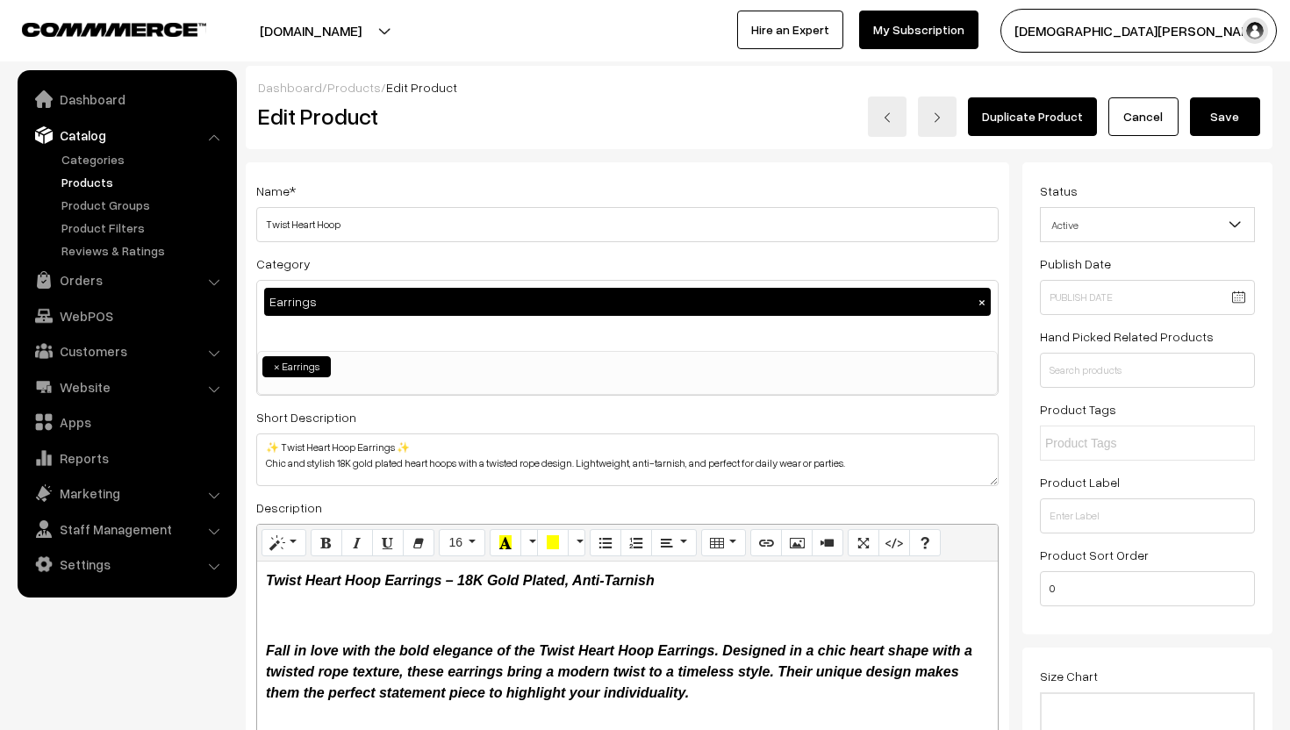
click at [1211, 115] on button "Save" at bounding box center [1225, 116] width 70 height 39
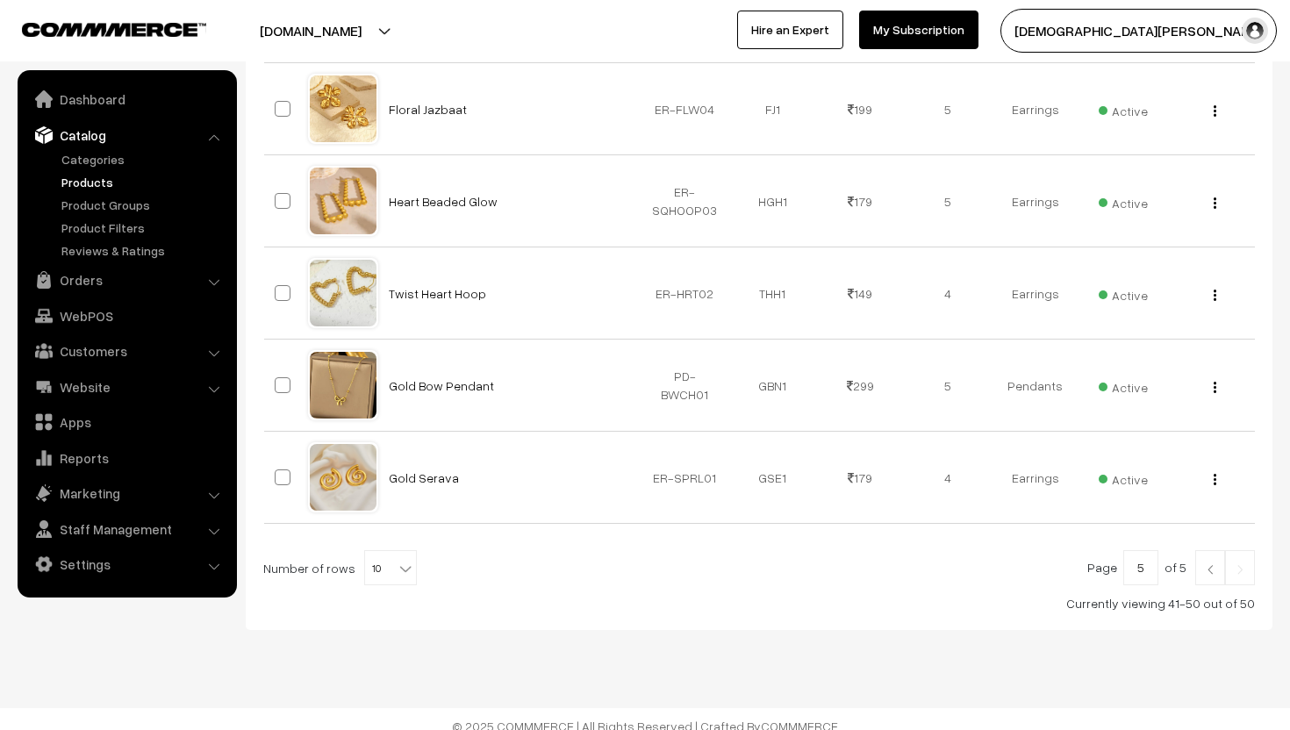
scroll to position [806, 0]
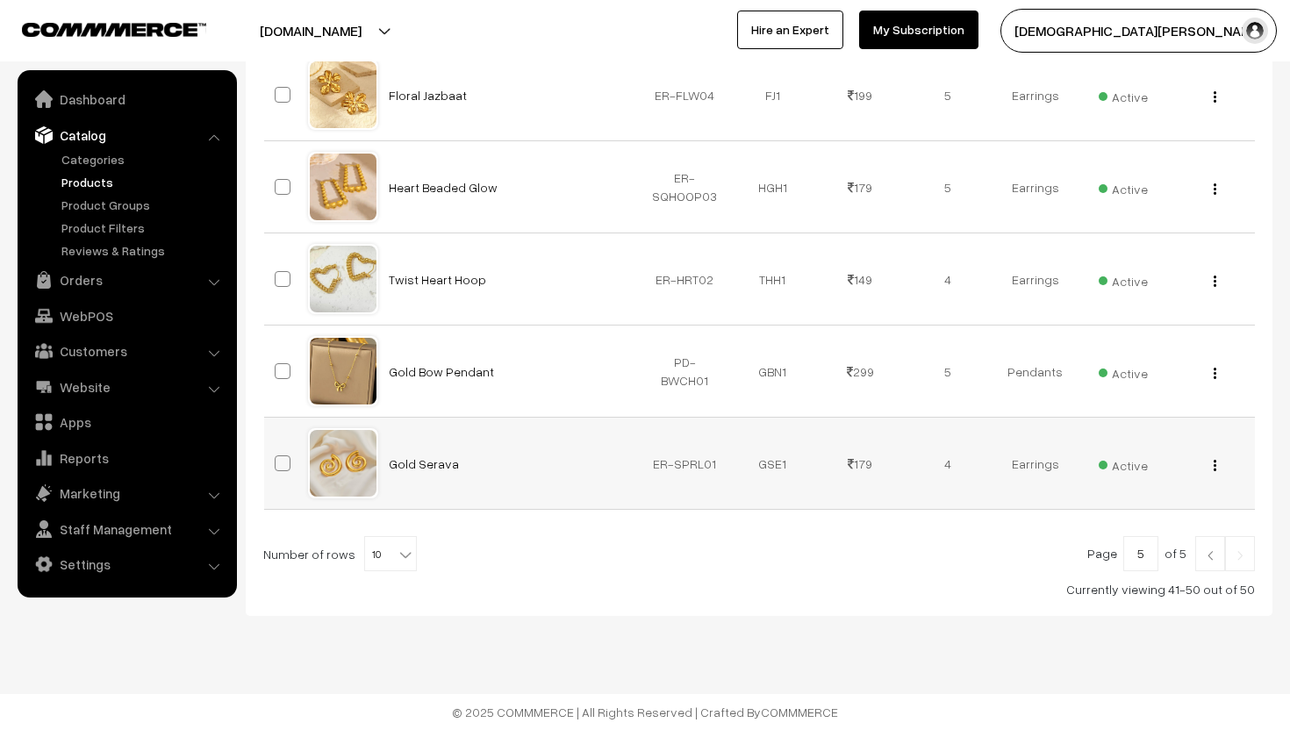
click at [1214, 467] on img "button" at bounding box center [1215, 465] width 3 height 11
click at [1151, 513] on link "Edit" at bounding box center [1136, 529] width 149 height 39
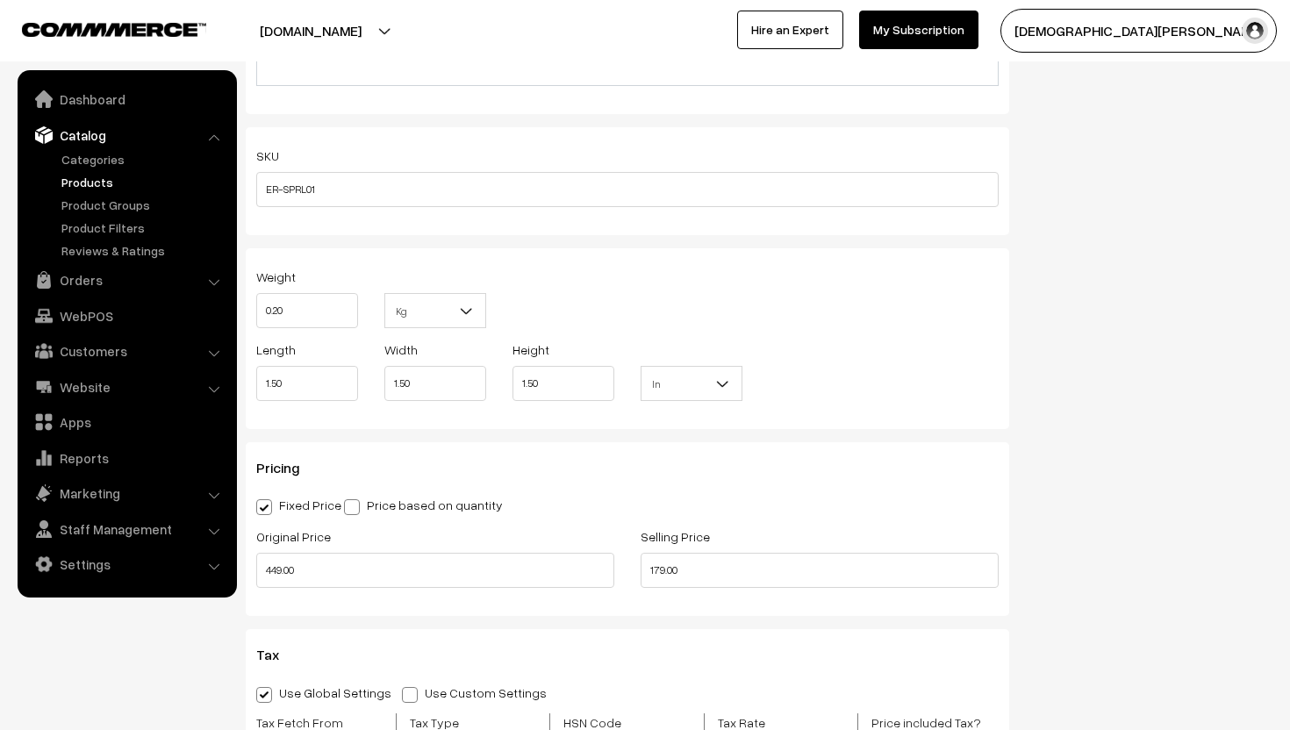
scroll to position [1222, 0]
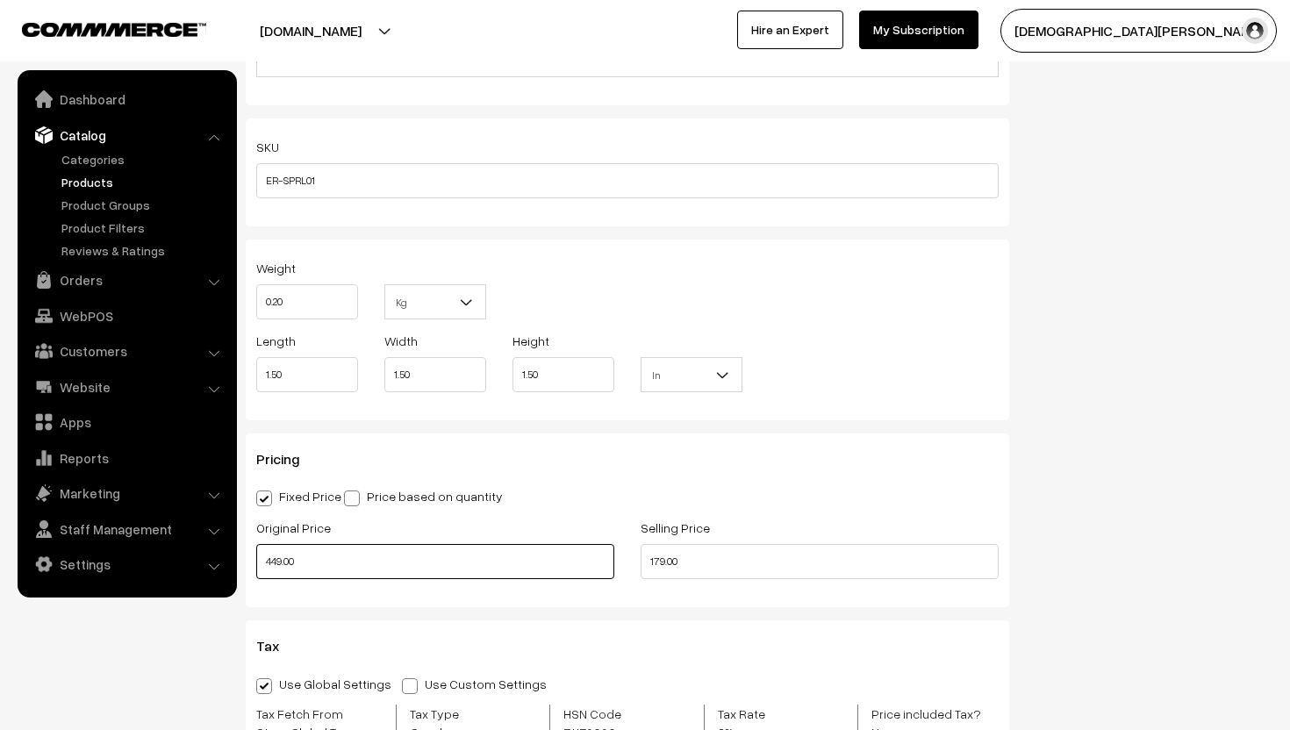
click at [319, 557] on input "449.00" at bounding box center [435, 561] width 358 height 35
type input "4"
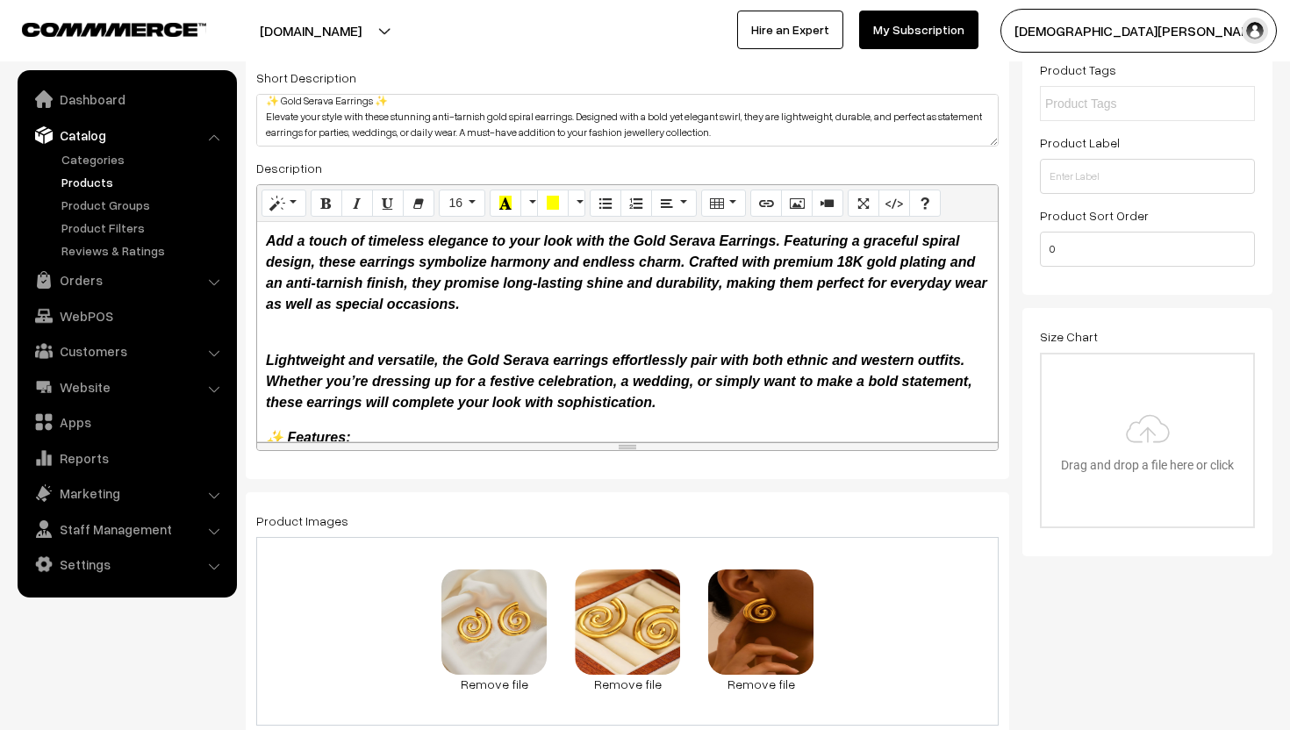
scroll to position [0, 0]
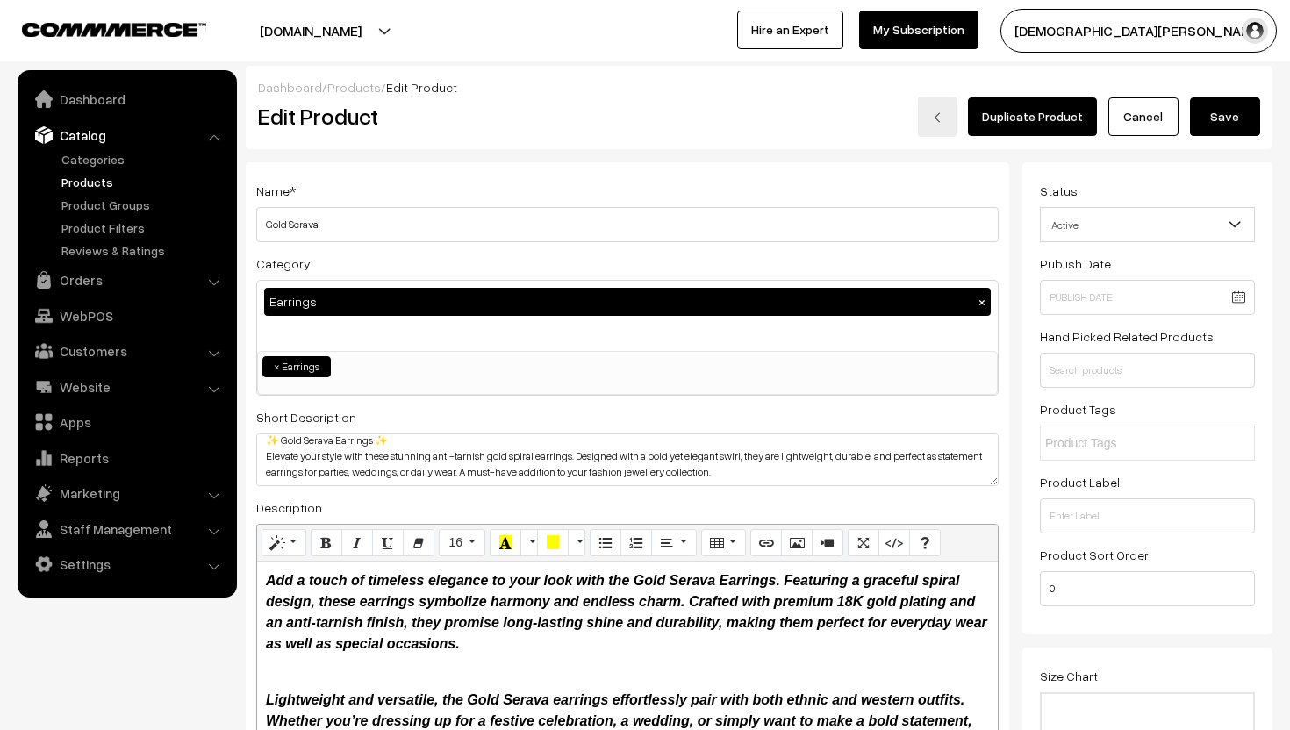
click at [1252, 128] on button "Save" at bounding box center [1225, 116] width 70 height 39
type input "299.00"
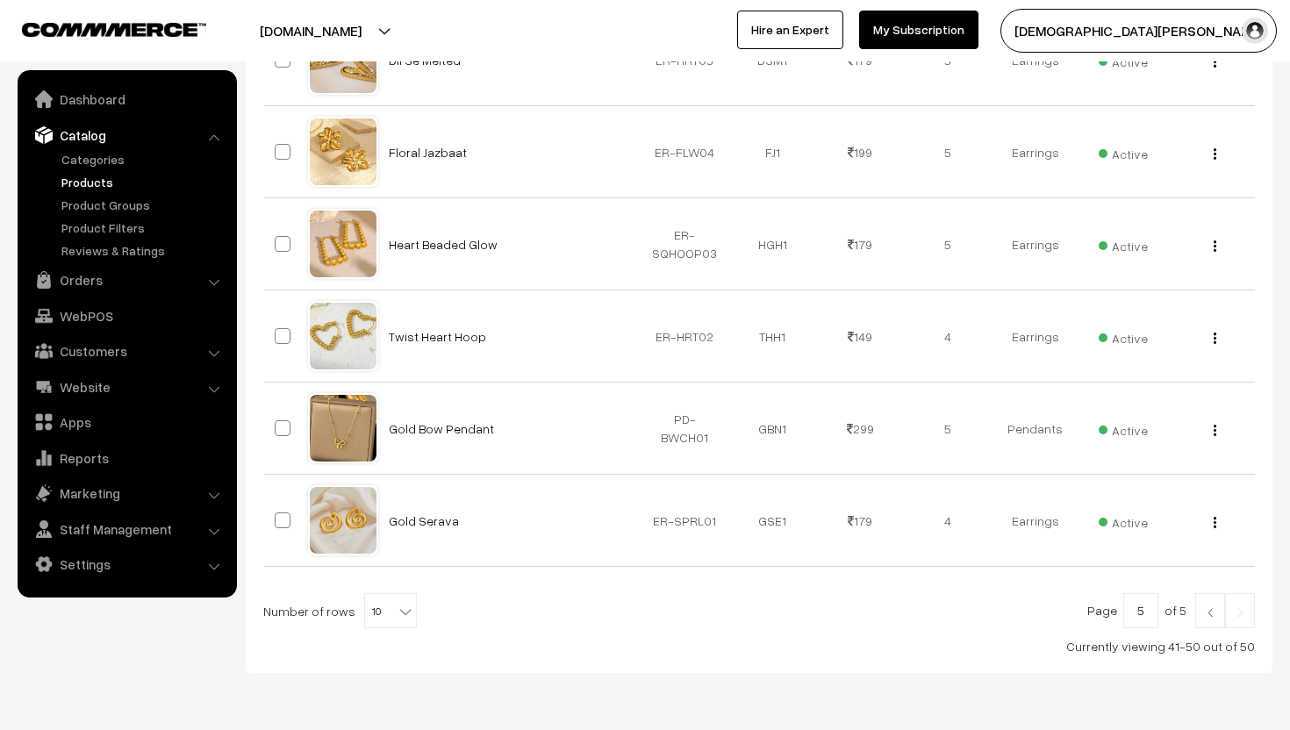
scroll to position [749, 0]
click at [1210, 335] on div "View Edit Delete" at bounding box center [1211, 335] width 67 height 18
click at [1211, 336] on div "View Edit Delete" at bounding box center [1211, 335] width 67 height 18
click at [1216, 336] on button "button" at bounding box center [1215, 337] width 4 height 14
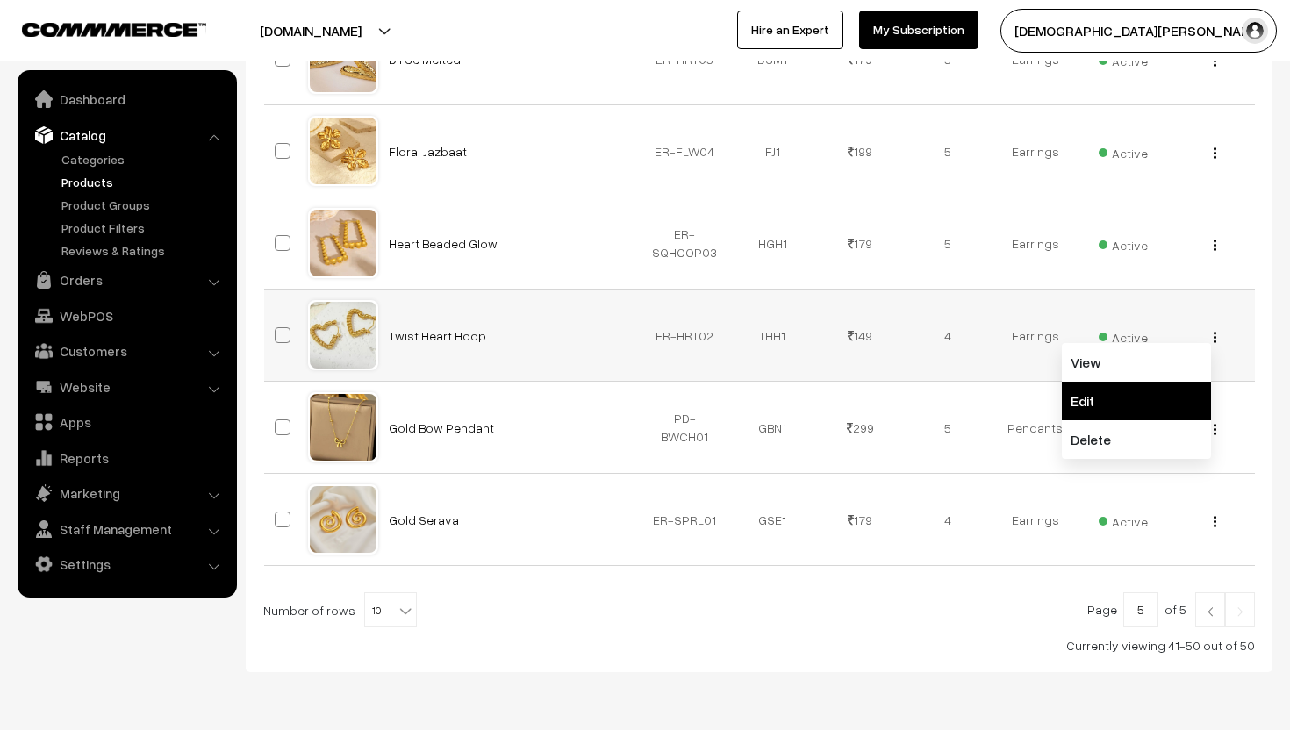
click at [1134, 384] on link "Edit" at bounding box center [1136, 401] width 149 height 39
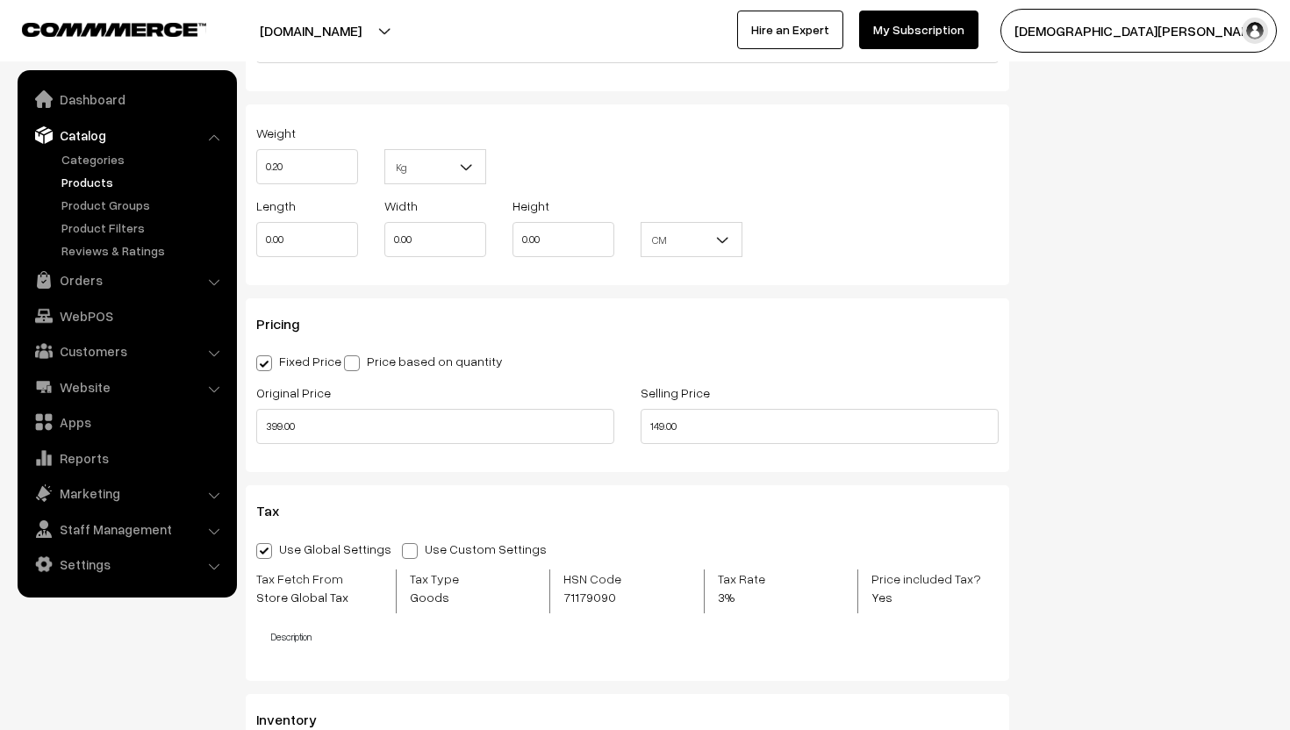
scroll to position [1407, 0]
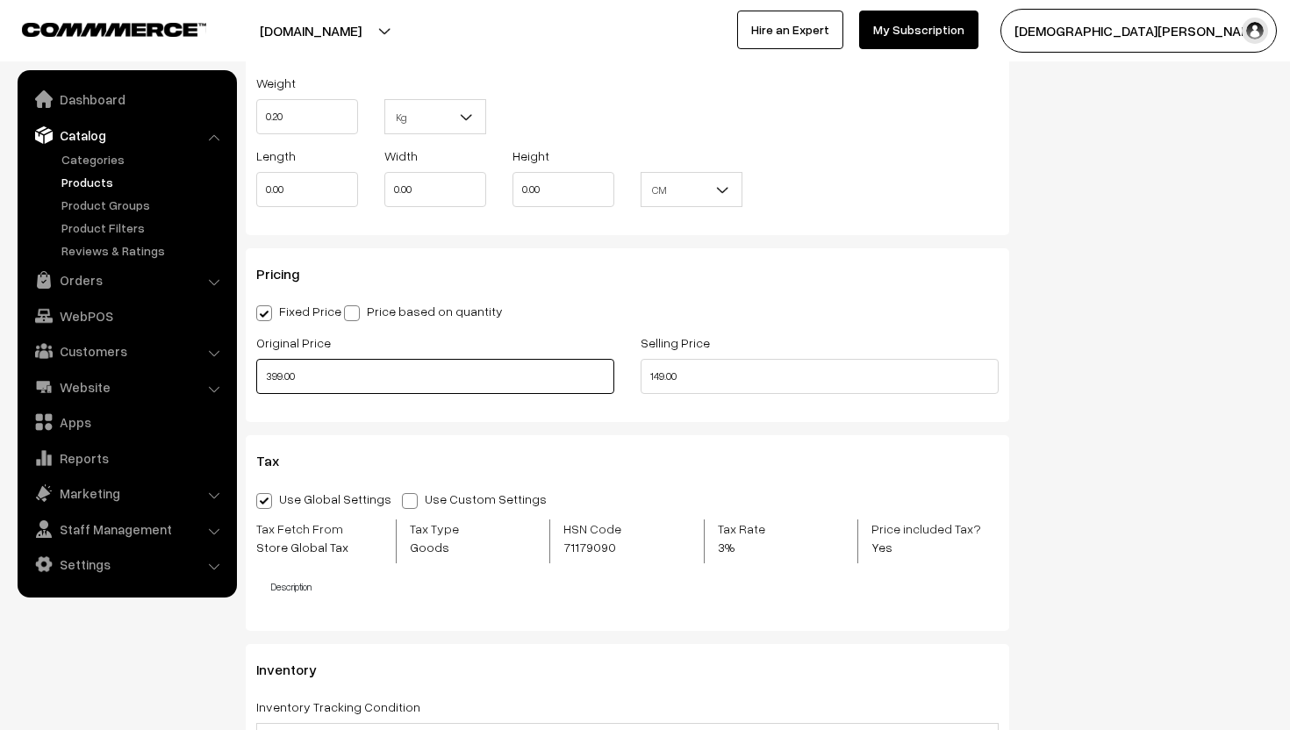
click at [348, 382] on input "399.00" at bounding box center [435, 376] width 358 height 35
type input "3"
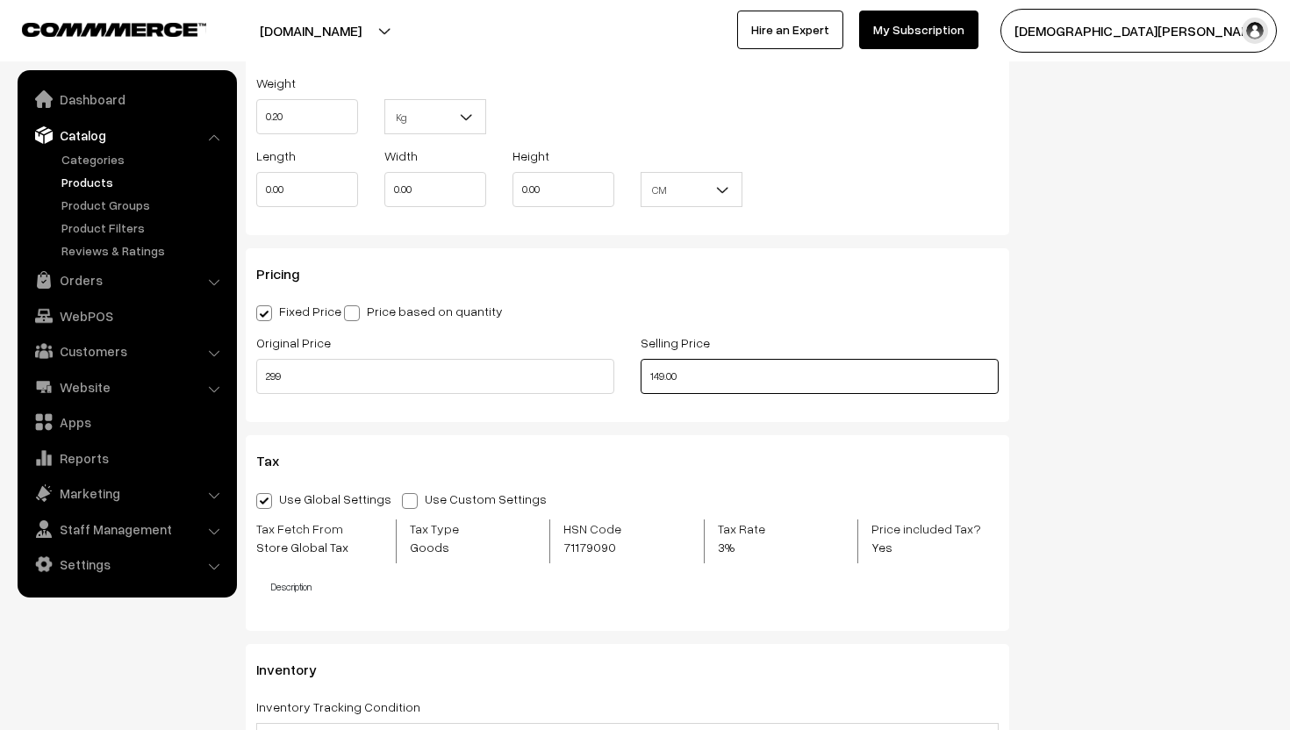
click at [727, 376] on input "149.00" at bounding box center [820, 376] width 358 height 35
type input "299.00"
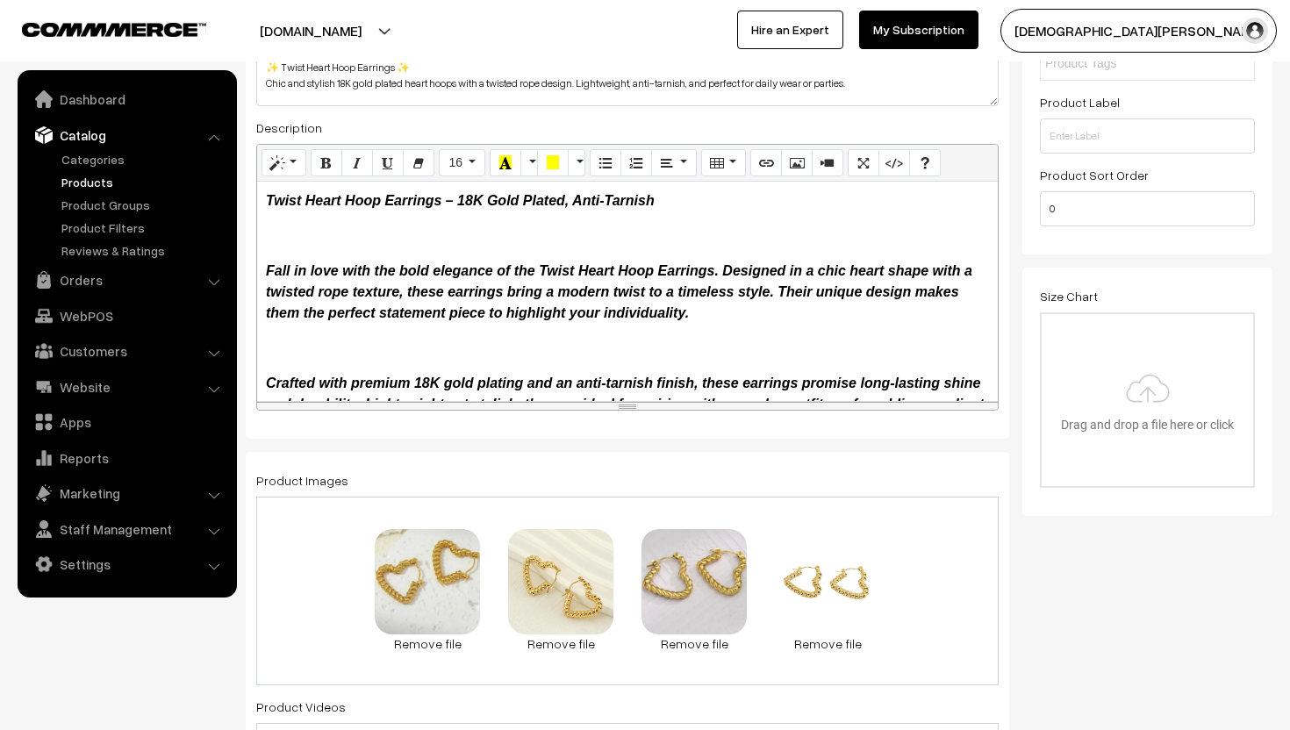
scroll to position [0, 0]
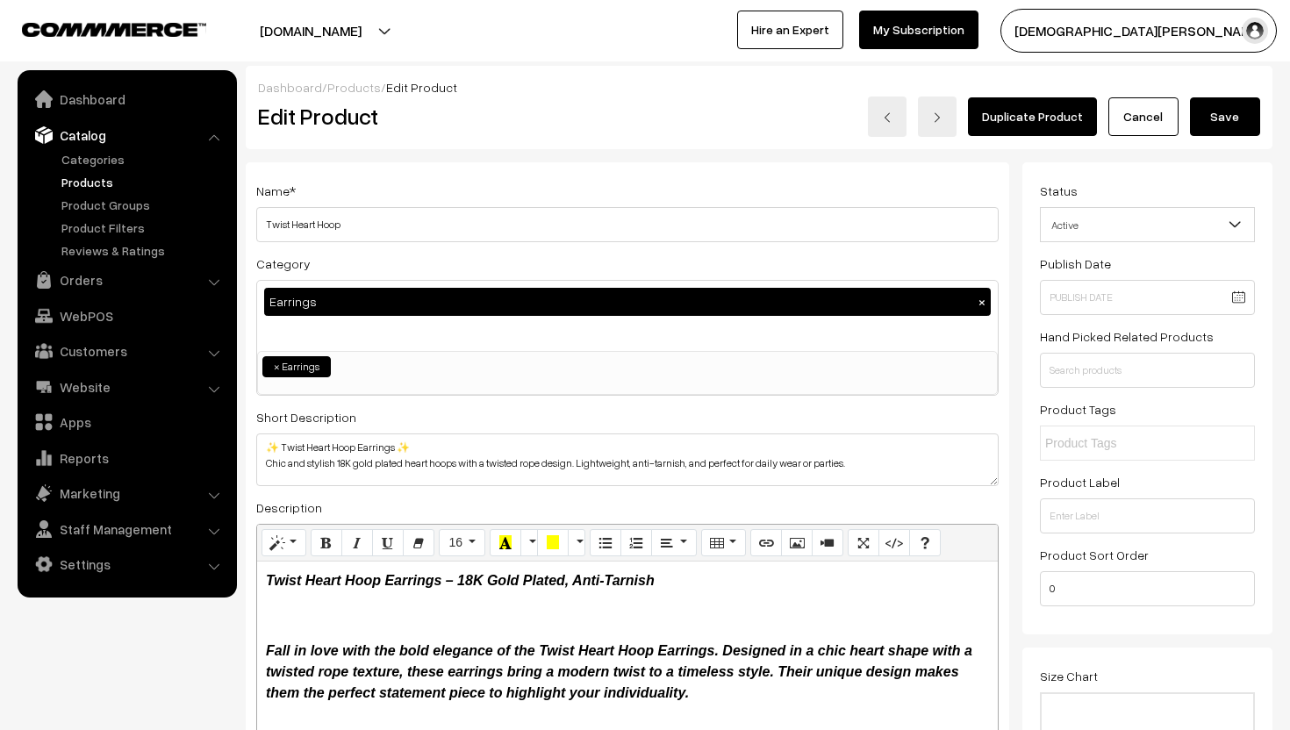
click at [1242, 118] on button "Save" at bounding box center [1225, 116] width 70 height 39
type input "179.00"
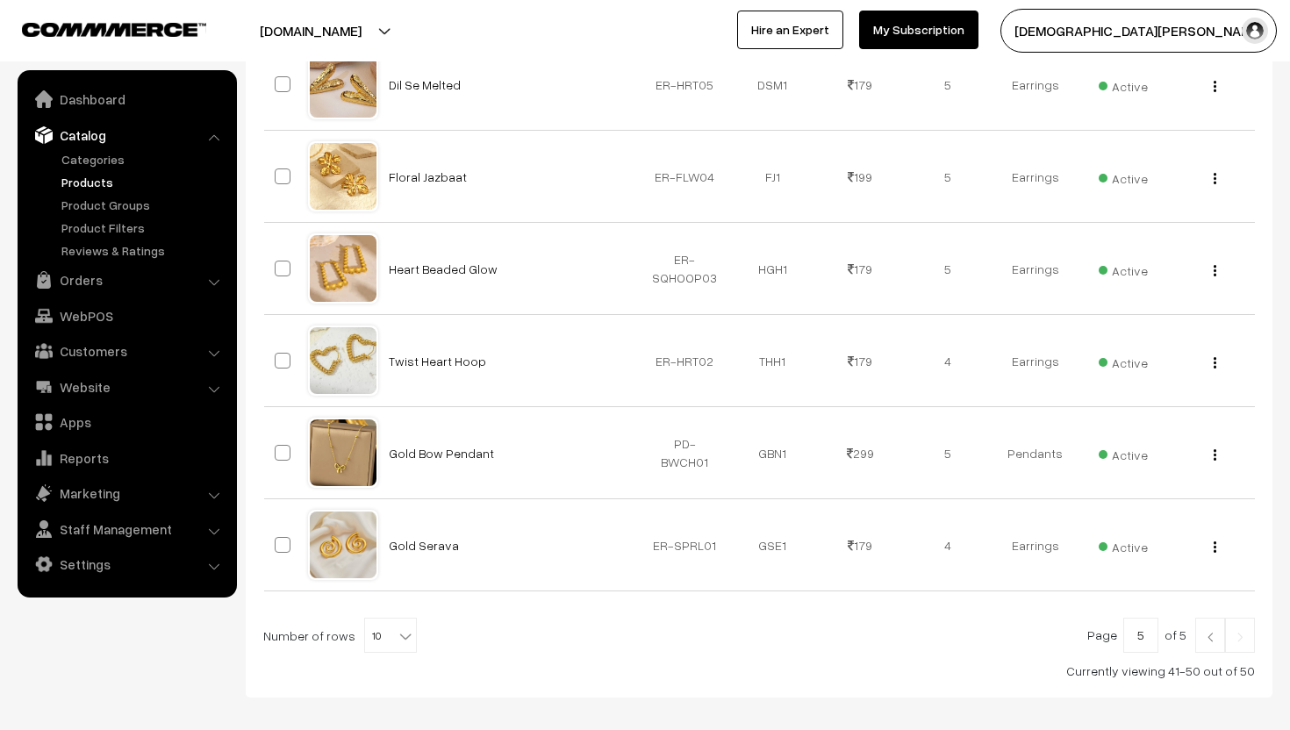
scroll to position [726, 0]
